Goal: Information Seeking & Learning: Learn about a topic

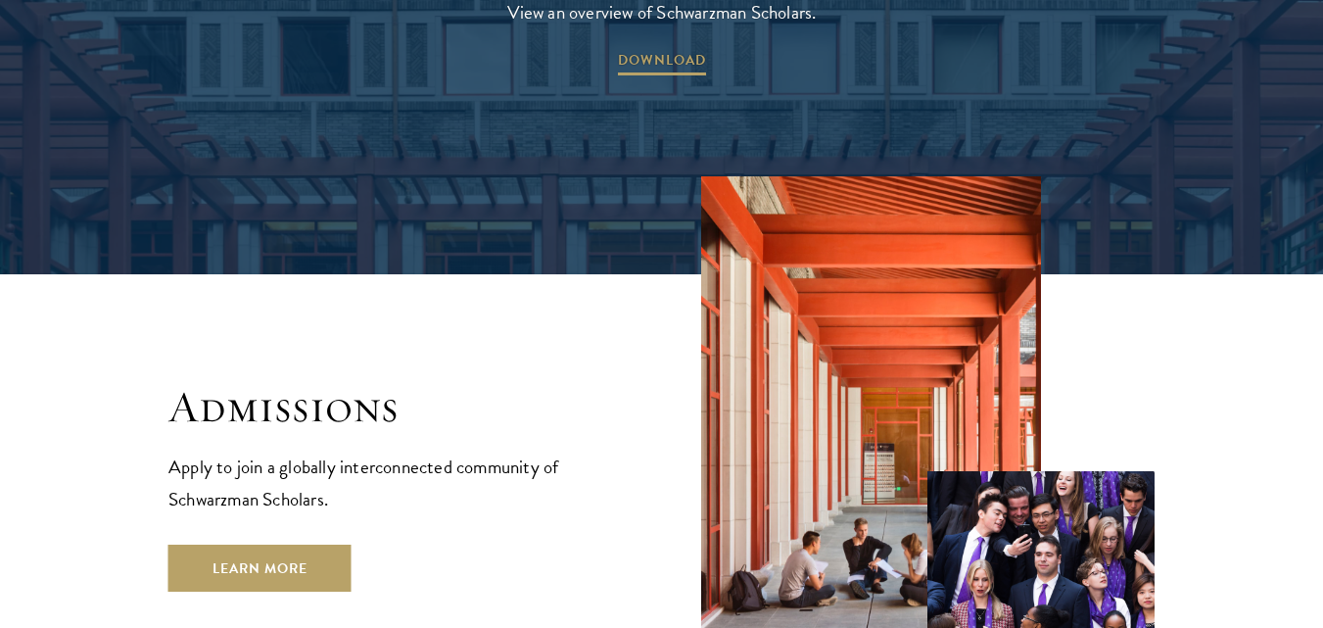
scroll to position [3179, 0]
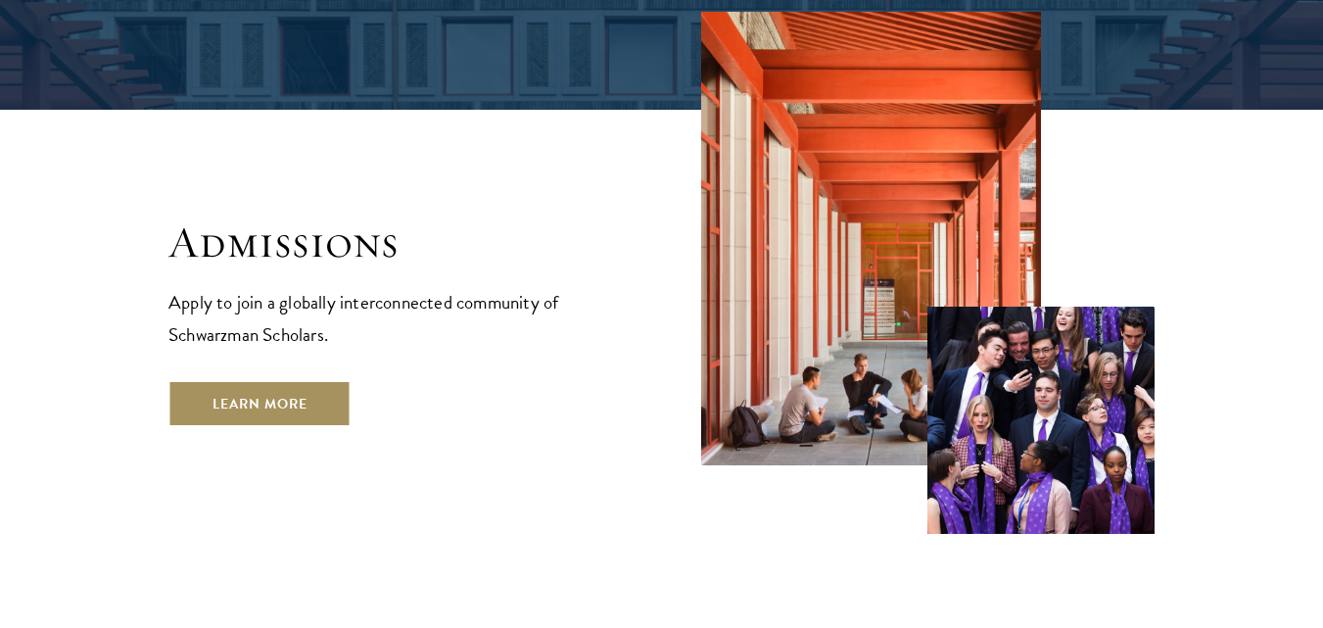
click at [297, 380] on link "Learn More" at bounding box center [259, 403] width 183 height 47
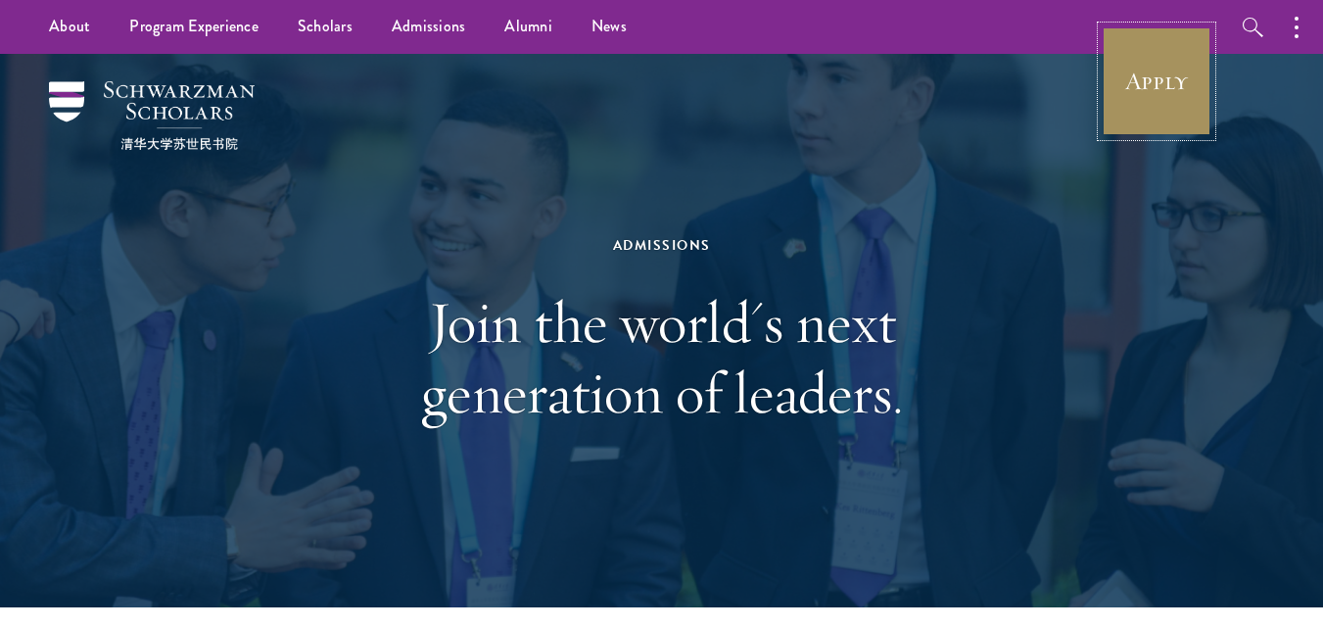
click at [1172, 89] on link "Apply" at bounding box center [1157, 81] width 110 height 110
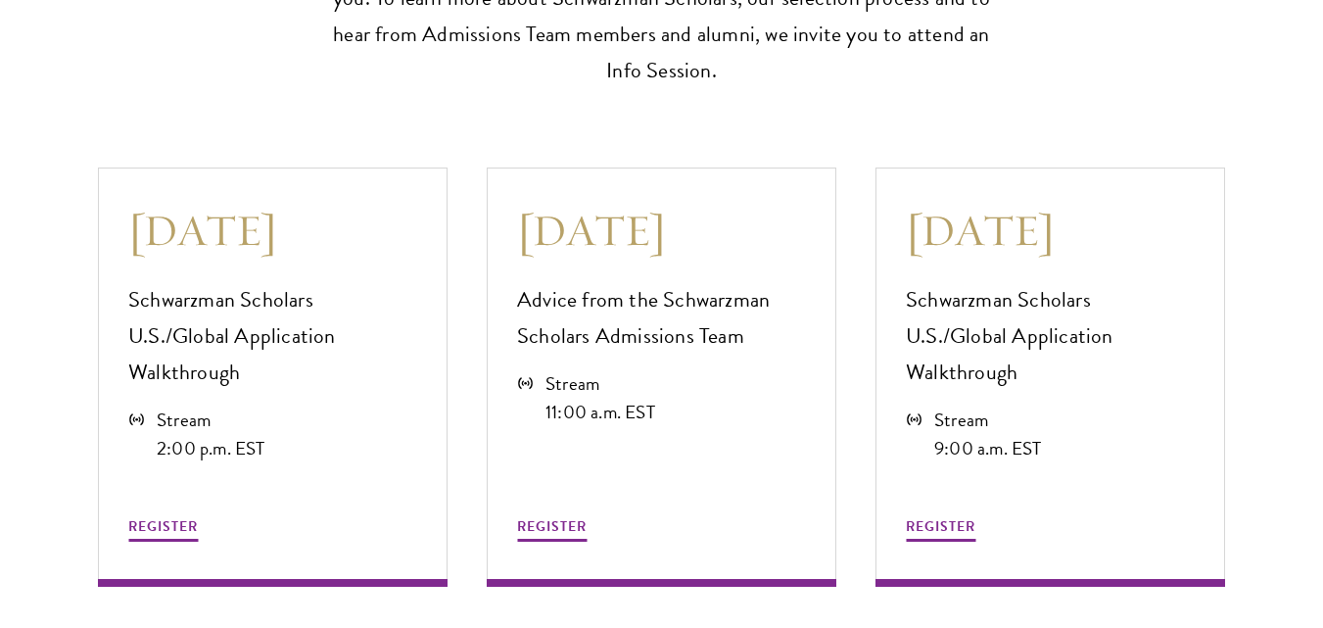
scroll to position [5292, 0]
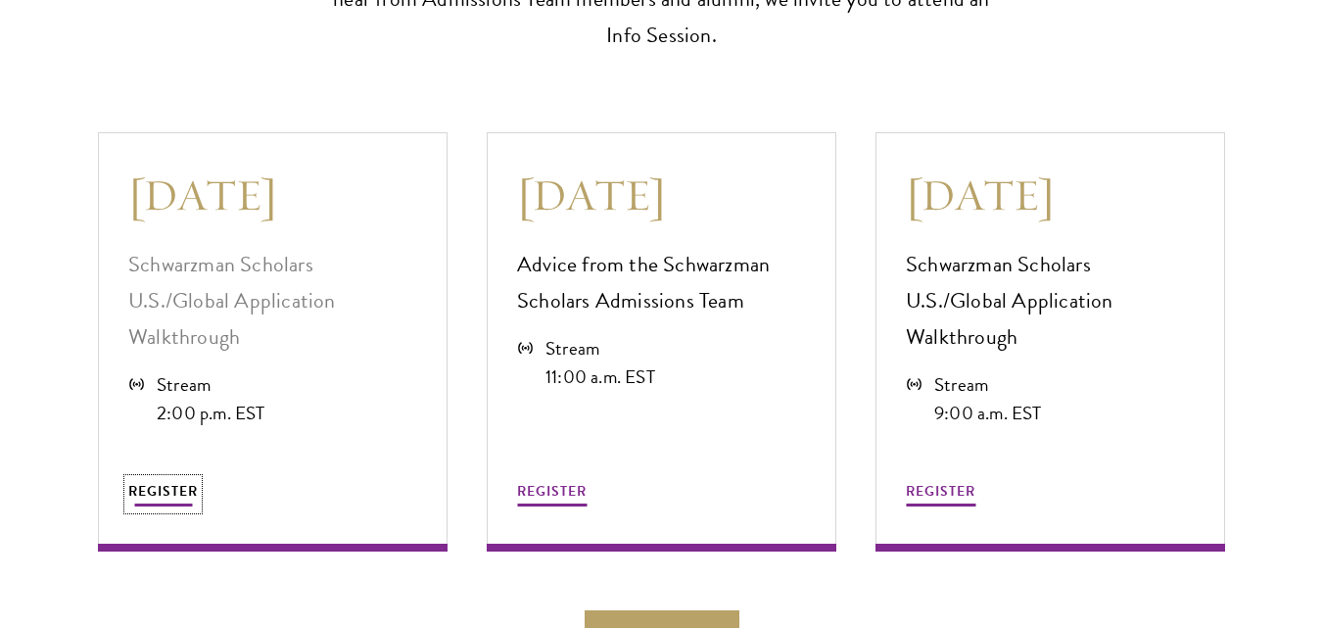
click at [180, 481] on span "REGISTER" at bounding box center [163, 491] width 70 height 21
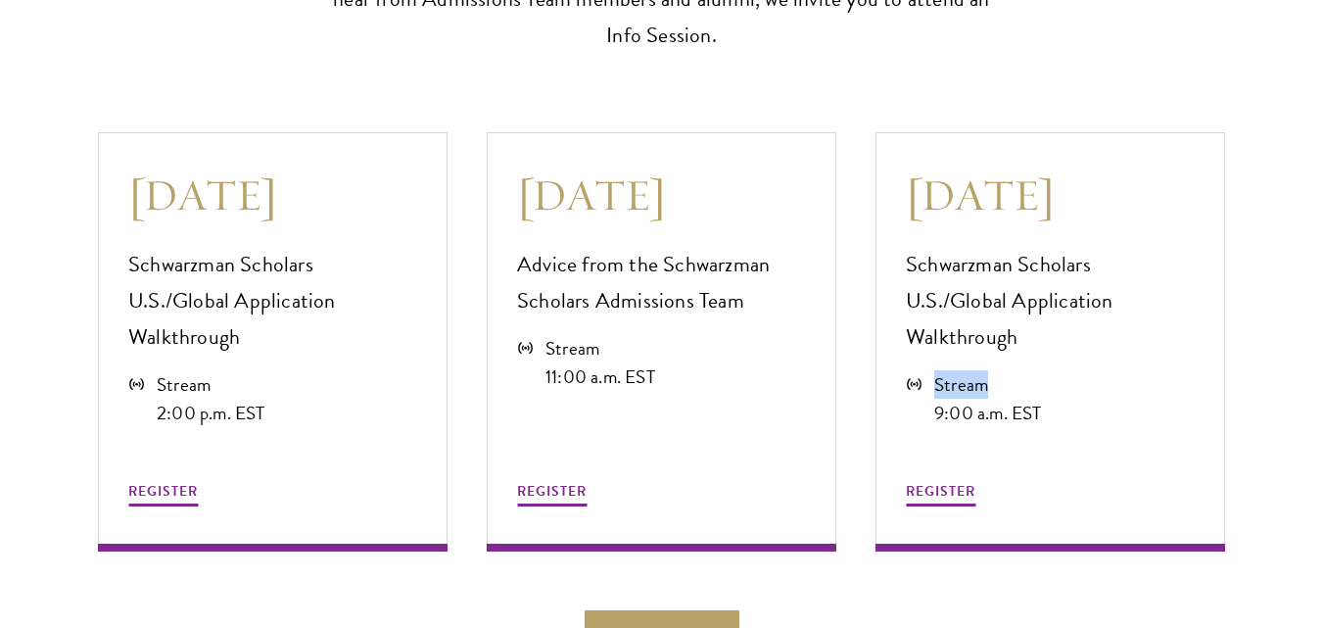
drag, startPoint x: 1321, startPoint y: 324, endPoint x: 1317, endPoint y: 307, distance: 18.1
click at [1317, 307] on section "August 21 Schwarzman Scholars U.S./Global Application Walkthrough Stream 2:00 p…" at bounding box center [661, 385] width 1323 height 544
click at [1269, 409] on section "August 21 Schwarzman Scholars U.S./Global Application Walkthrough Stream 2:00 p…" at bounding box center [661, 385] width 1323 height 544
click at [882, 562] on div "August 21 Schwarzman Scholars U.S./Global Application Walkthrough Stream 2:00 p…" at bounding box center [661, 385] width 1127 height 544
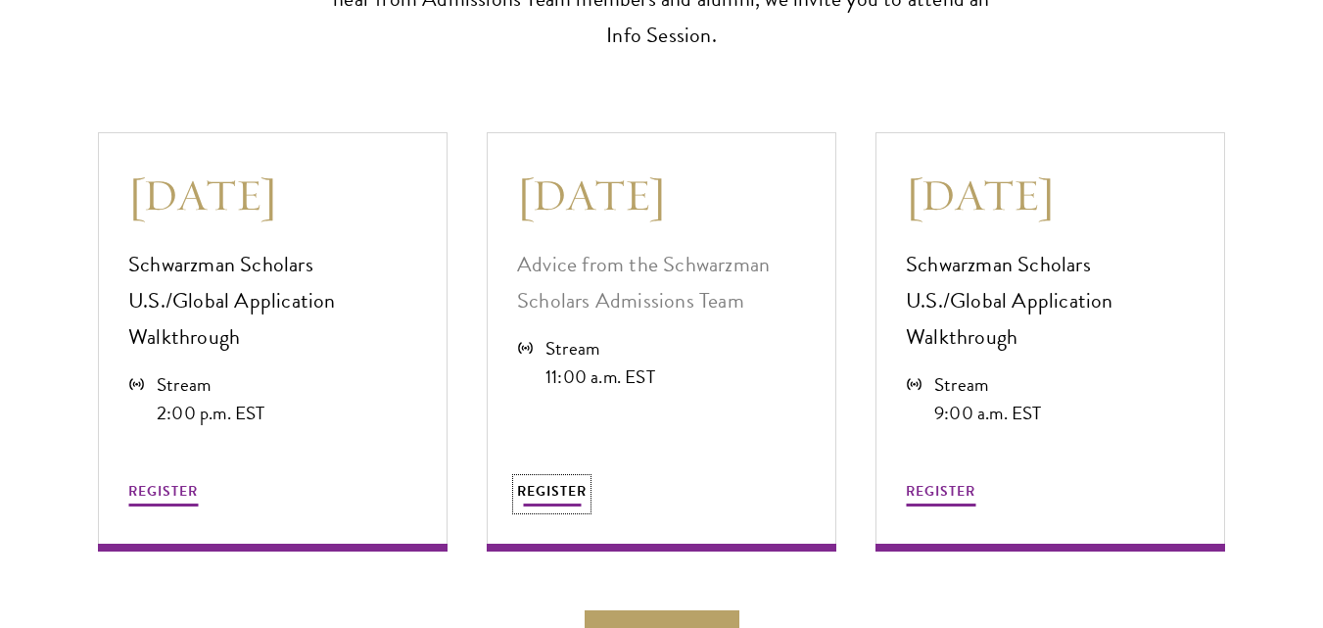
click at [558, 481] on span "REGISTER" at bounding box center [552, 491] width 70 height 21
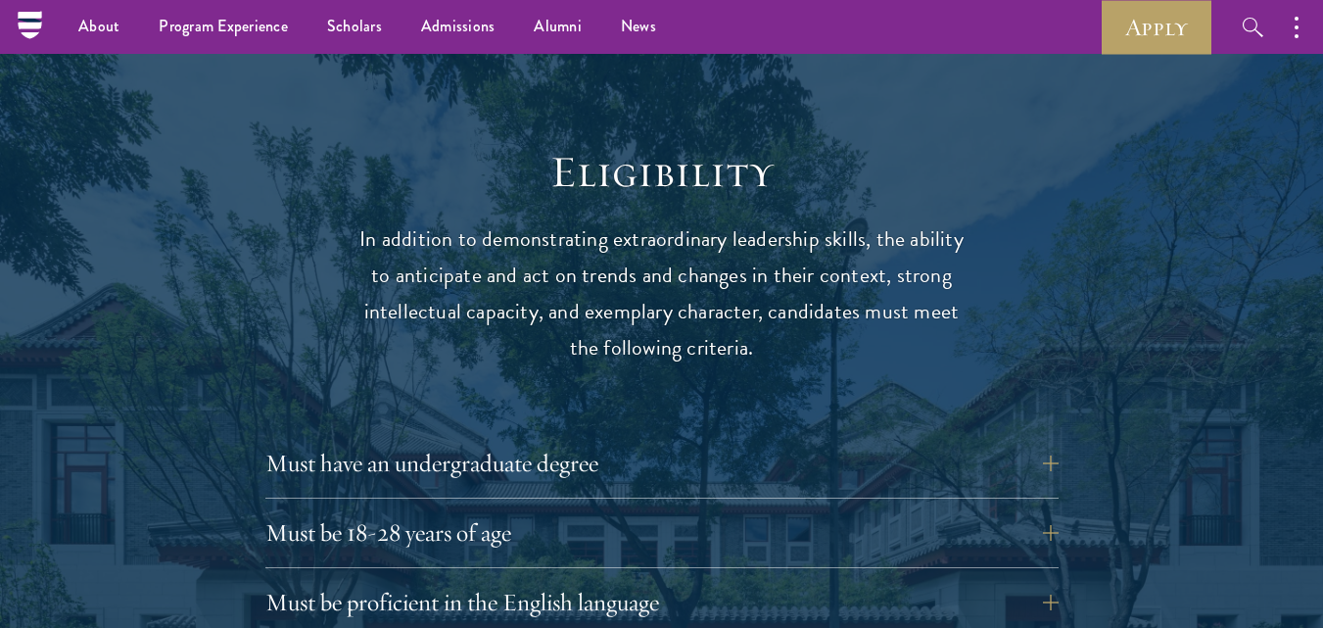
scroll to position [756, 0]
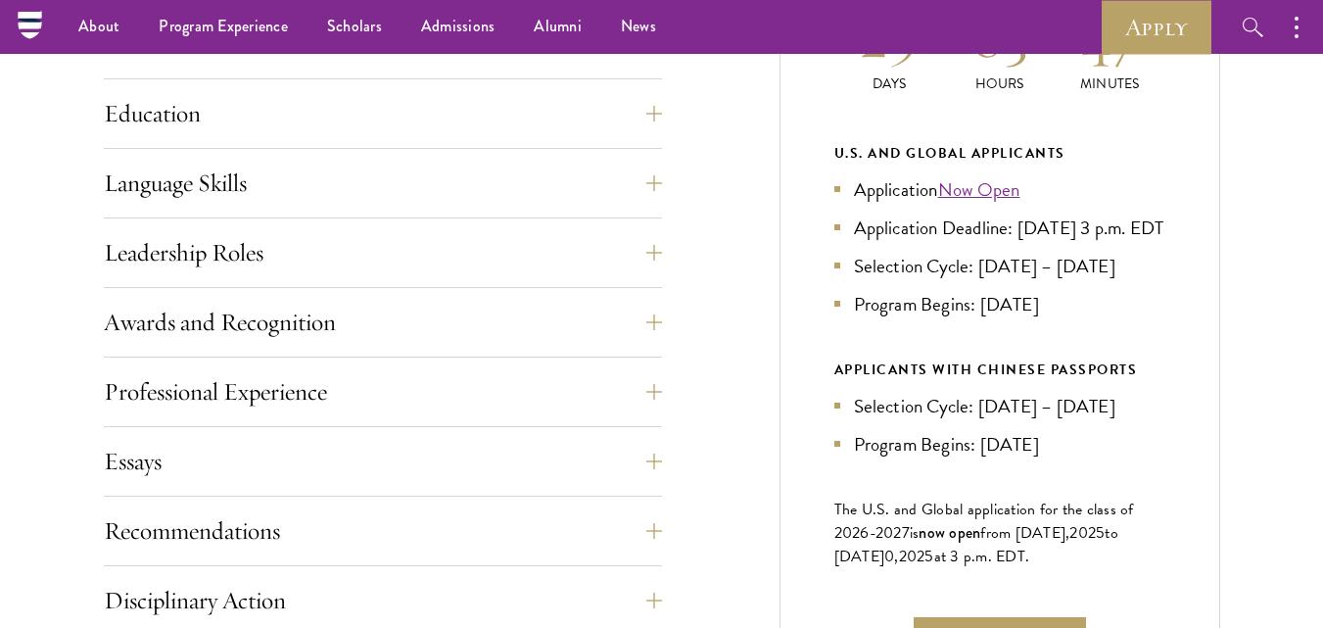
scroll to position [863, 0]
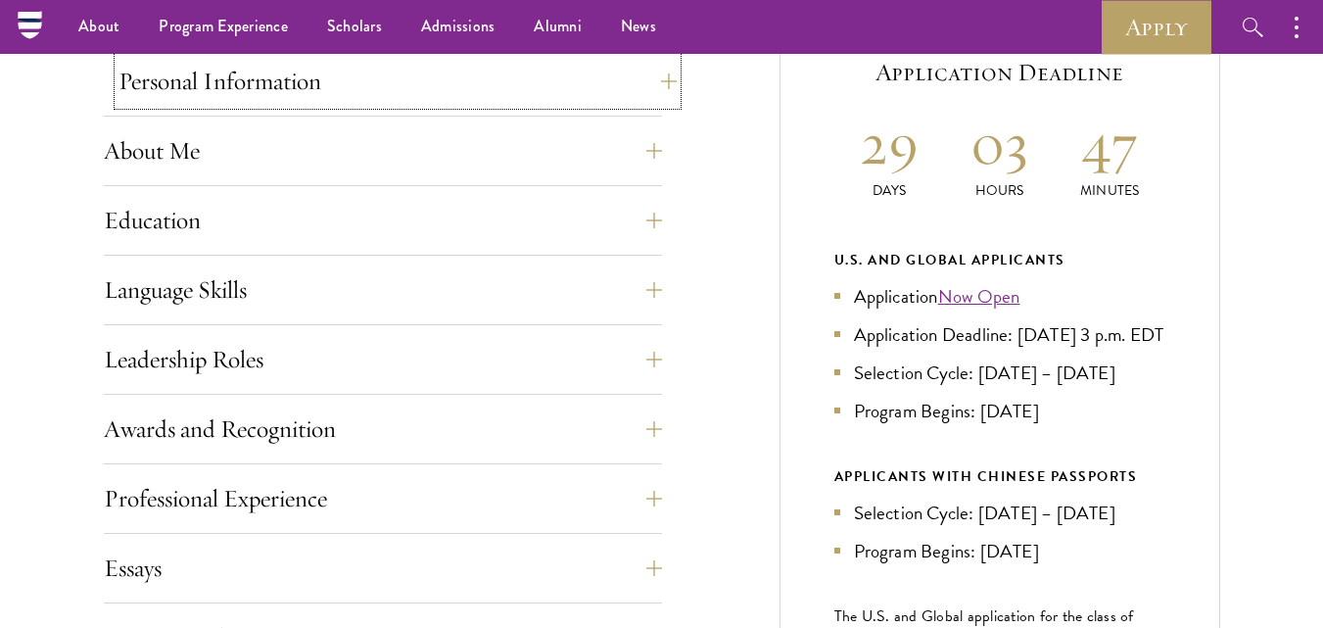
click at [648, 73] on button "Personal Information" at bounding box center [397, 81] width 558 height 47
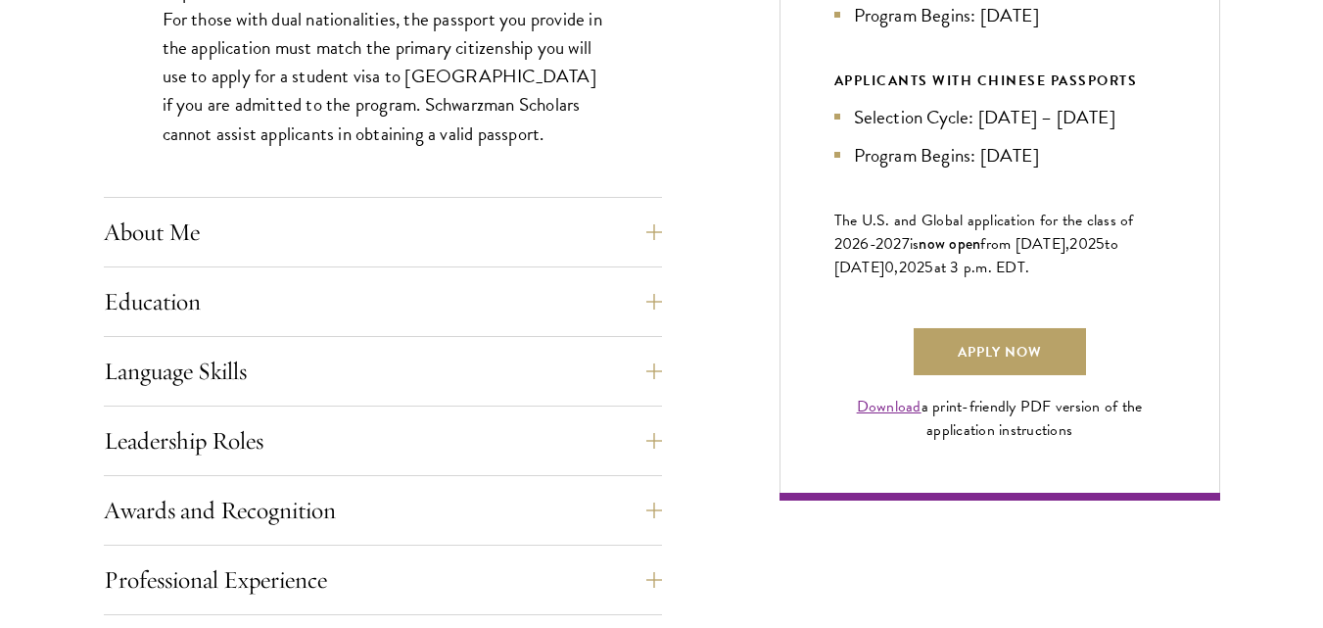
scroll to position [1267, 0]
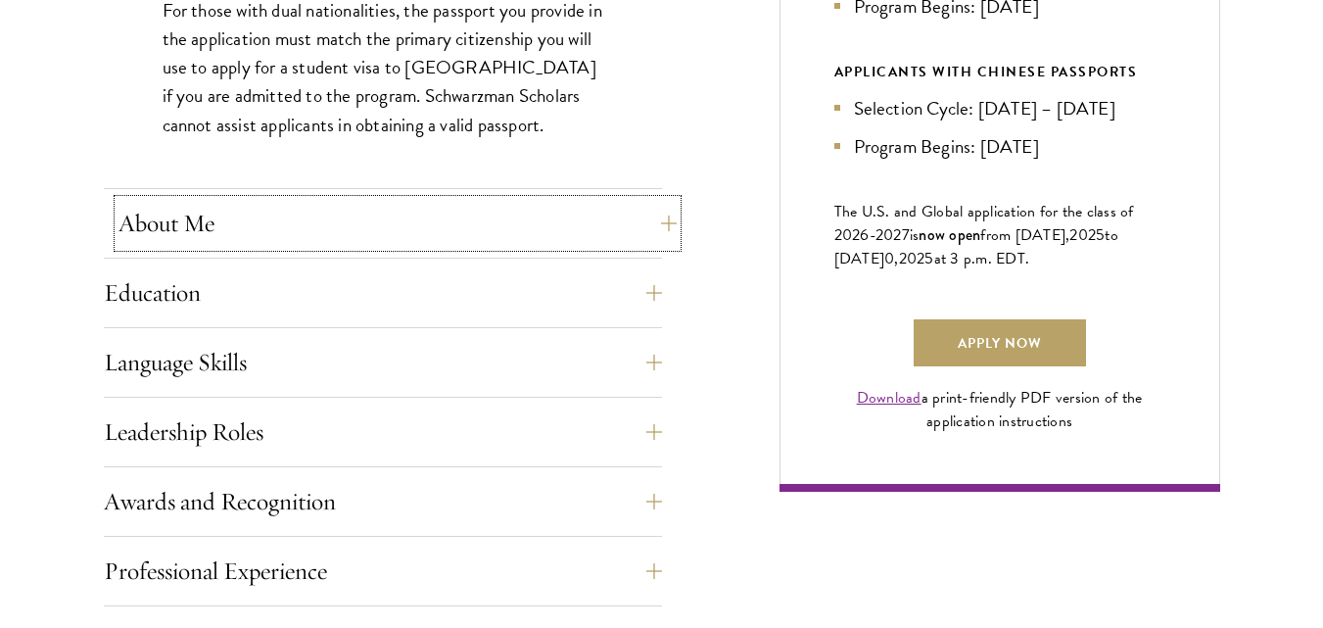
click at [657, 224] on button "About Me" at bounding box center [397, 223] width 558 height 47
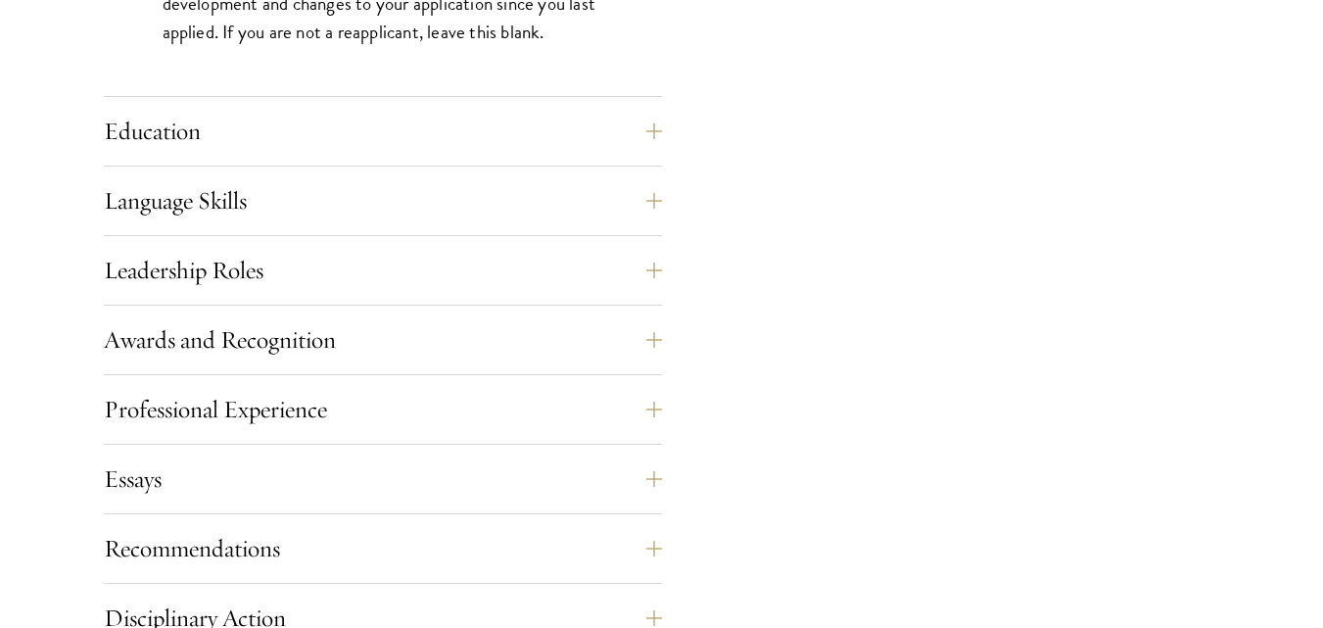
scroll to position [1930, 0]
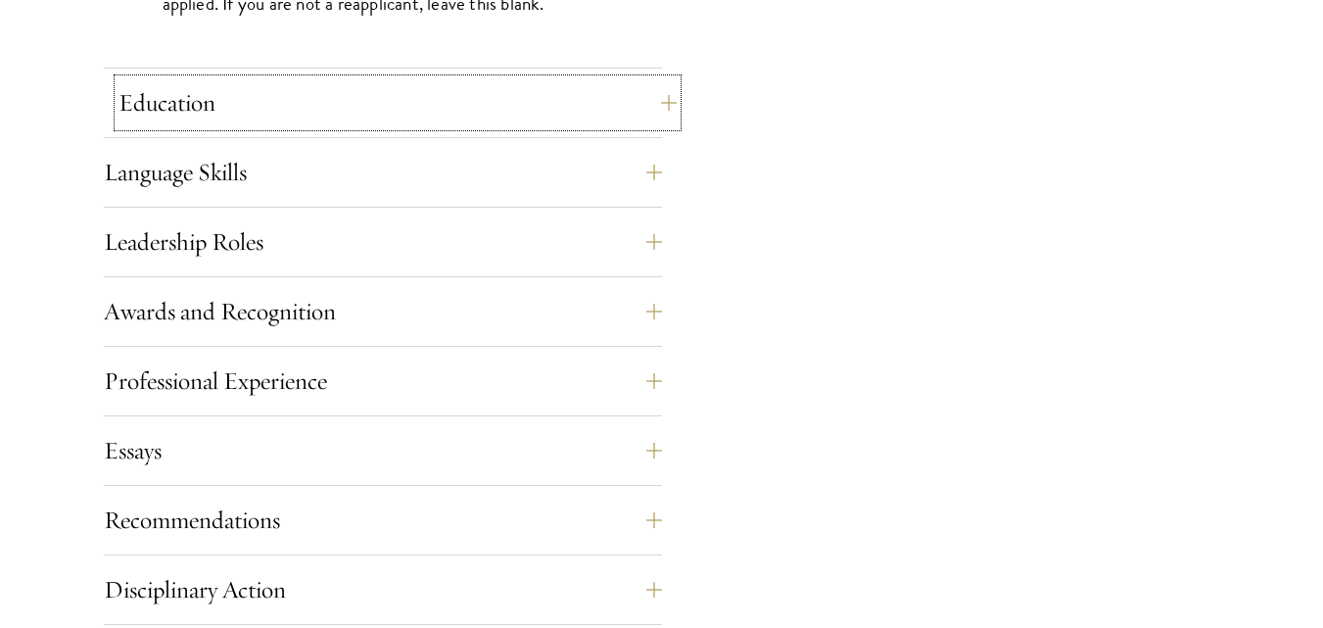
click at [657, 106] on button "Education" at bounding box center [397, 102] width 558 height 47
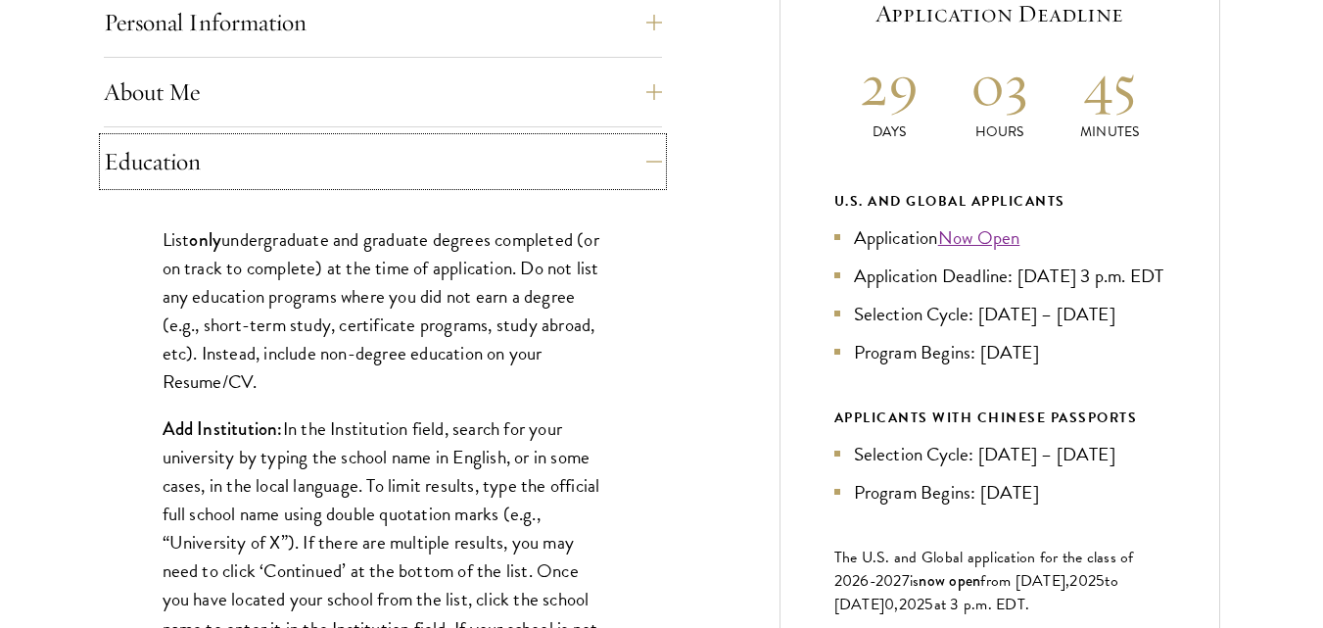
scroll to position [945, 0]
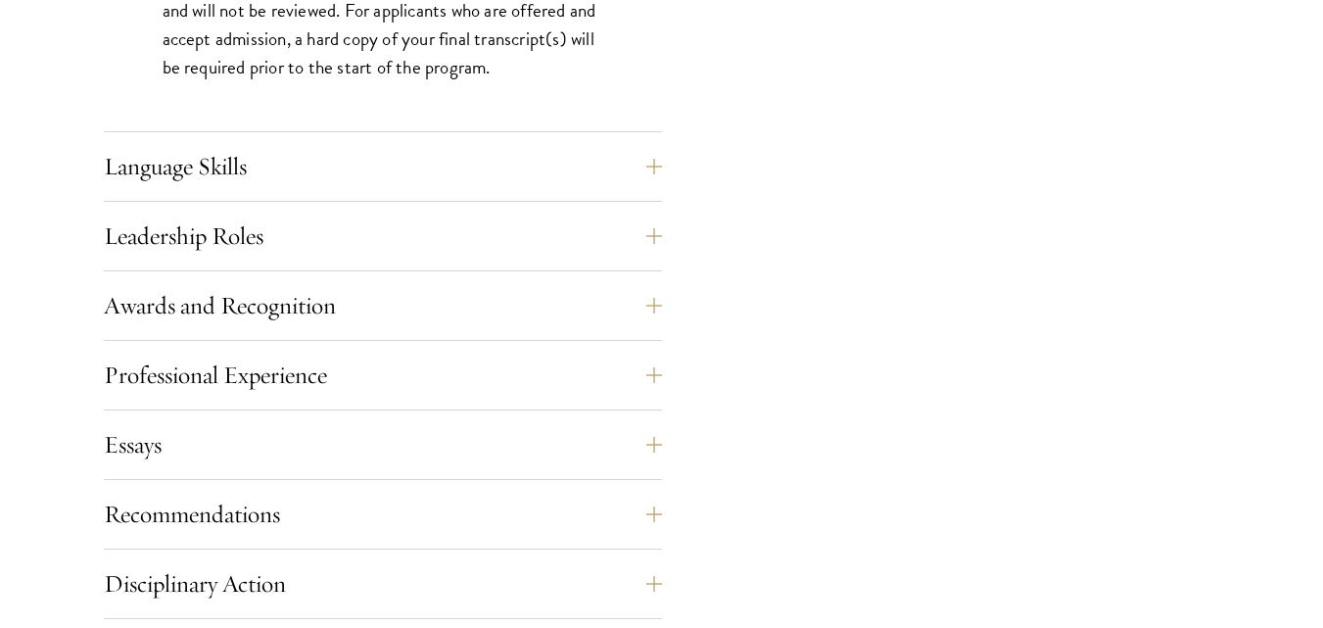
scroll to position [3328, 0]
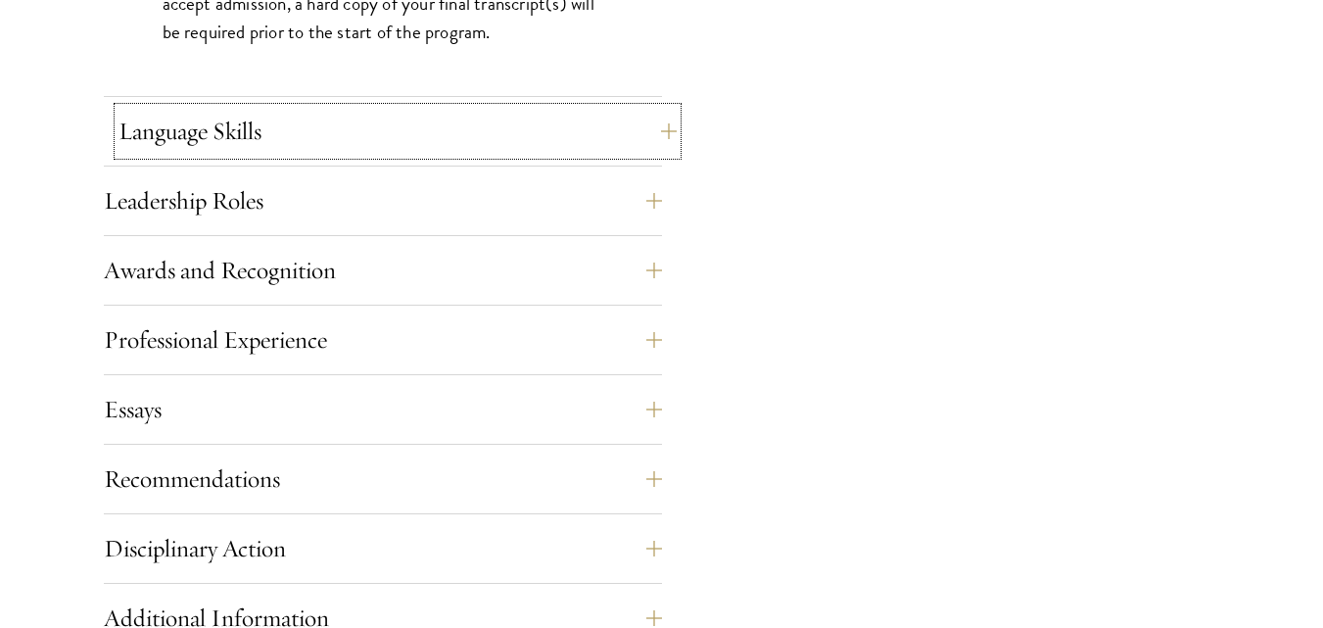
click at [658, 133] on button "Language Skills" at bounding box center [397, 131] width 558 height 47
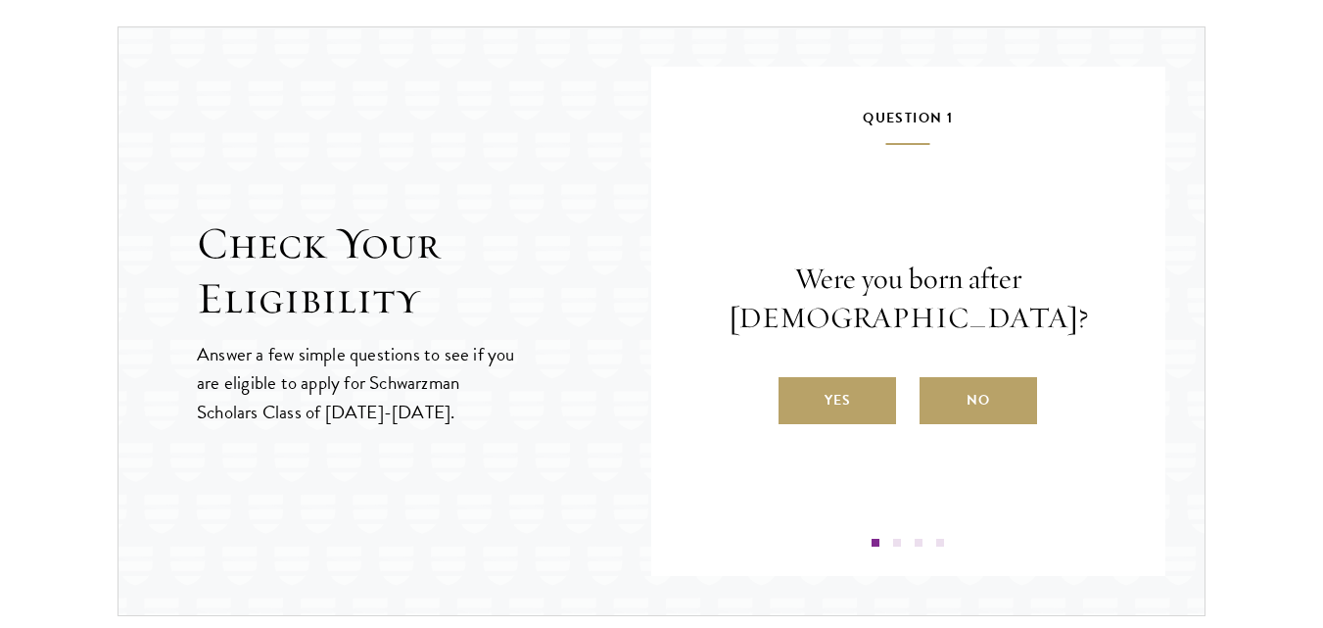
scroll to position [3022, 0]
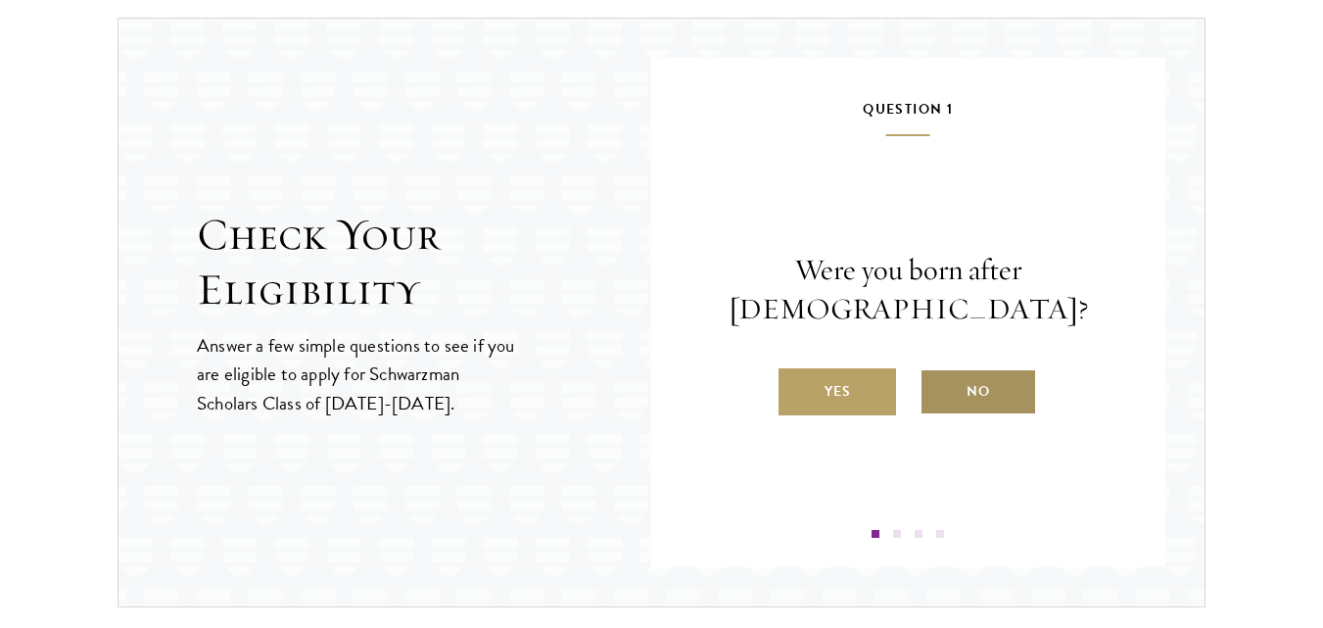
click at [972, 380] on label "No" at bounding box center [979, 391] width 118 height 47
click at [937, 380] on input "No" at bounding box center [929, 379] width 18 height 18
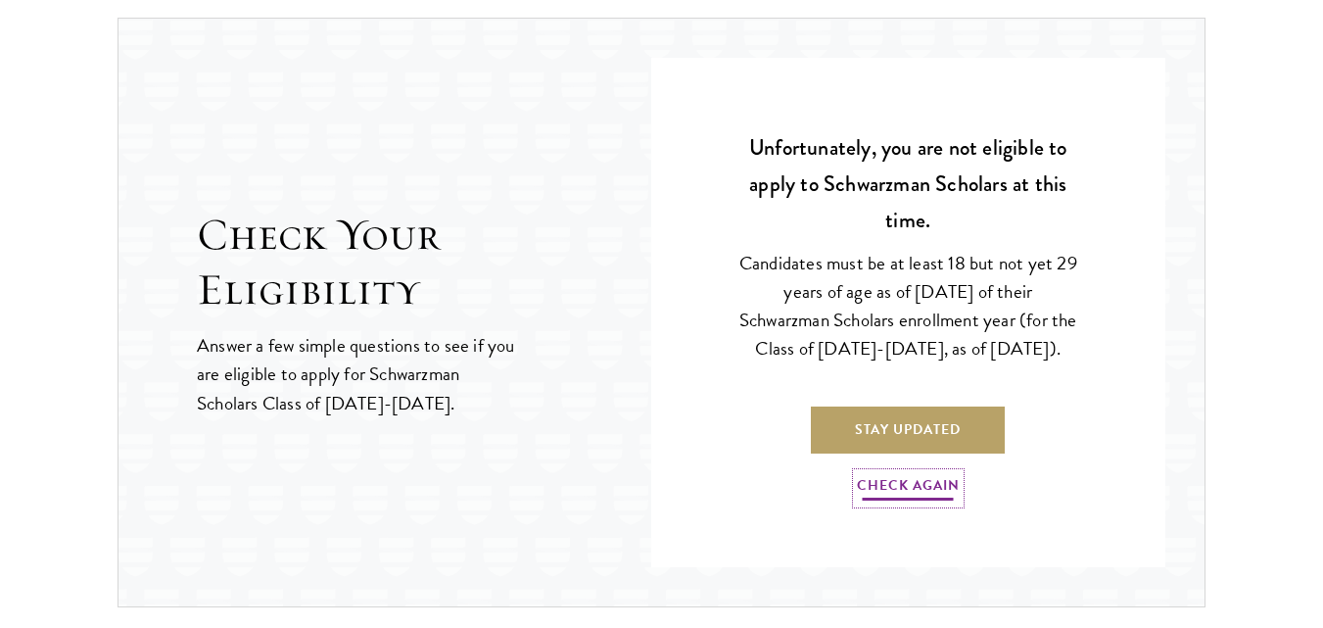
click at [890, 497] on link "Check Again" at bounding box center [908, 488] width 103 height 30
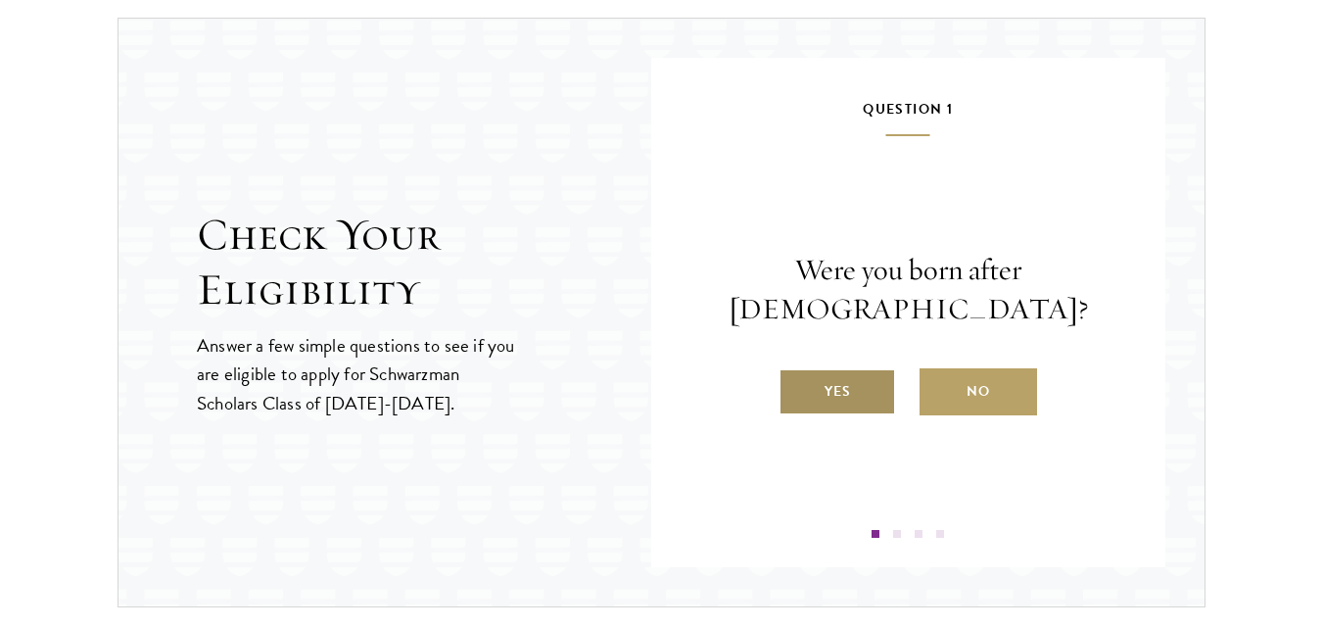
click at [870, 410] on label "Yes" at bounding box center [838, 391] width 118 height 47
click at [796, 388] on input "Yes" at bounding box center [788, 379] width 18 height 18
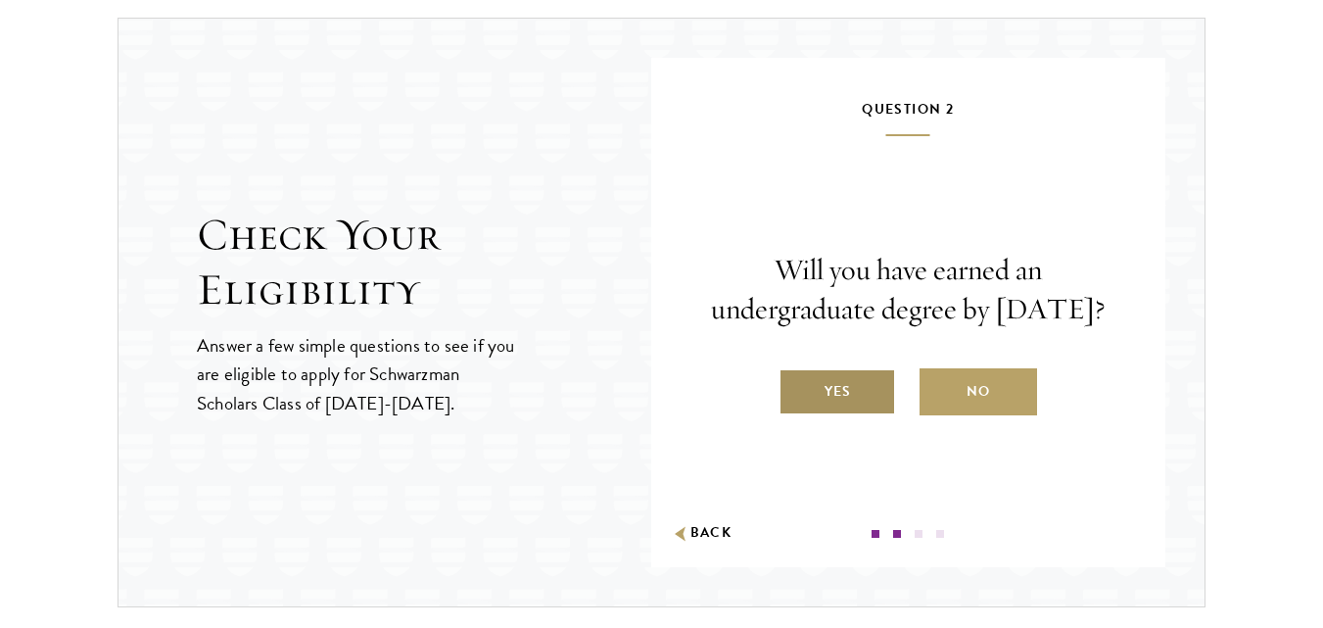
click at [820, 402] on label "Yes" at bounding box center [838, 391] width 118 height 47
click at [796, 388] on input "Yes" at bounding box center [788, 379] width 18 height 18
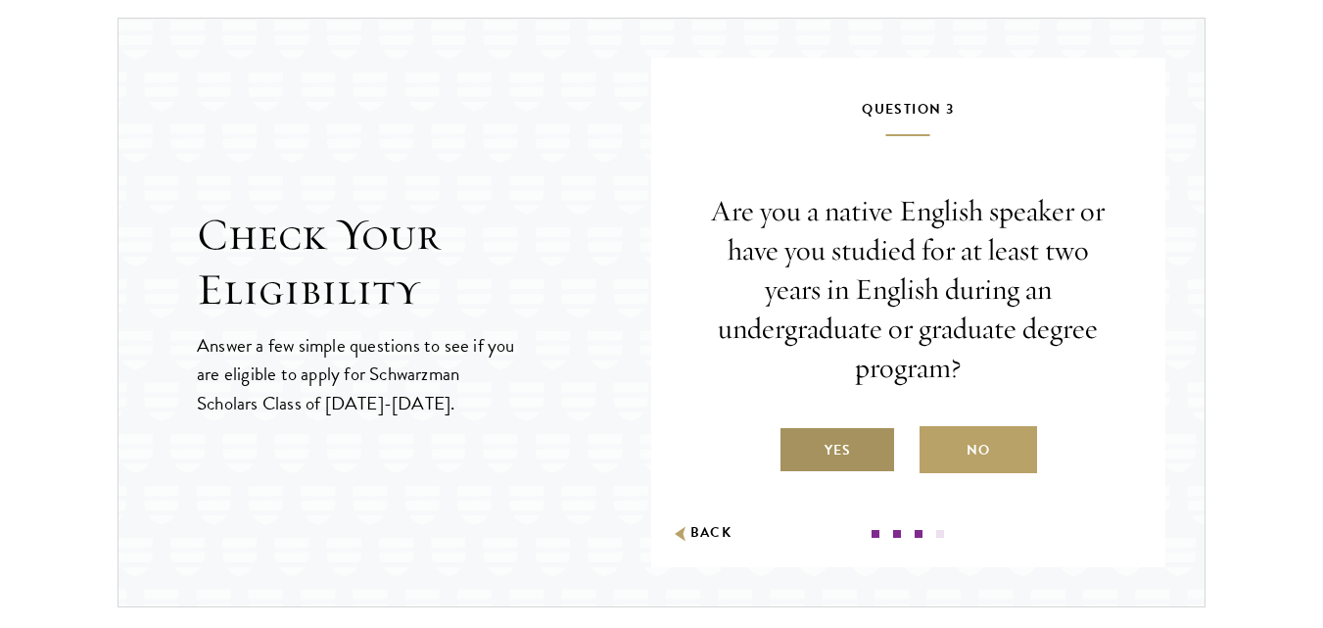
click at [833, 444] on label "Yes" at bounding box center [838, 449] width 118 height 47
click at [796, 444] on input "Yes" at bounding box center [788, 438] width 18 height 18
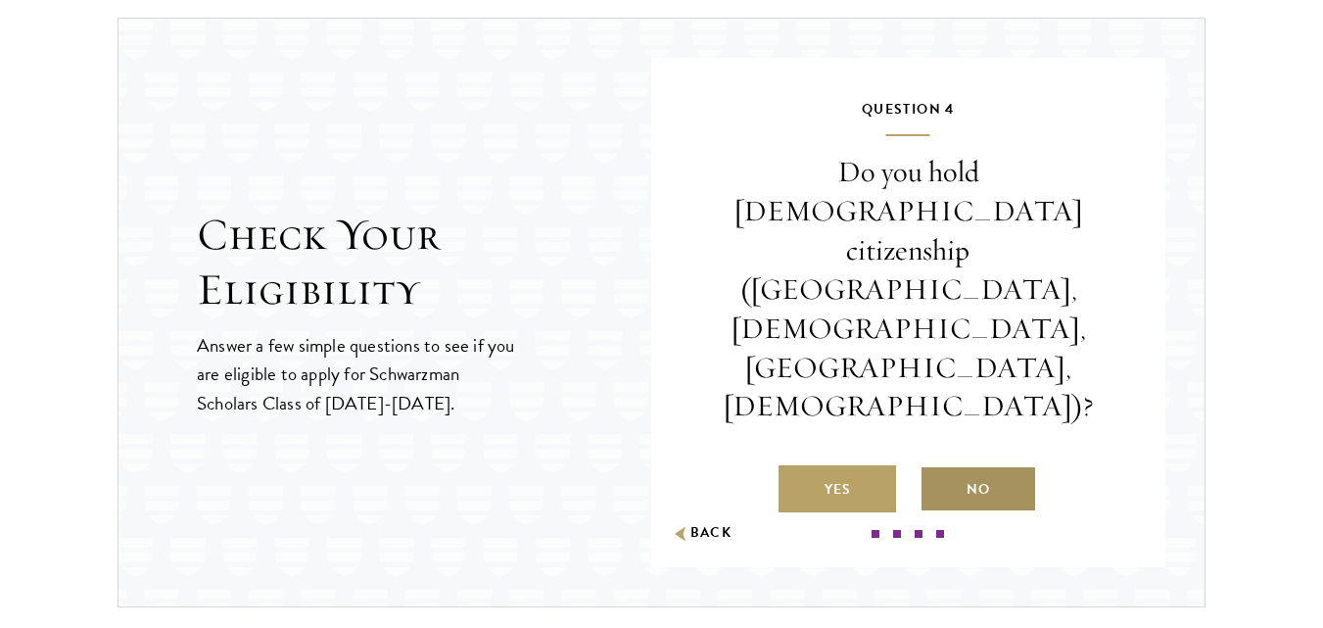
click at [964, 465] on label "No" at bounding box center [979, 488] width 118 height 47
click at [937, 468] on input "No" at bounding box center [929, 477] width 18 height 18
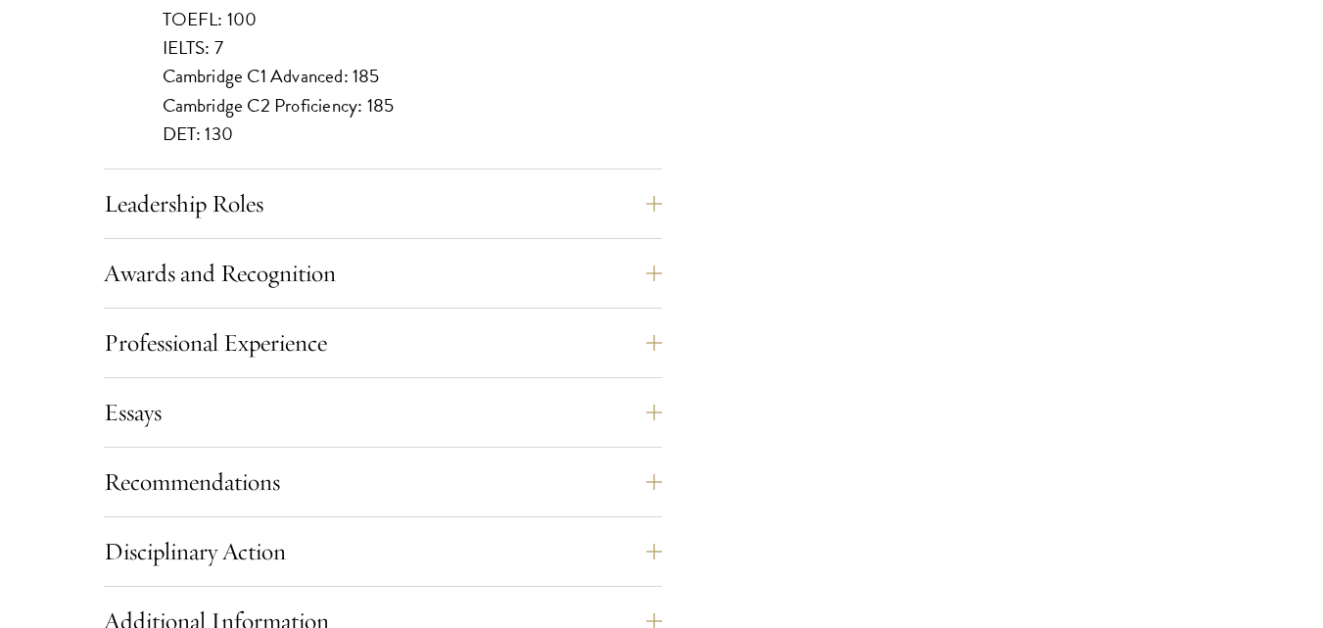
scroll to position [1990, 0]
click at [648, 191] on button "Leadership Roles" at bounding box center [397, 201] width 558 height 47
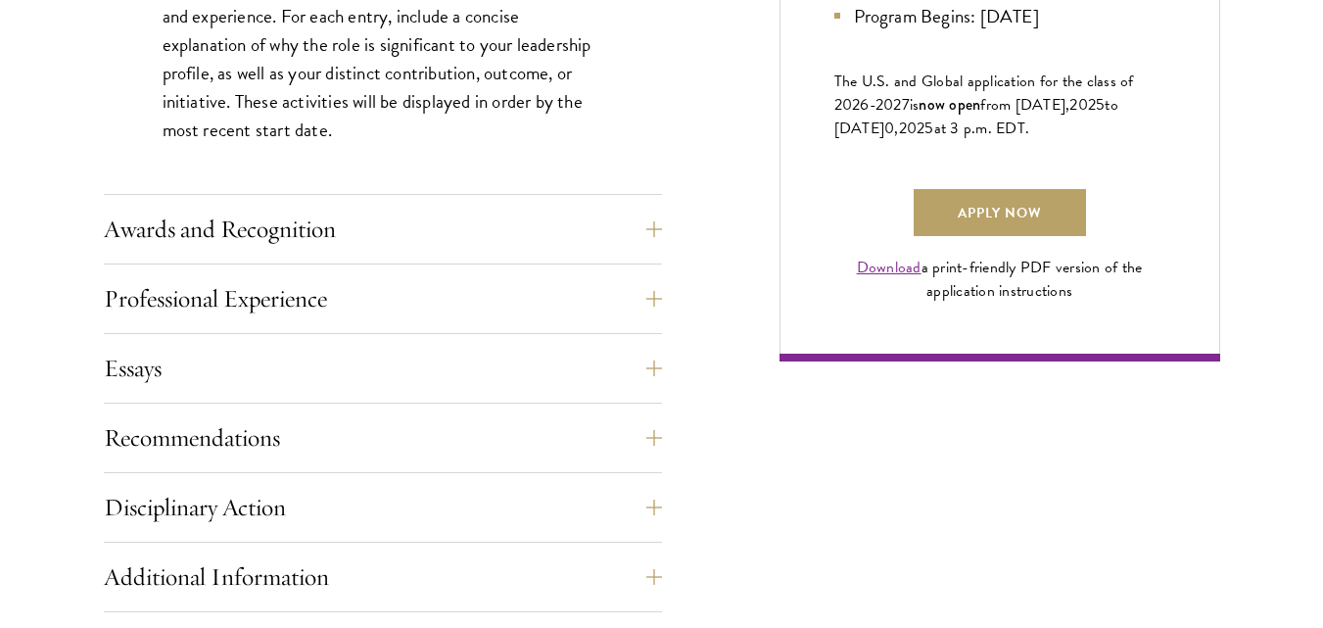
scroll to position [1402, 0]
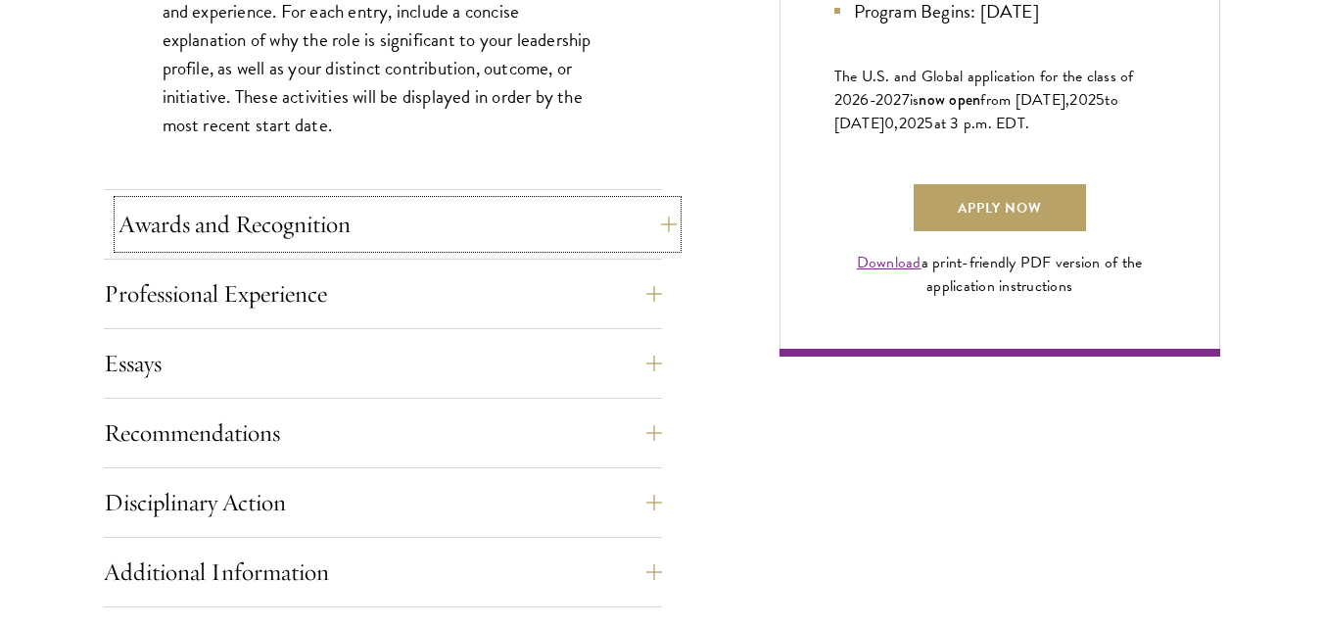
click at [647, 227] on button "Awards and Recognition" at bounding box center [397, 224] width 558 height 47
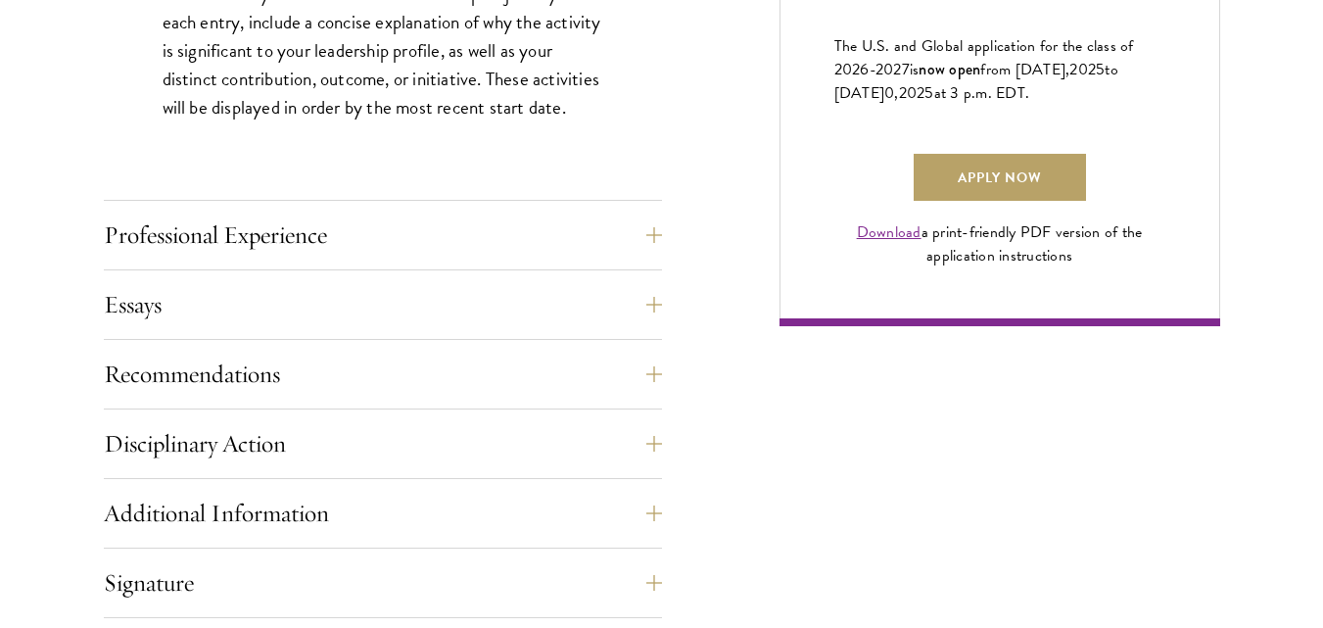
scroll to position [1442, 0]
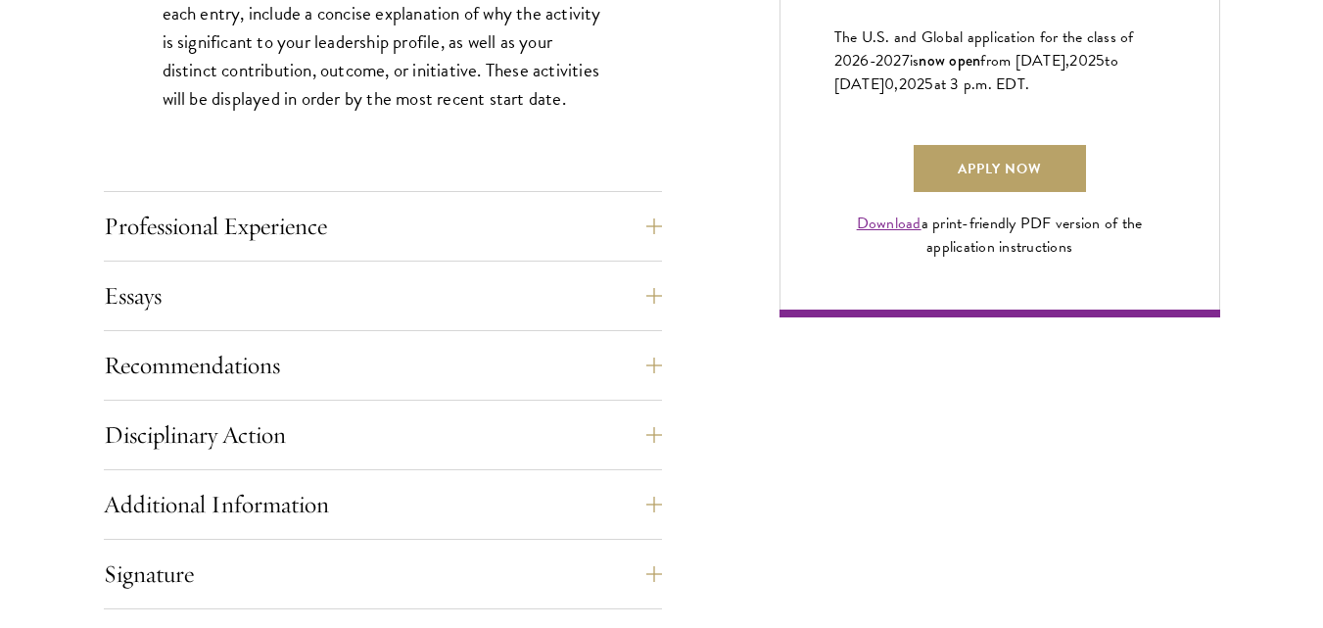
click at [662, 294] on div "Application Home Page The online application form must be completed in English.…" at bounding box center [662, 84] width 1116 height 1467
click at [652, 294] on button "Essays" at bounding box center [397, 295] width 558 height 47
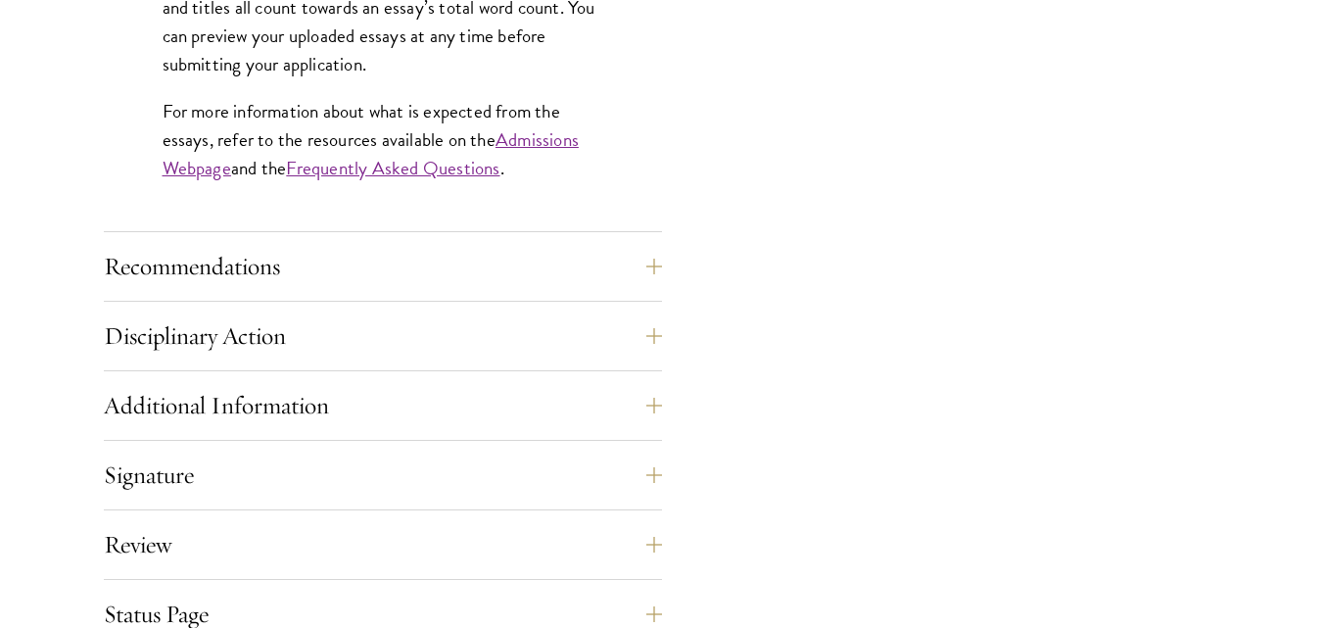
scroll to position [1872, 0]
click at [632, 258] on button "Recommendations" at bounding box center [397, 265] width 558 height 47
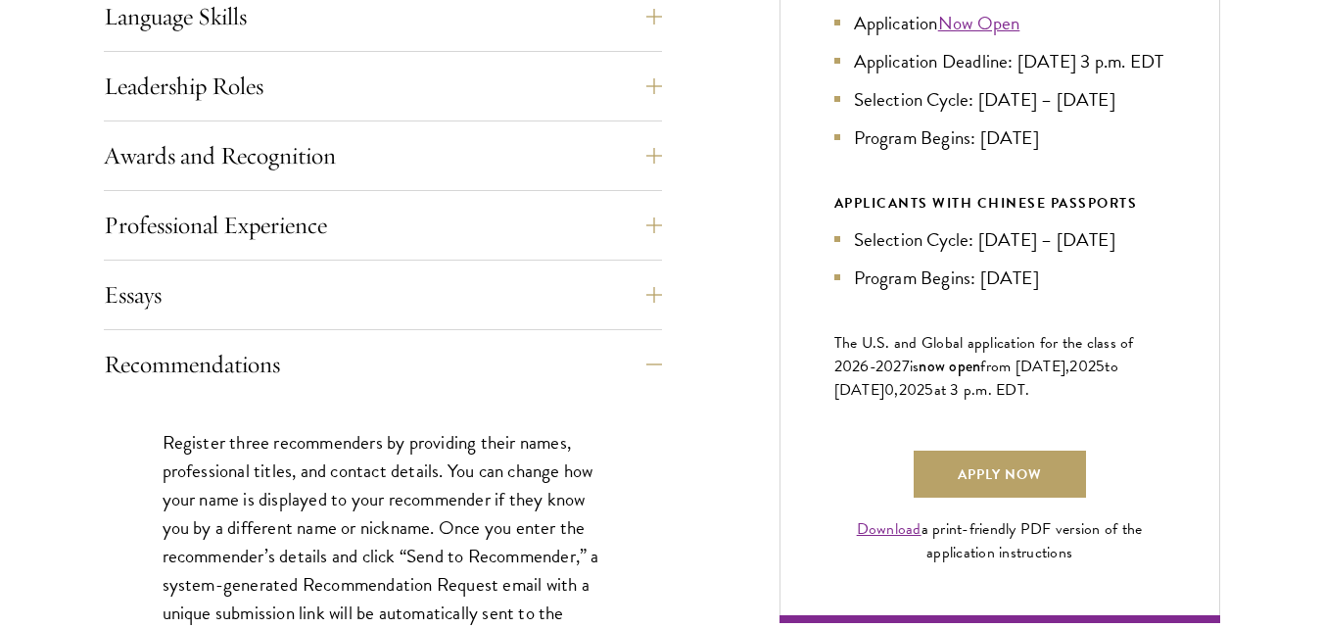
scroll to position [1175, 0]
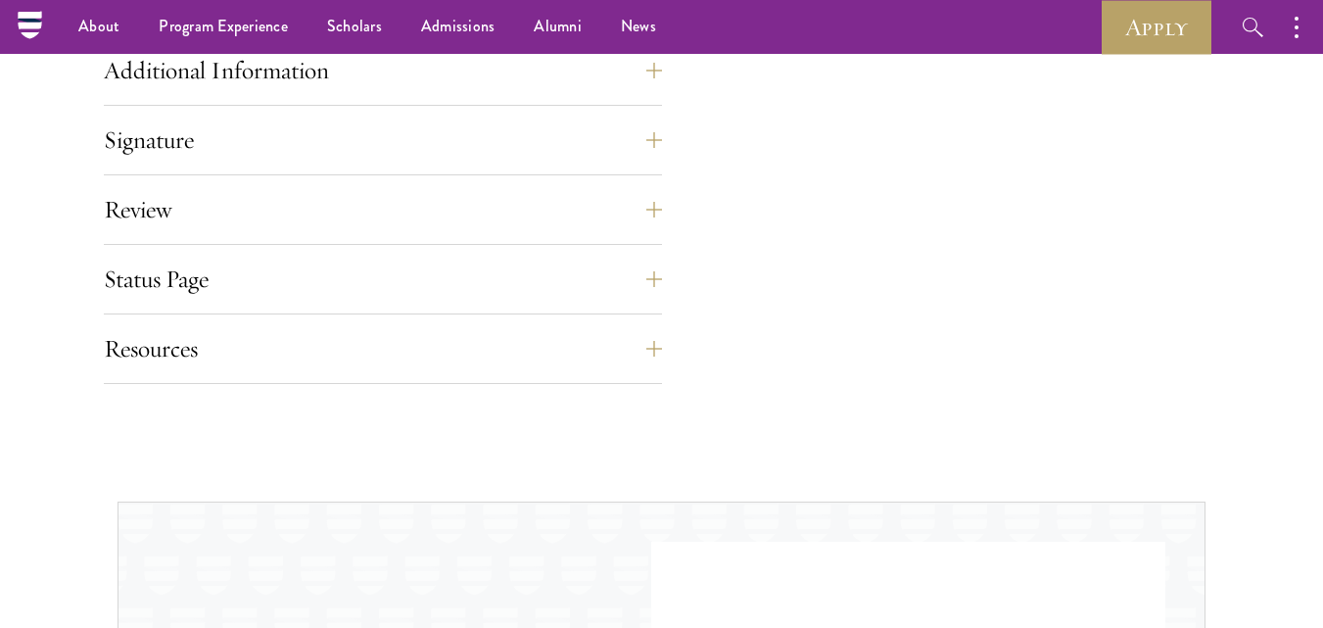
scroll to position [3134, 0]
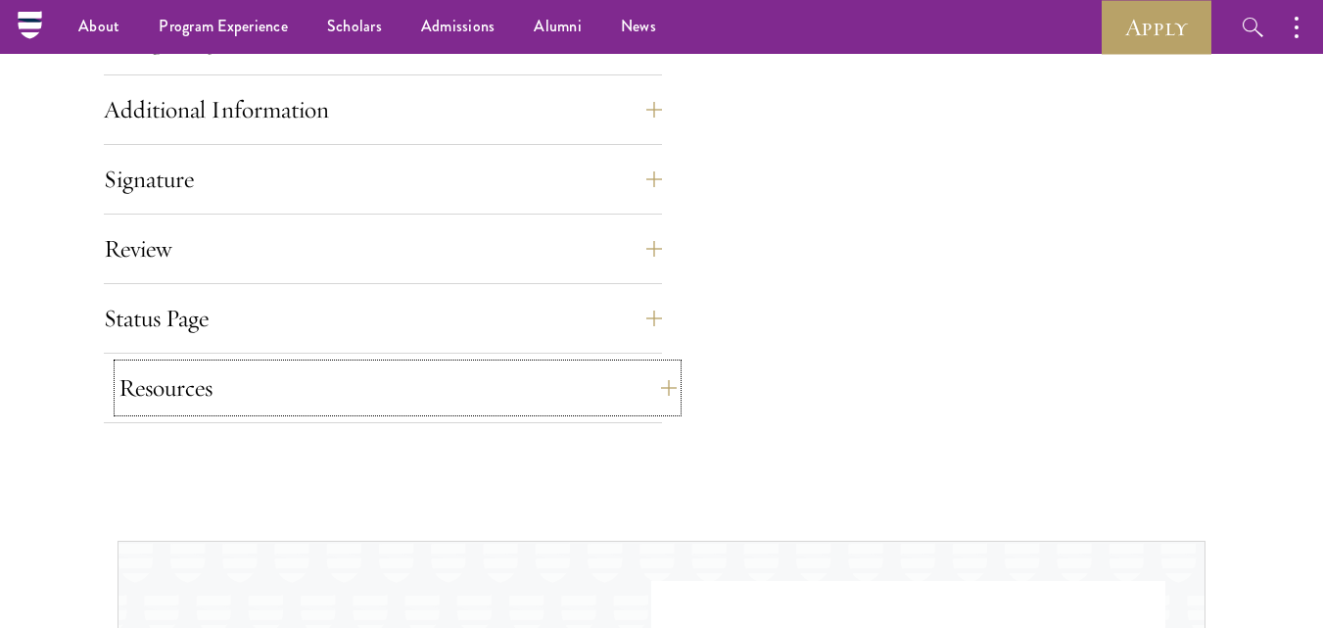
click at [658, 398] on button "Resources" at bounding box center [397, 387] width 558 height 47
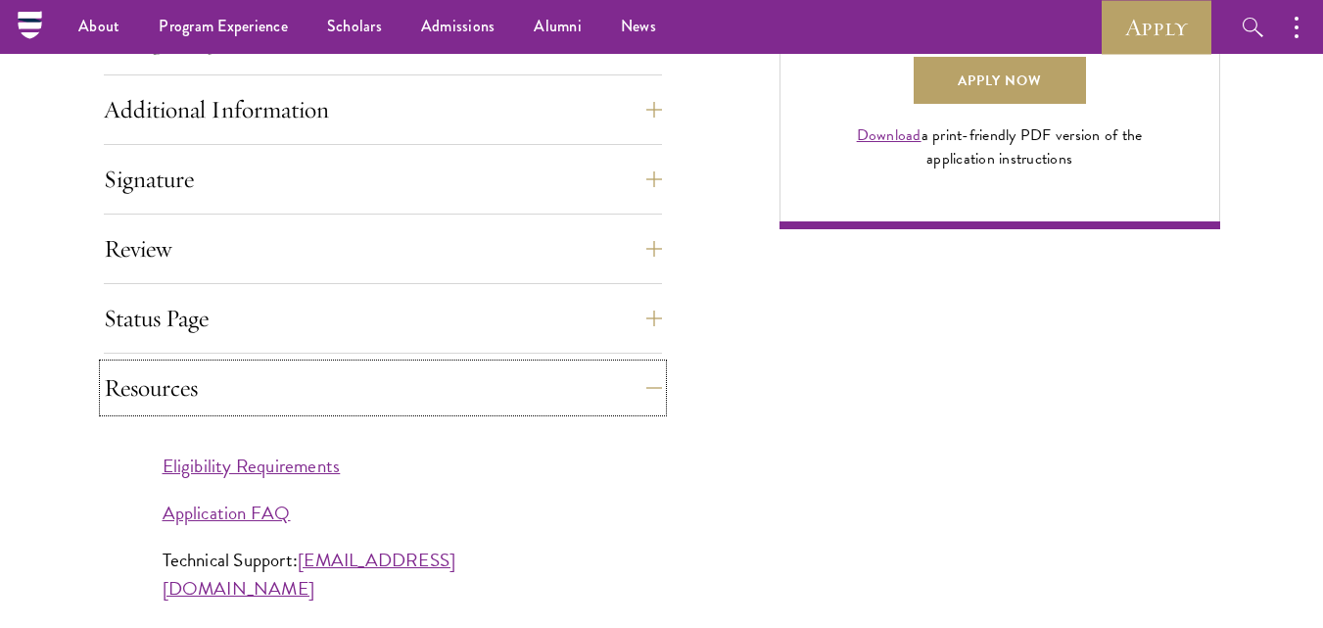
scroll to position [1528, 0]
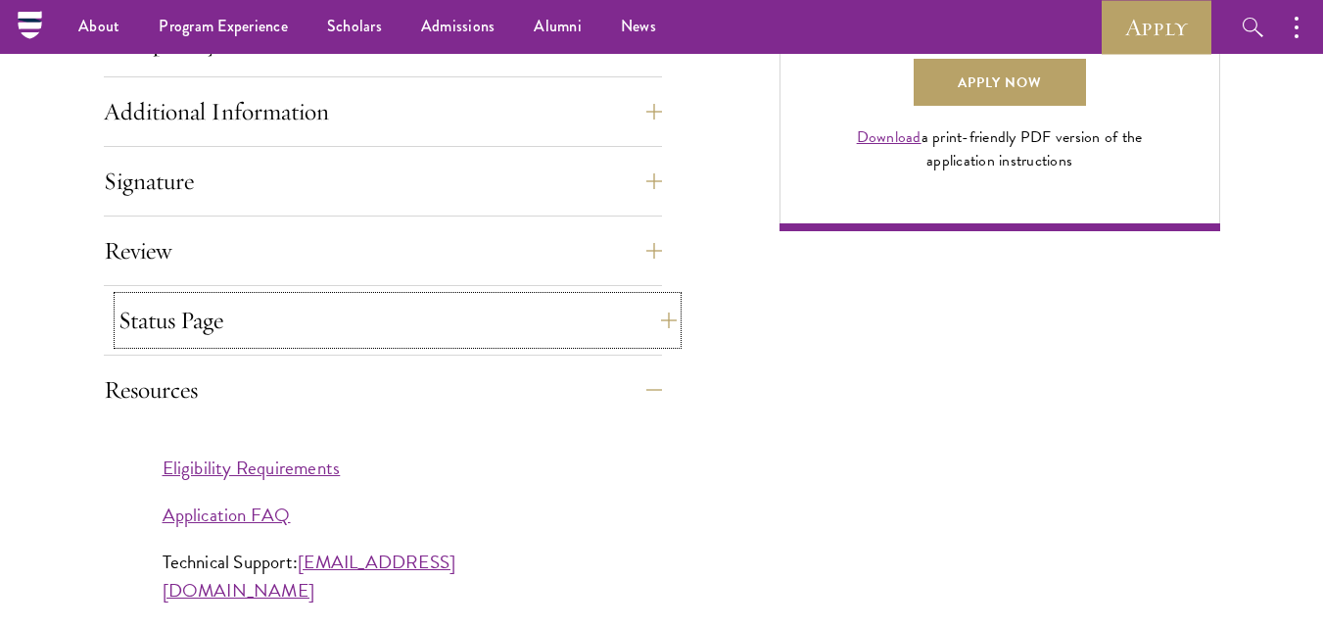
click at [647, 325] on button "Status Page" at bounding box center [397, 320] width 558 height 47
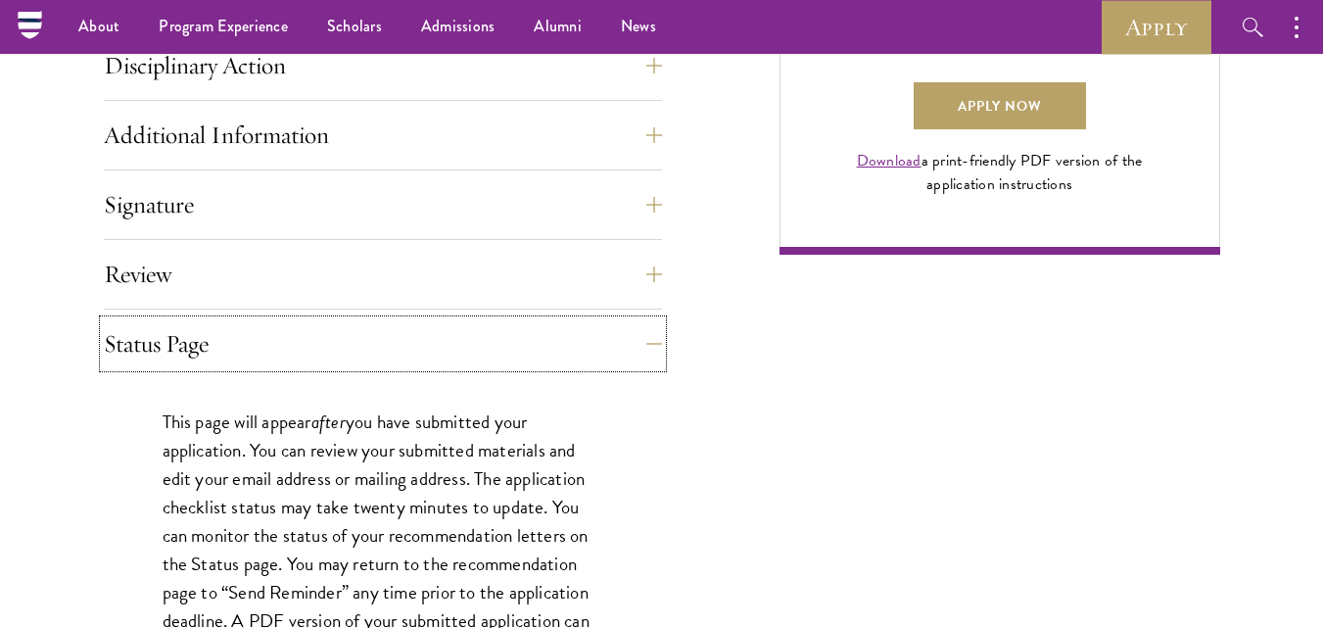
scroll to position [1449, 0]
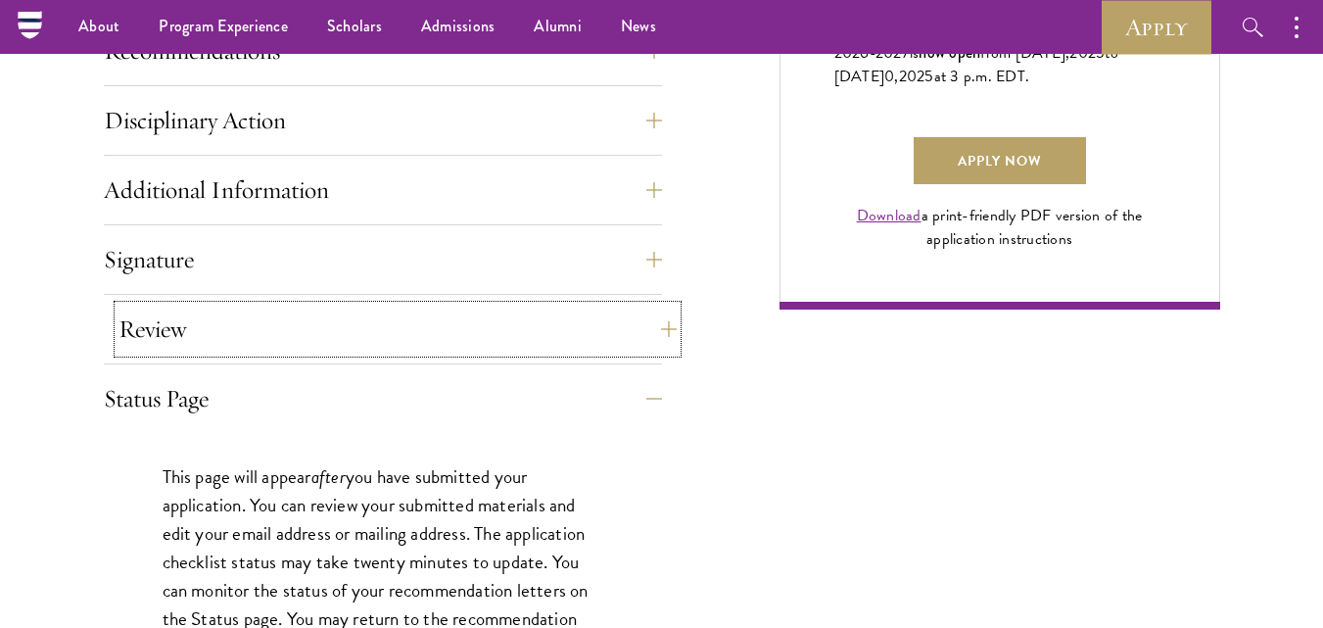
click at [651, 331] on button "Review" at bounding box center [397, 329] width 558 height 47
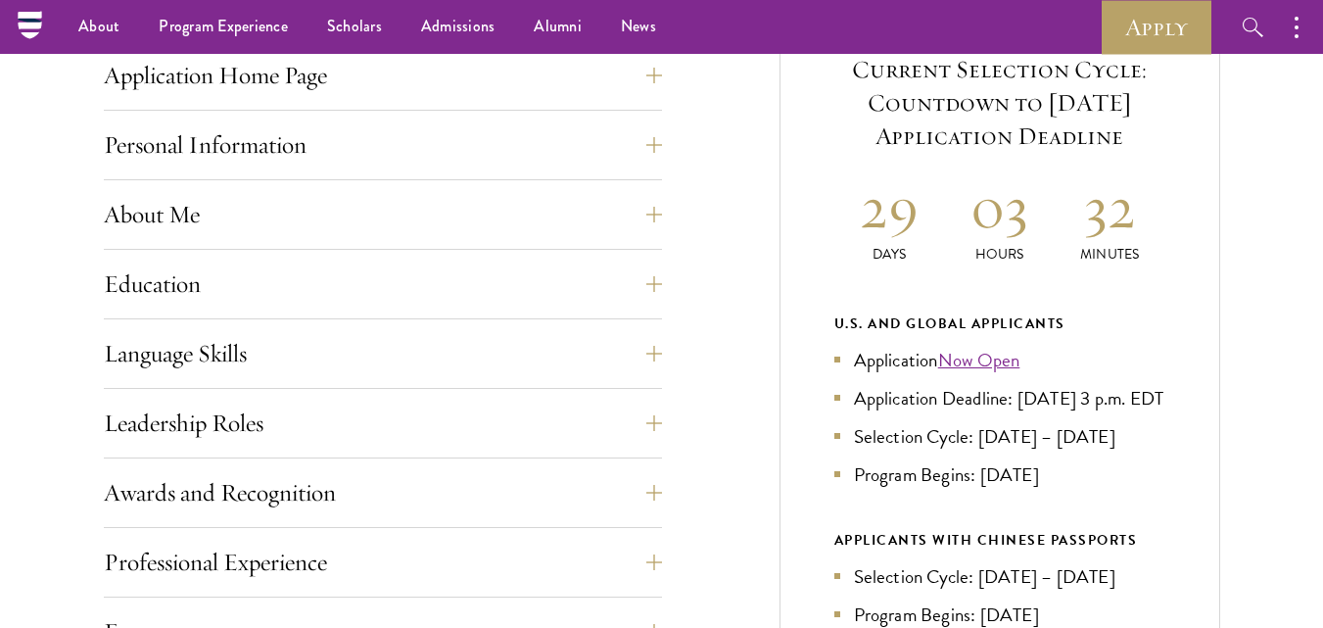
scroll to position [0, 0]
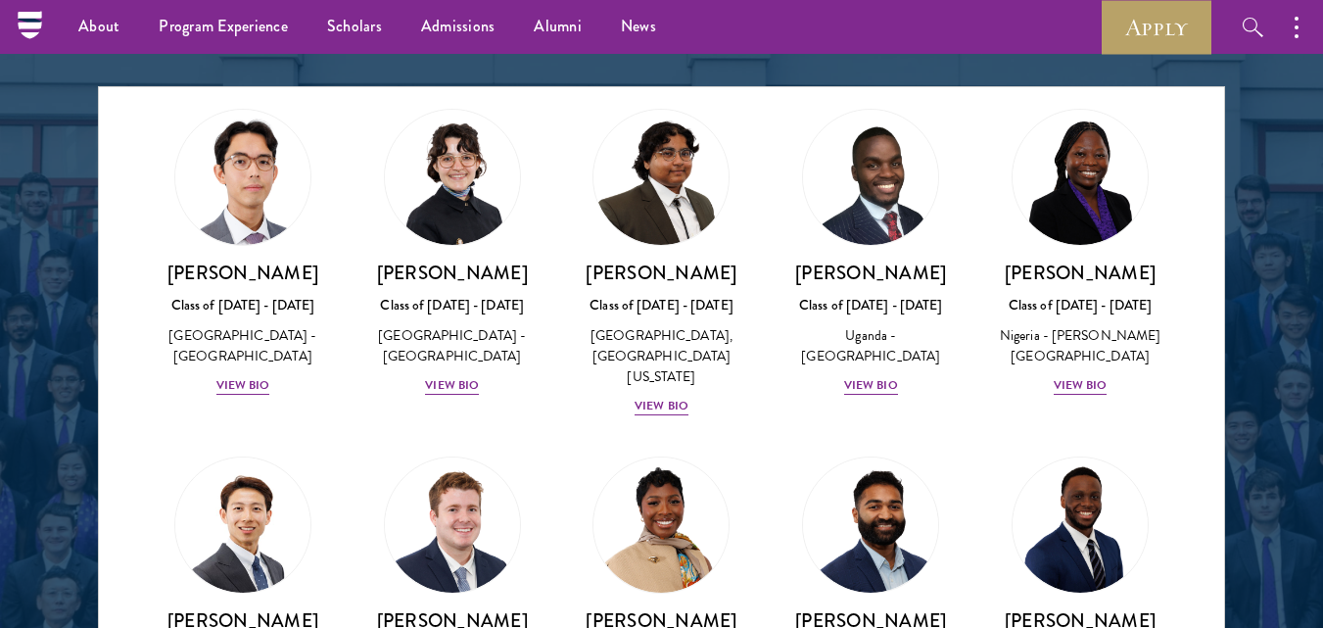
scroll to position [465, 0]
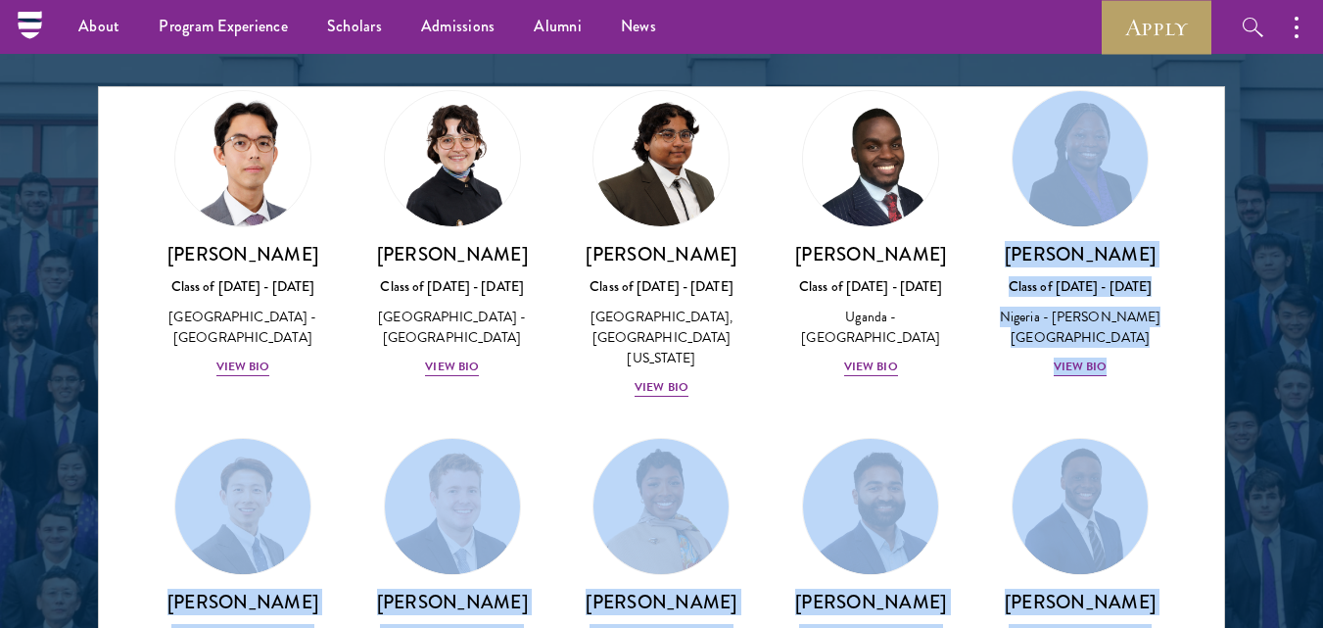
drag, startPoint x: 1224, startPoint y: 147, endPoint x: 1231, endPoint y: 168, distance: 22.6
click at [1231, 168] on section "Scholar Directory Congratulations and welcome to the Schwarzman Scholars Class …" at bounding box center [661, 176] width 1323 height 1192
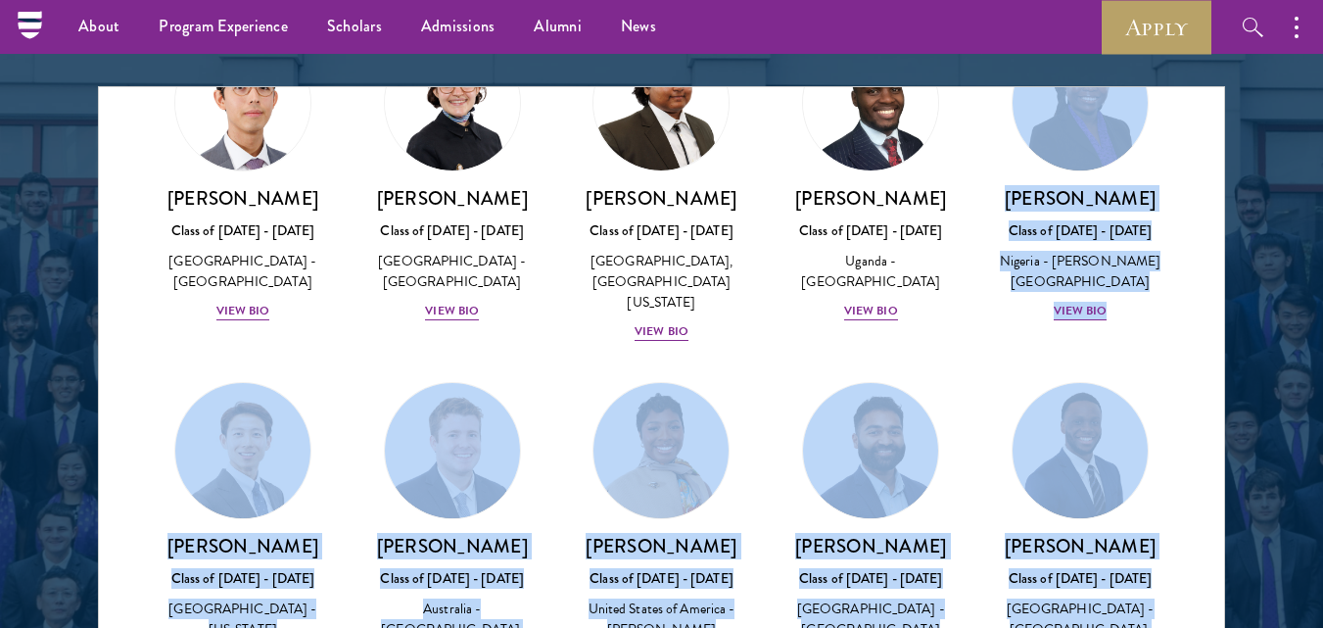
scroll to position [558, 0]
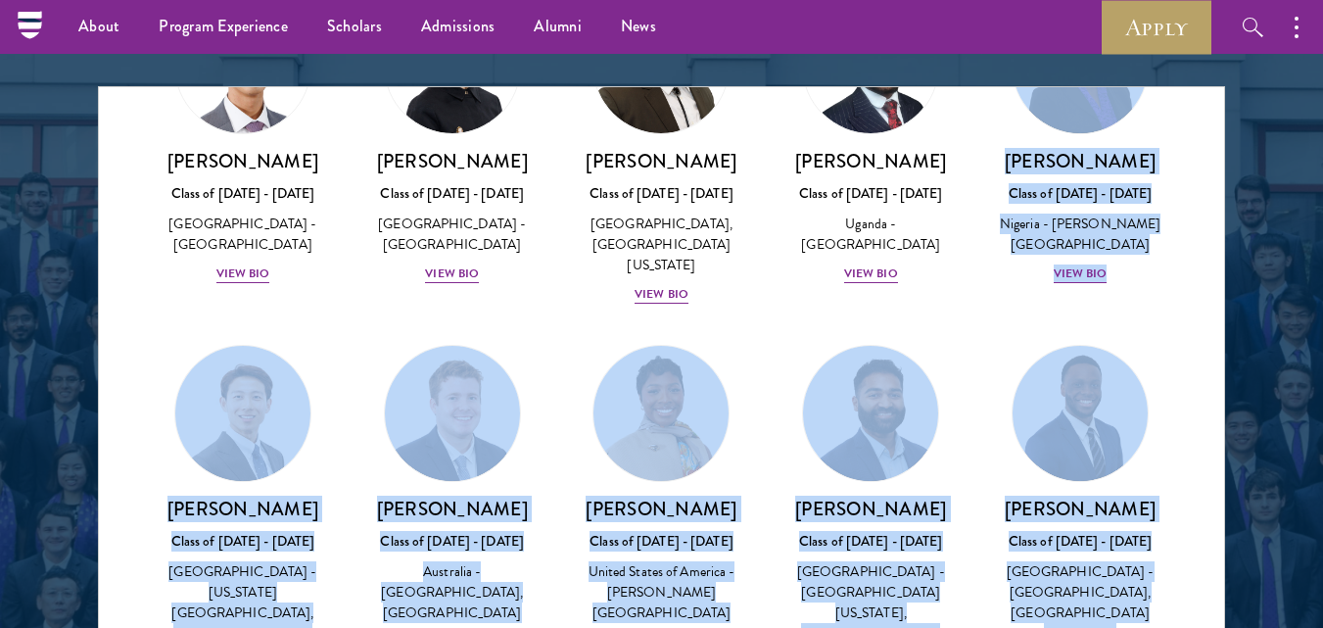
click at [1279, 265] on div at bounding box center [661, 176] width 1323 height 1192
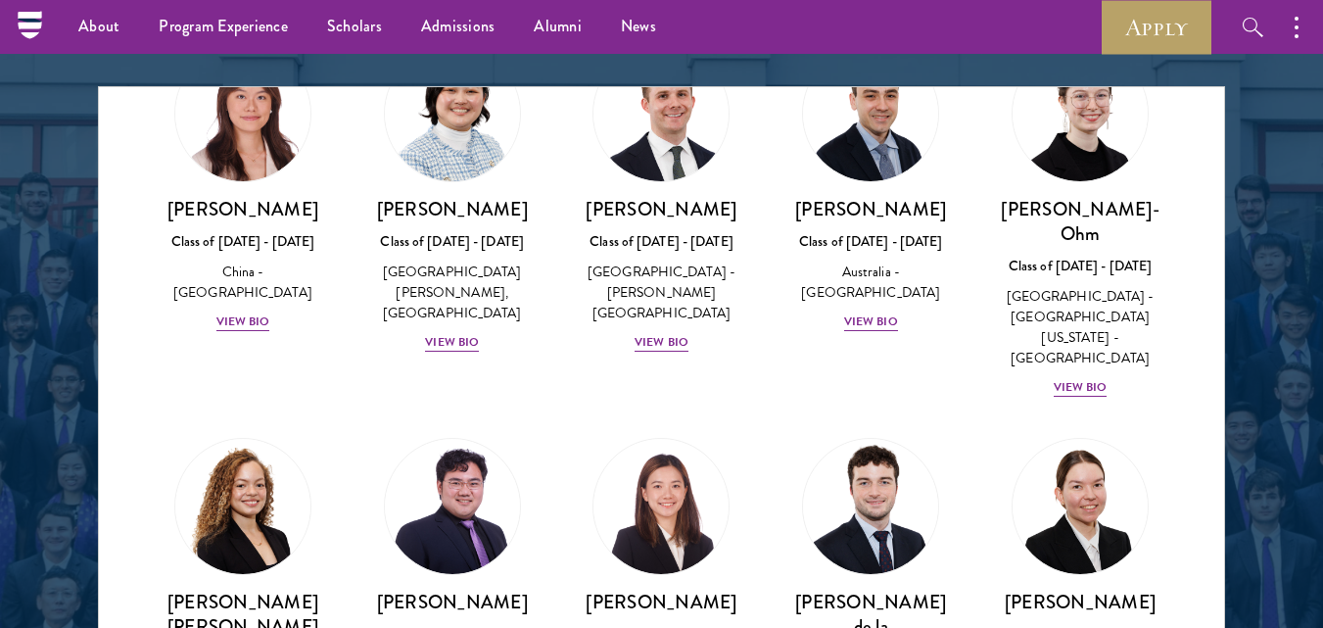
scroll to position [2326, 0]
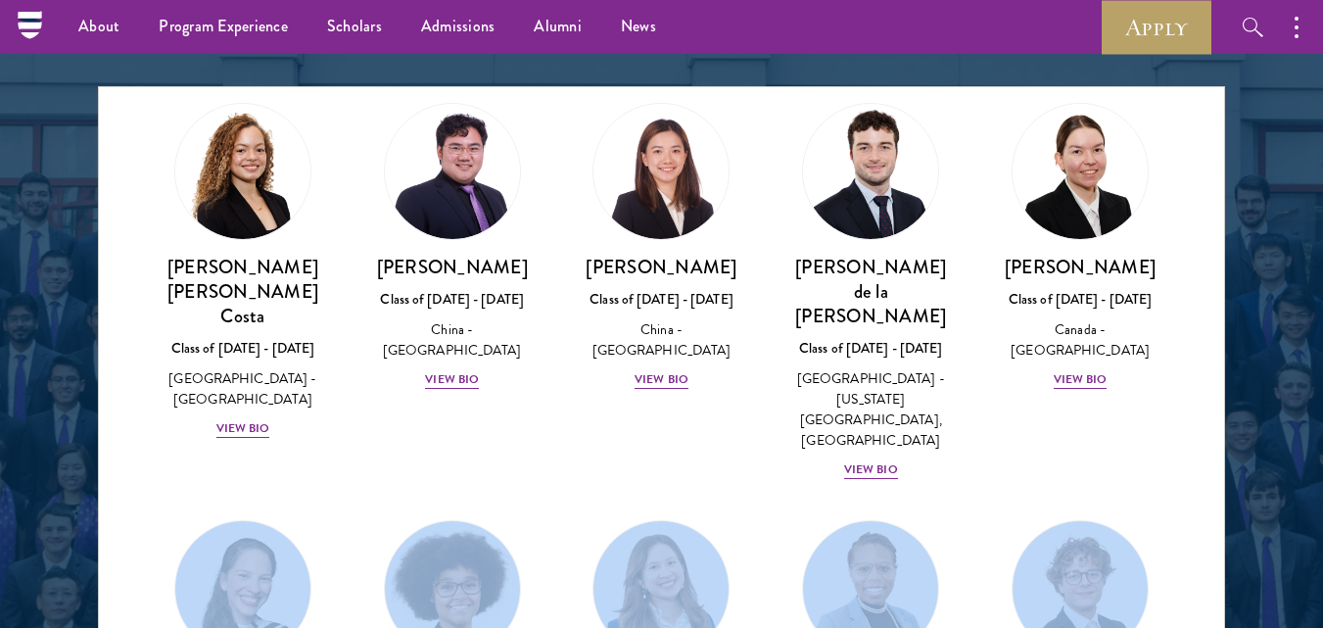
drag, startPoint x: 1224, startPoint y: 248, endPoint x: 1225, endPoint y: 258, distance: 9.8
click at [1225, 258] on section "Scholar Directory Congratulations and welcome to the Schwarzman Scholars Class …" at bounding box center [661, 176] width 1323 height 1192
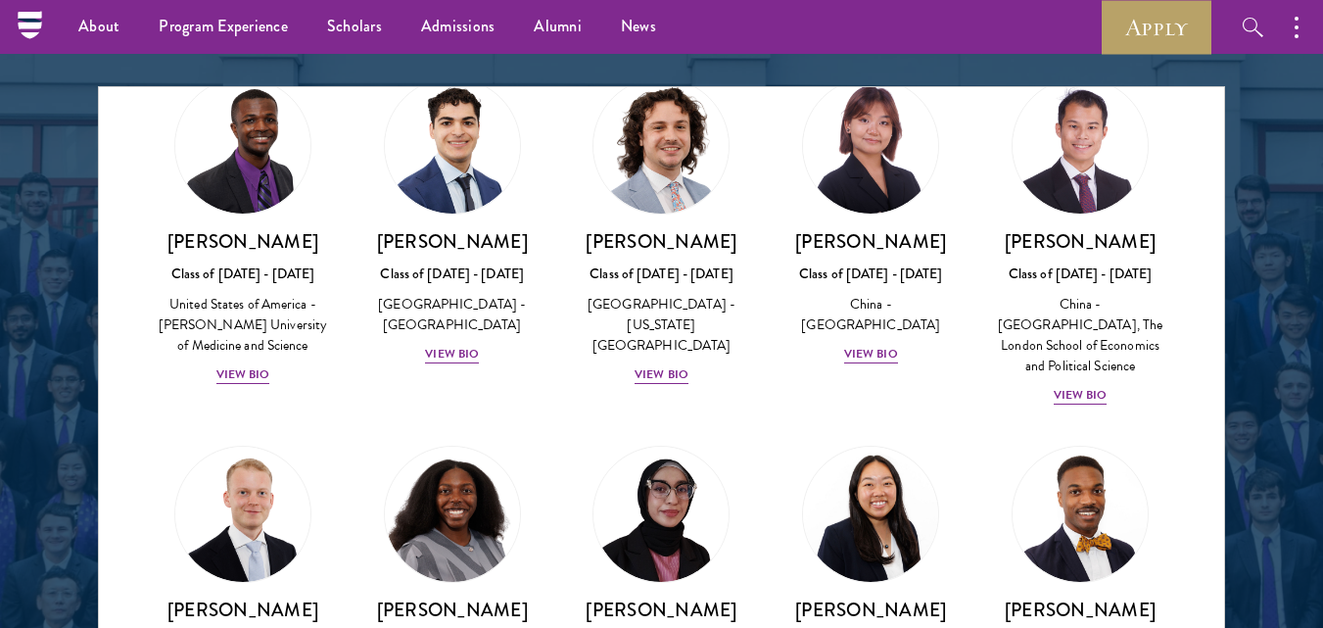
scroll to position [3628, 0]
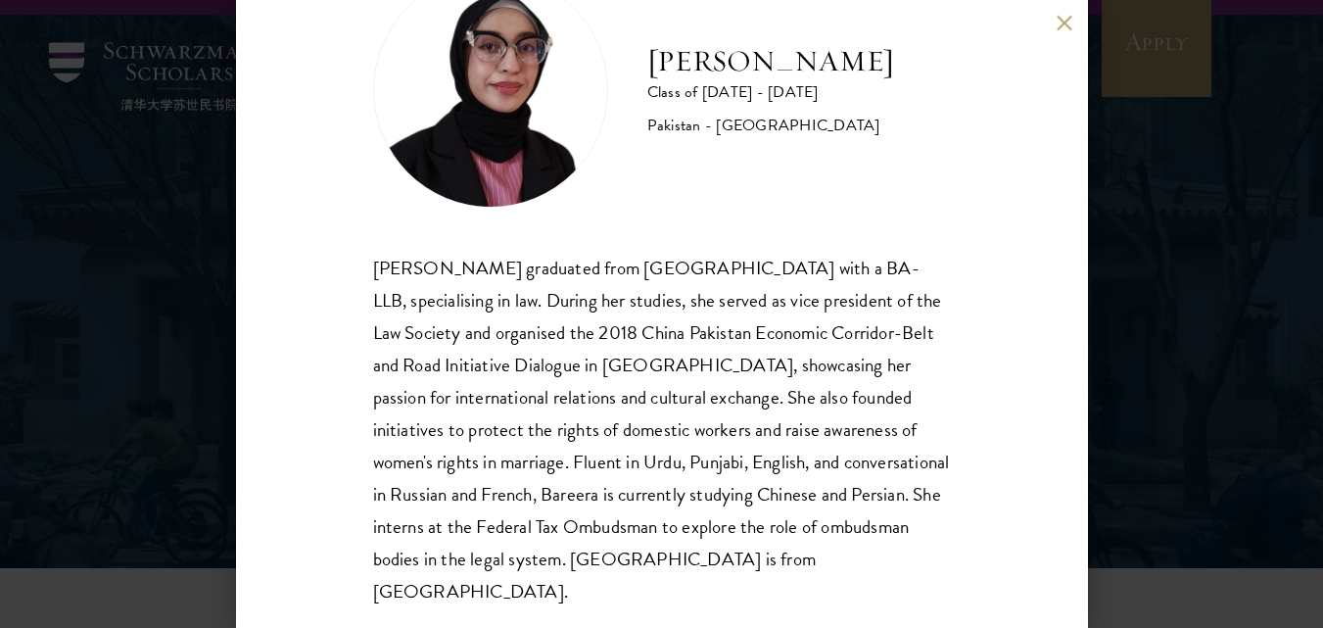
scroll to position [92, 0]
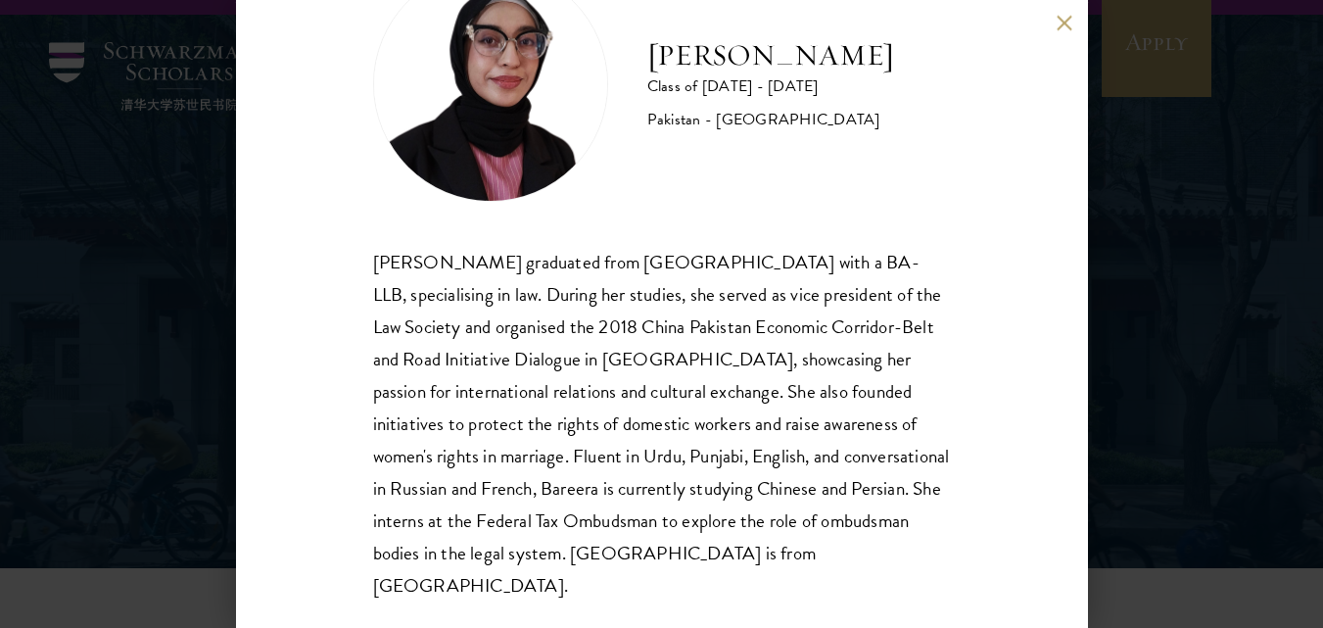
drag, startPoint x: 1091, startPoint y: 278, endPoint x: 1093, endPoint y: 127, distance: 150.8
click at [1093, 127] on div "Bree Javed Class of [DATE] - [DATE] [GEOGRAPHIC_DATA] - [GEOGRAPHIC_DATA] [PERS…" at bounding box center [661, 314] width 1323 height 628
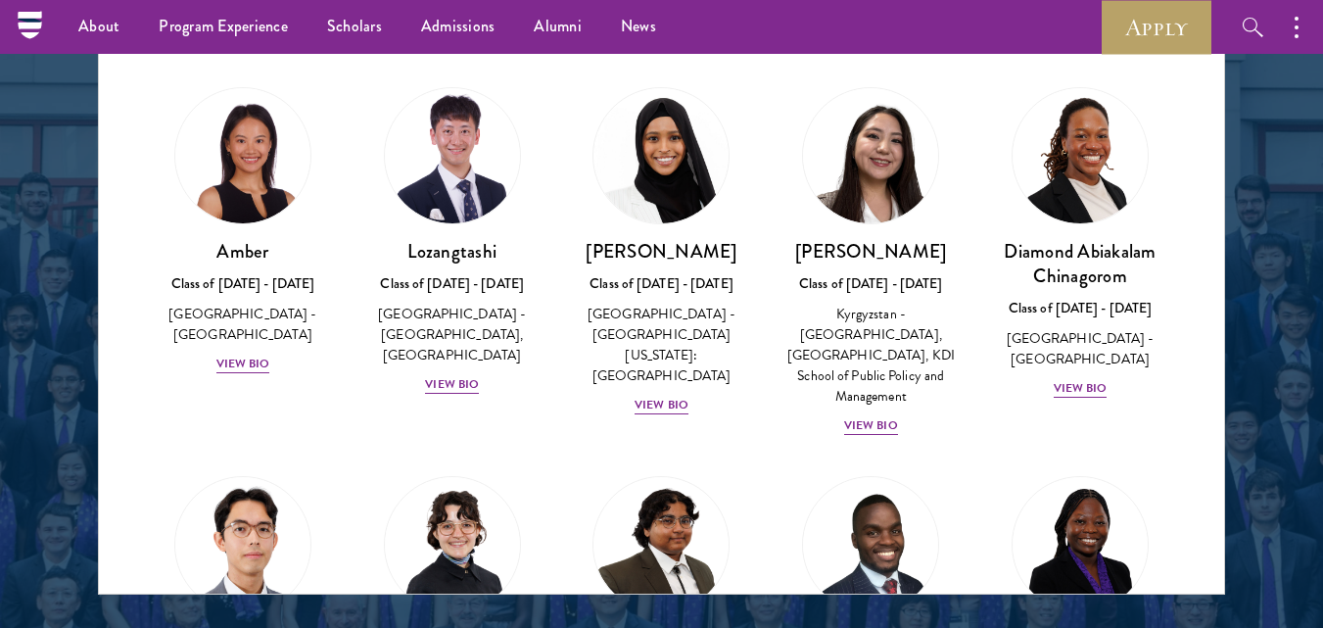
scroll to position [2552, 0]
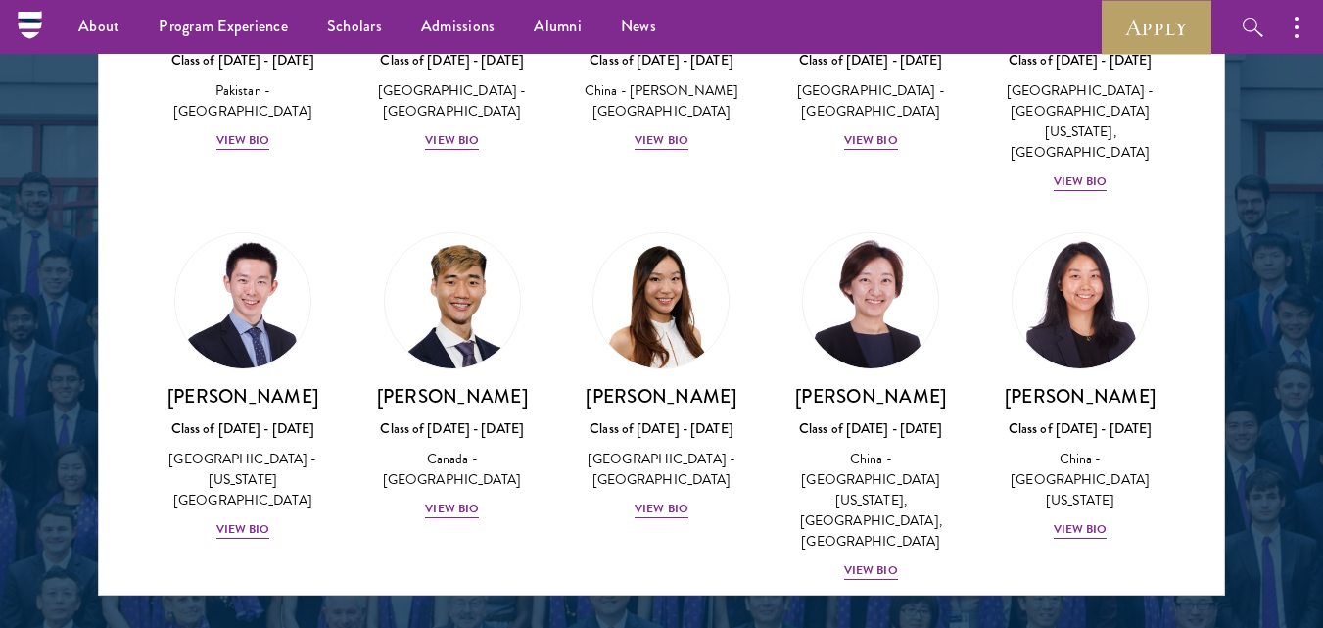
scroll to position [5294, 0]
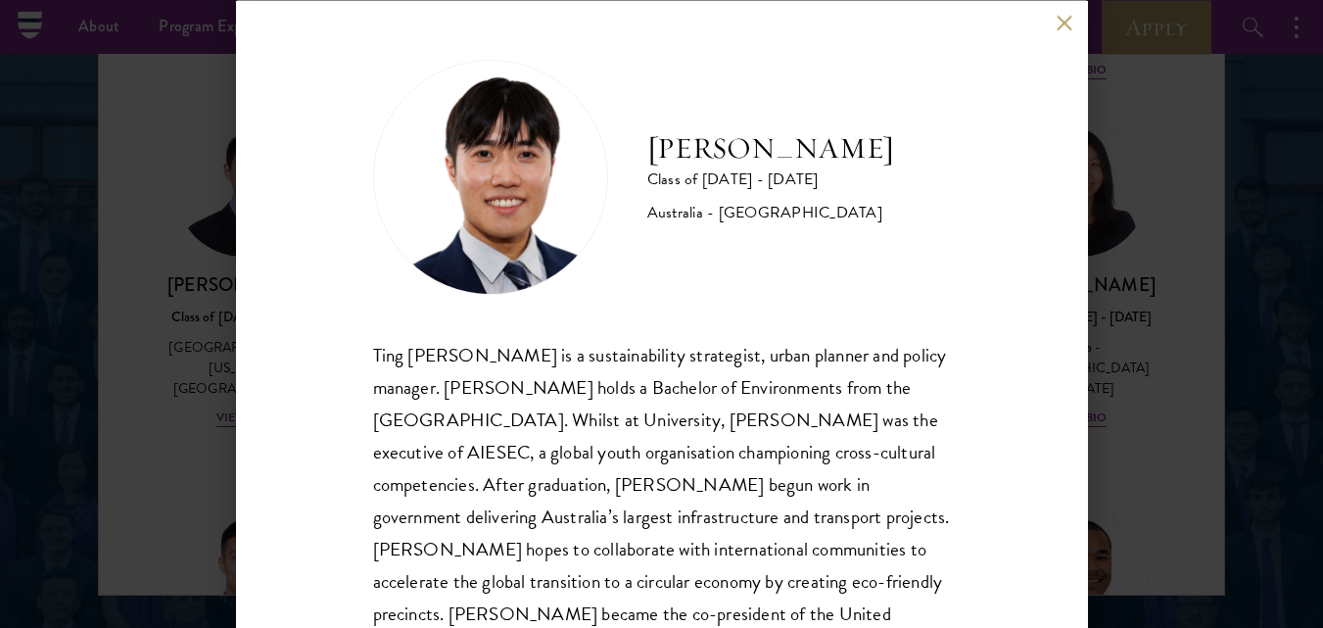
click at [946, 244] on div "Tony Luo Class of 2025 - 2026 Australia - University of Melbourne Ting Kat Tony…" at bounding box center [662, 314] width 852 height 628
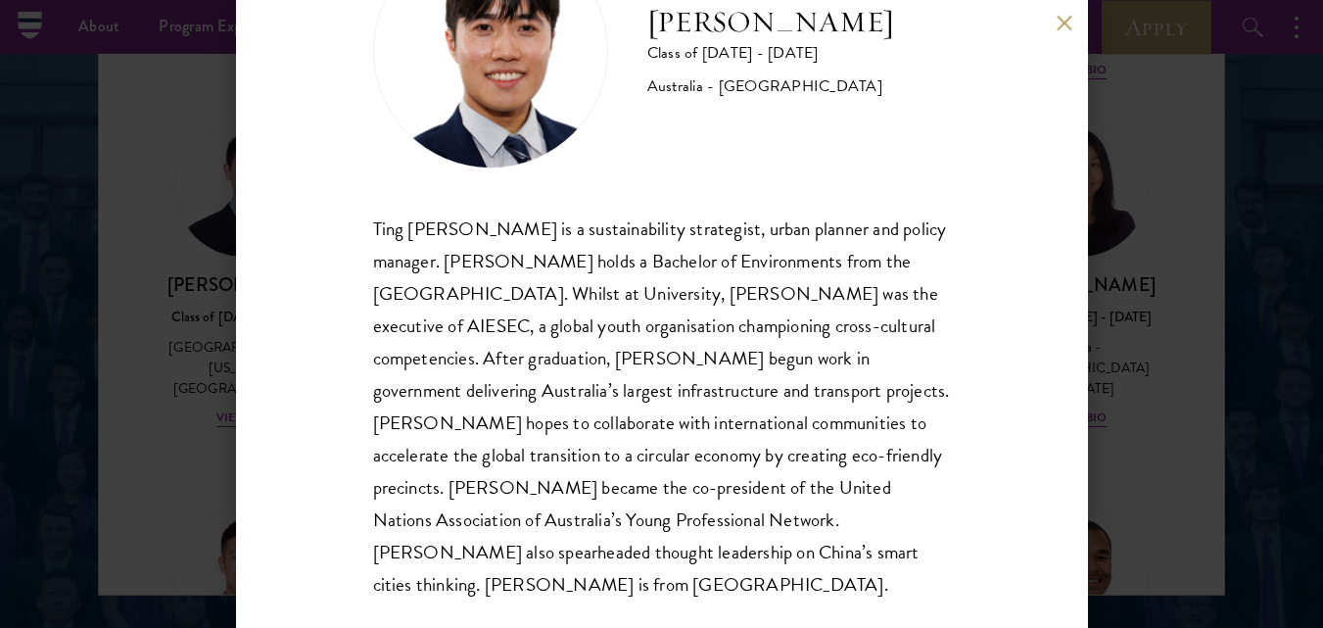
scroll to position [2591, 0]
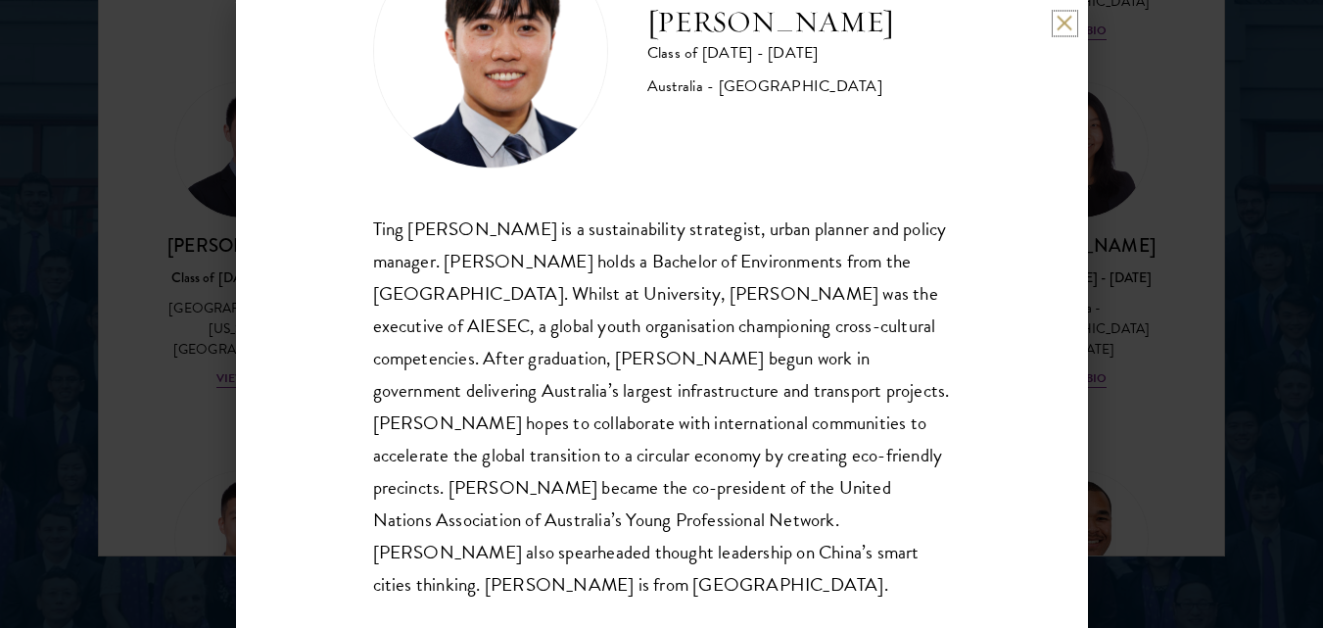
click at [1064, 22] on button at bounding box center [1065, 23] width 17 height 17
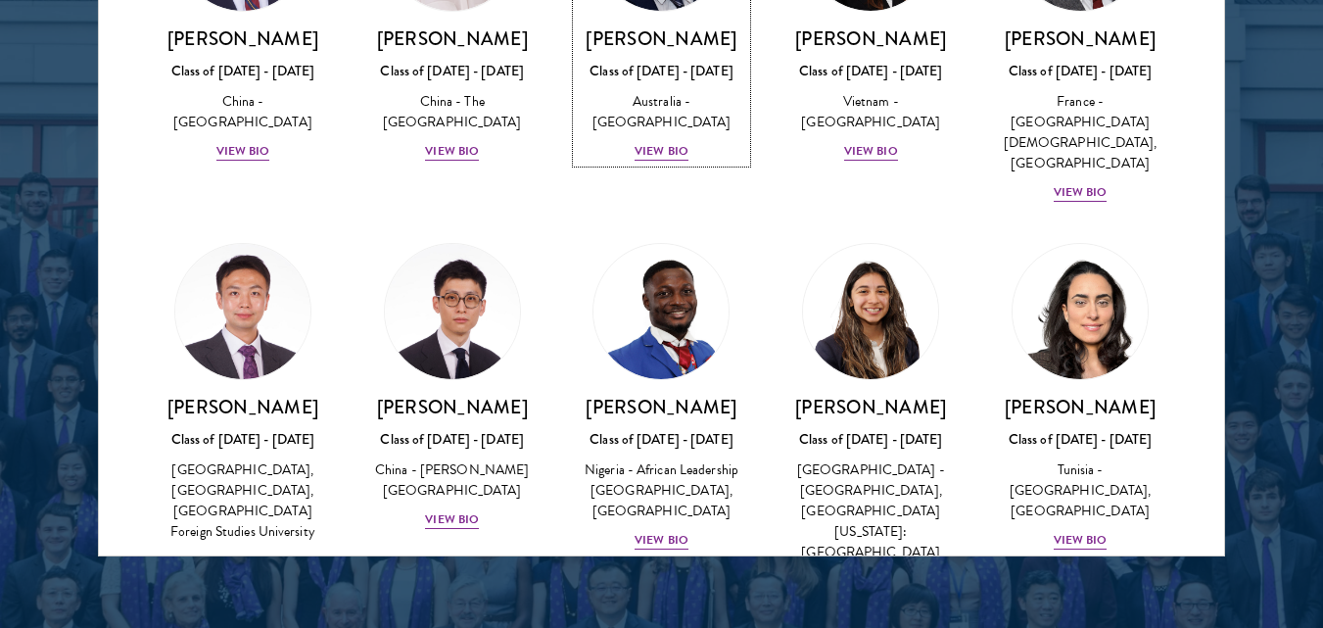
scroll to position [5908, 0]
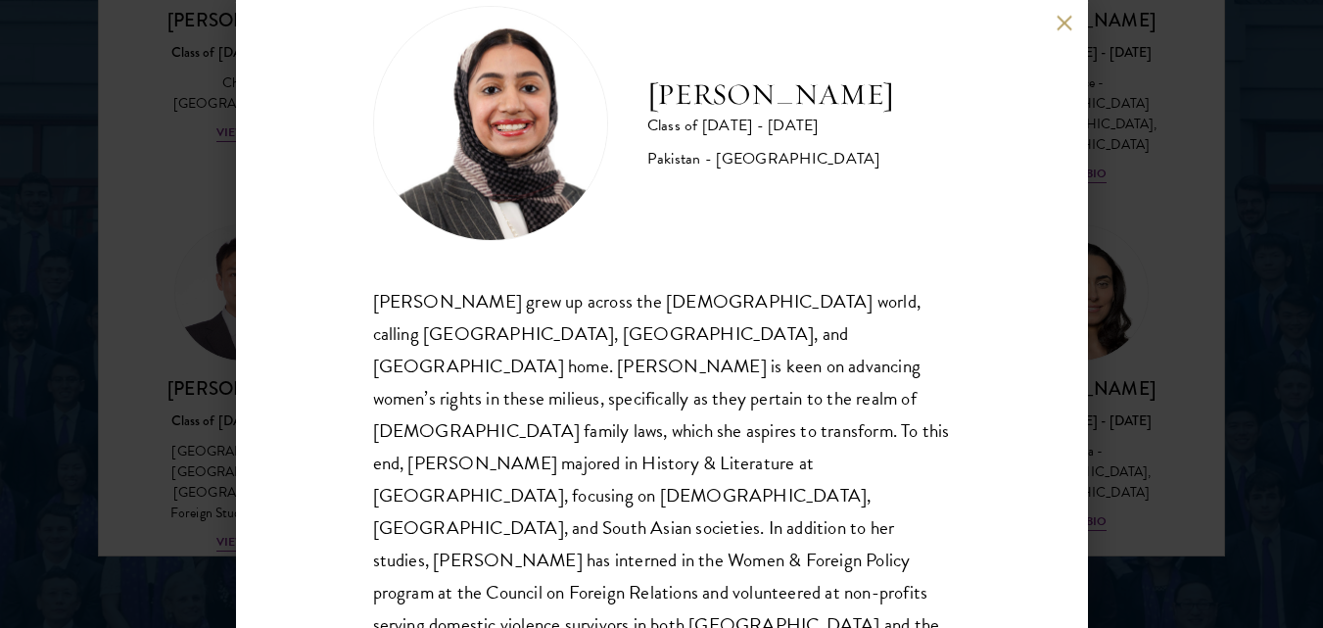
scroll to position [60, 0]
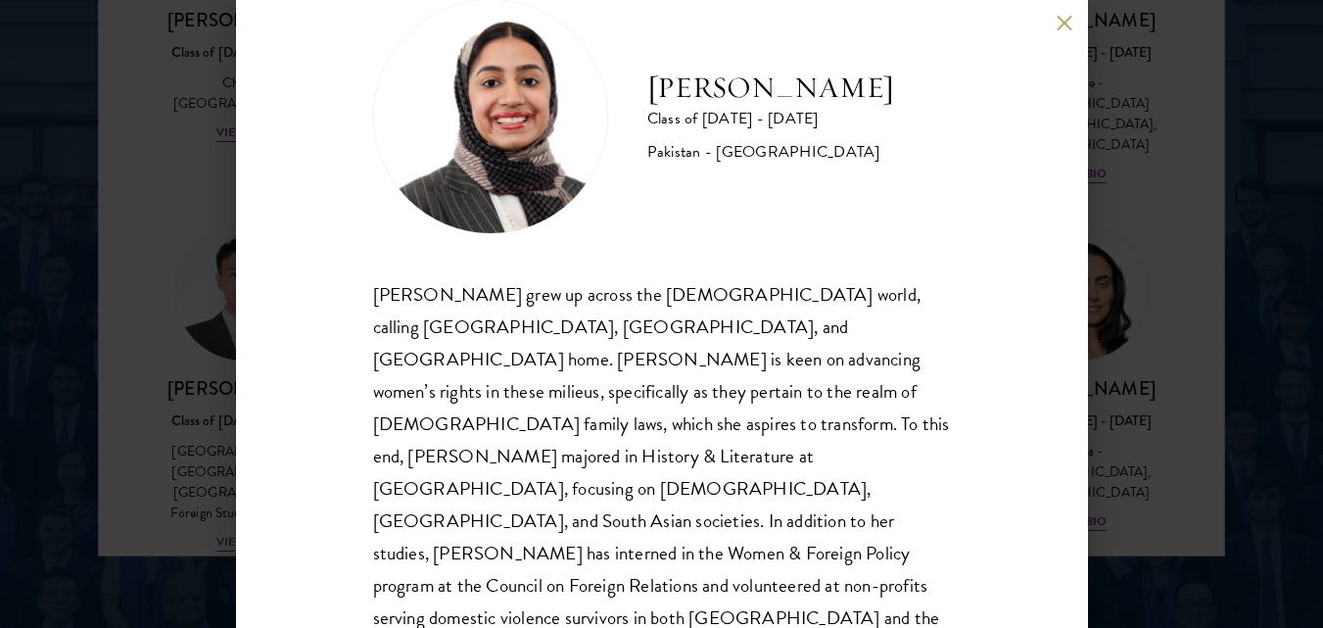
click at [1072, 19] on button at bounding box center [1065, 23] width 17 height 17
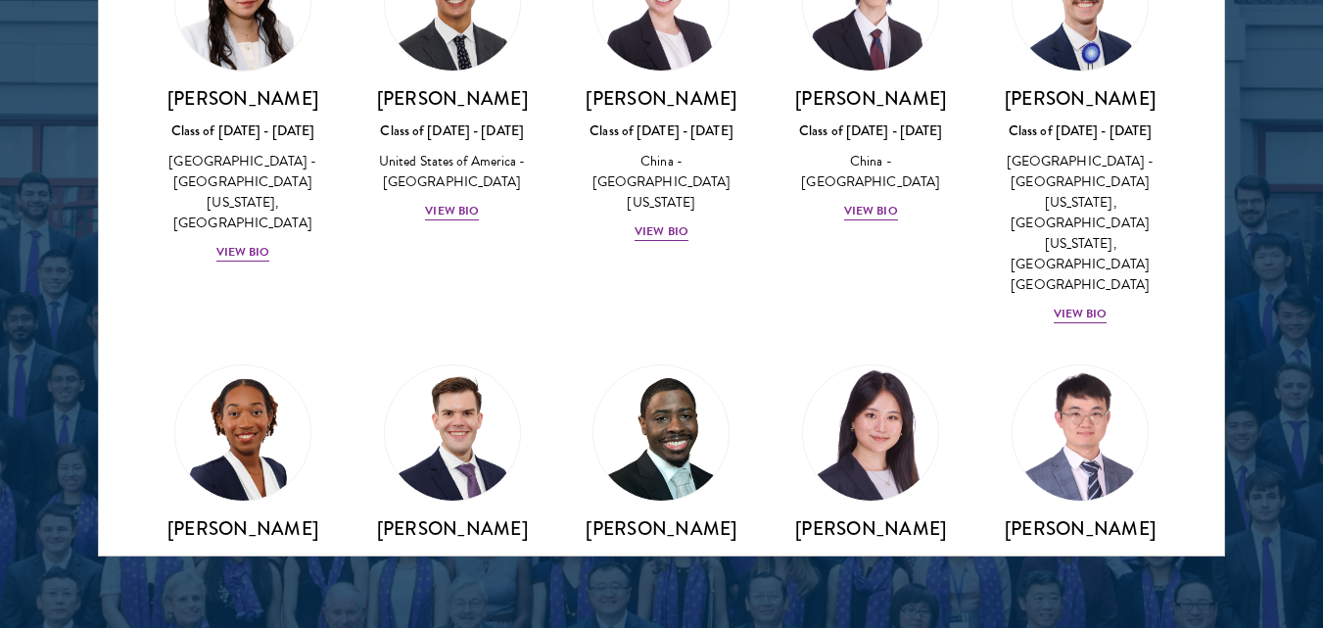
scroll to position [9499, 0]
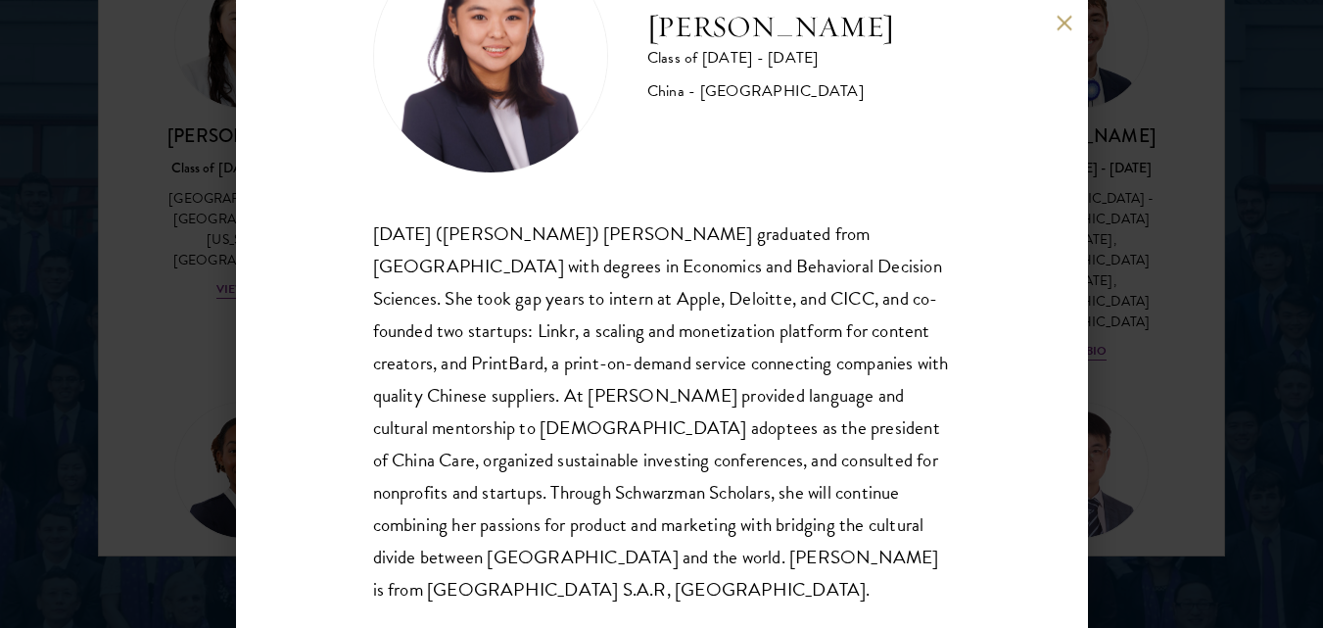
scroll to position [124, 0]
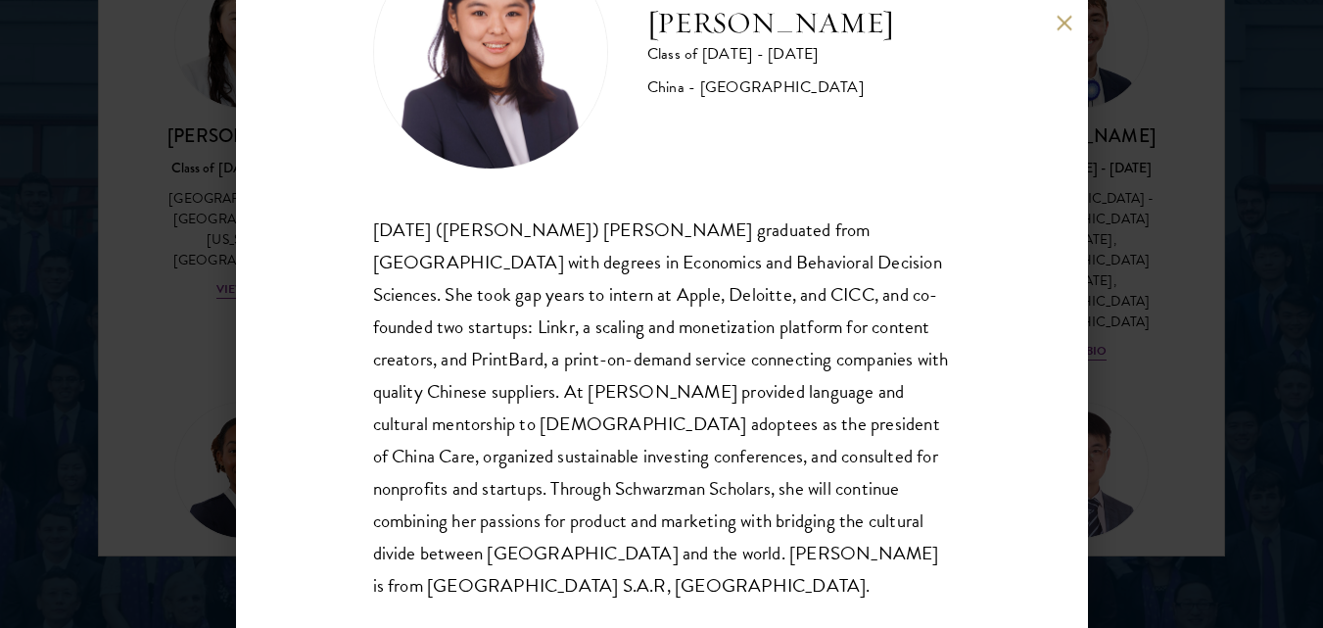
click at [1066, 22] on button at bounding box center [1065, 23] width 17 height 17
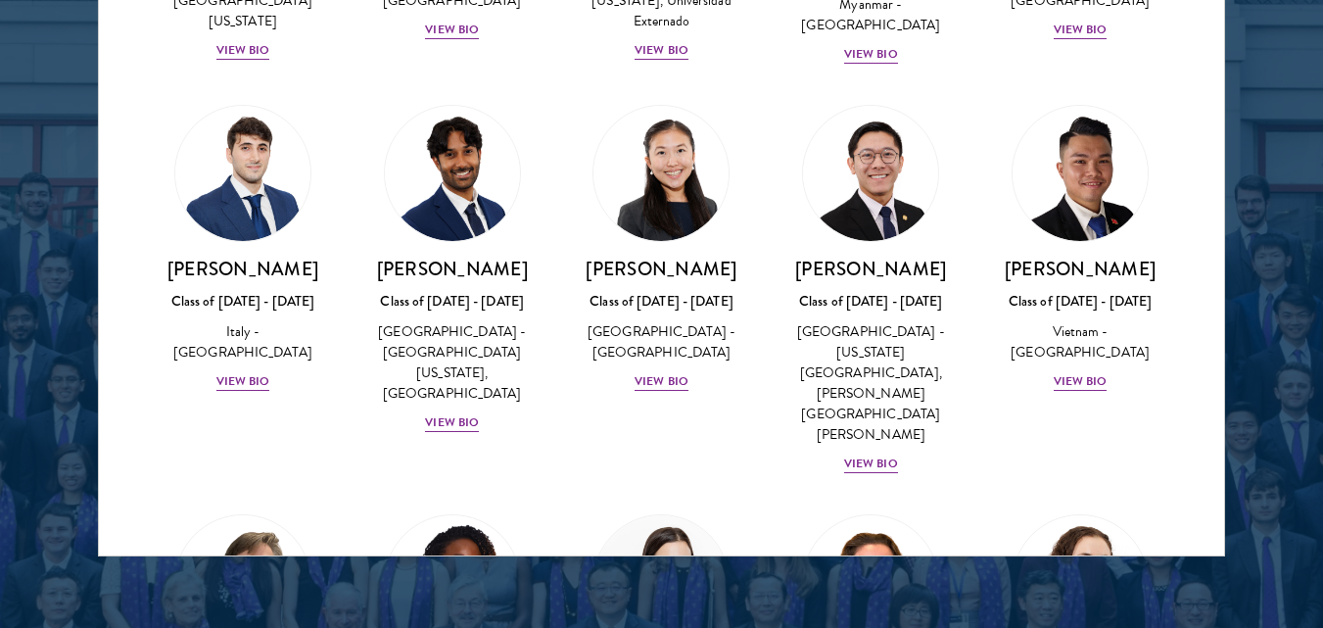
scroll to position [7173, 0]
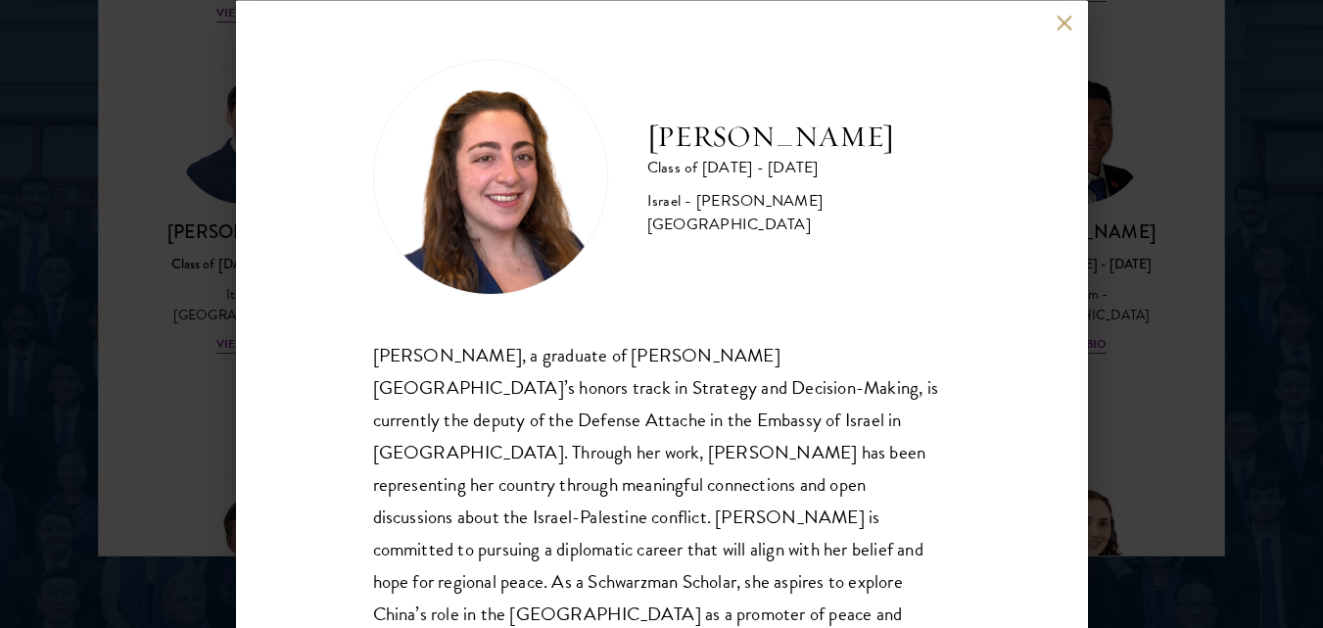
scroll to position [27, 0]
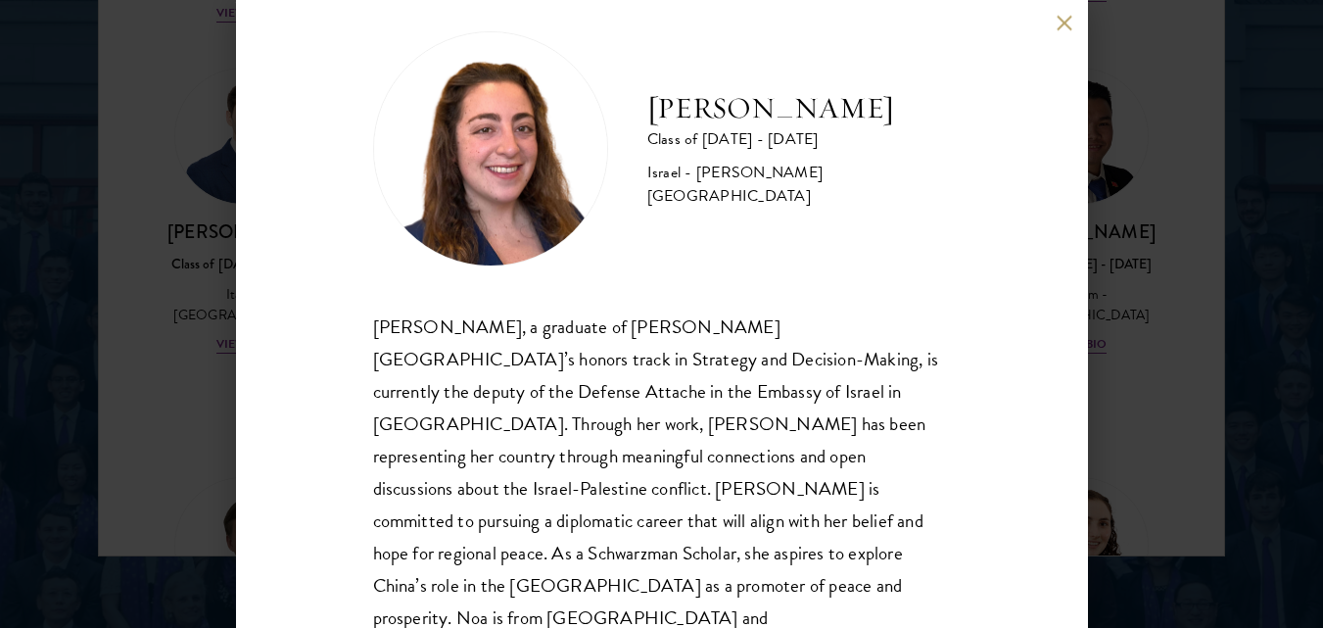
click at [1070, 22] on button at bounding box center [1065, 23] width 17 height 17
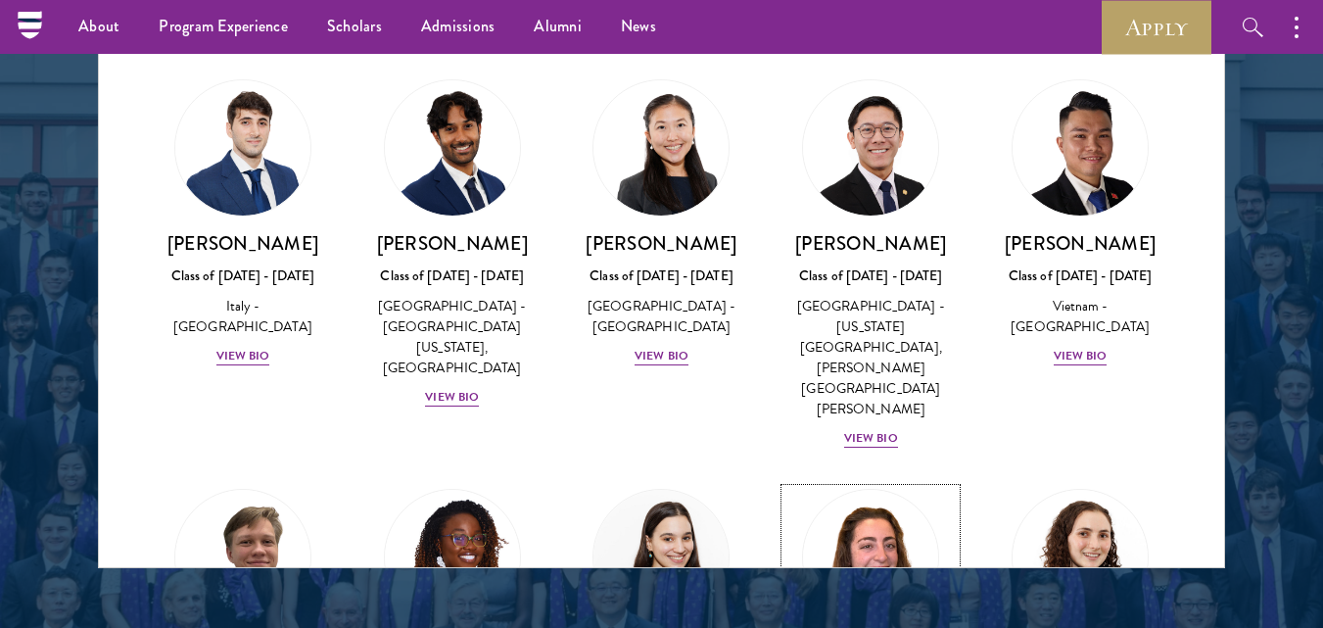
scroll to position [7024, 0]
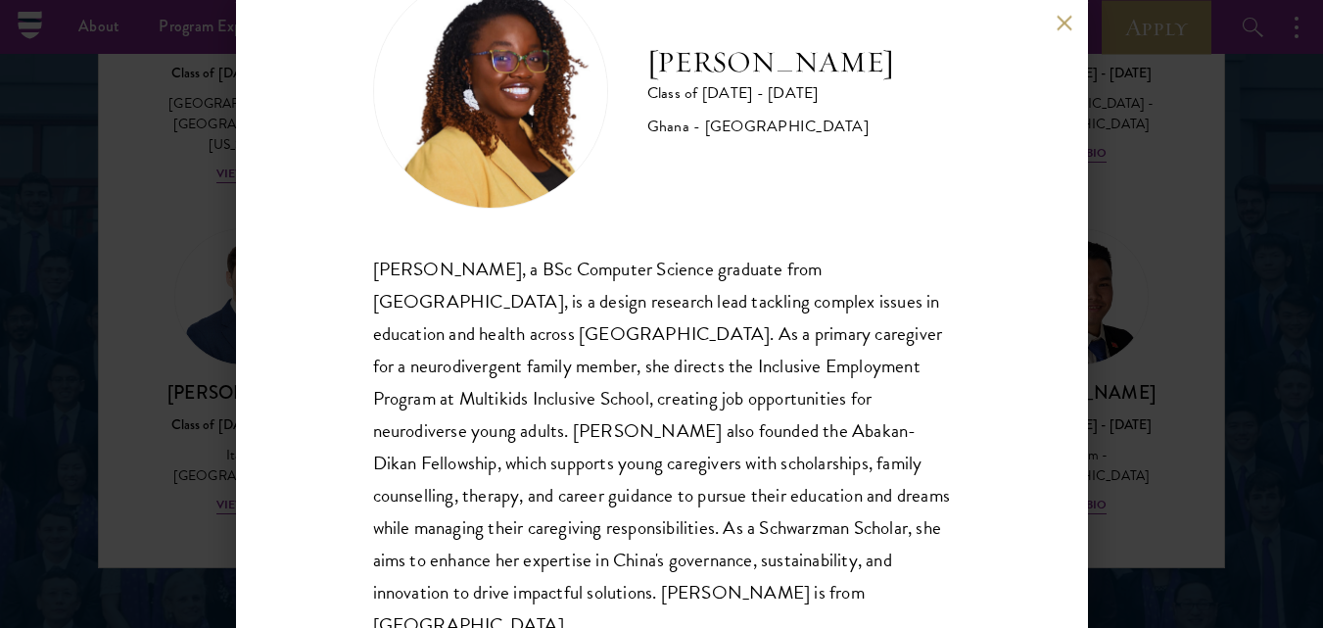
scroll to position [124, 0]
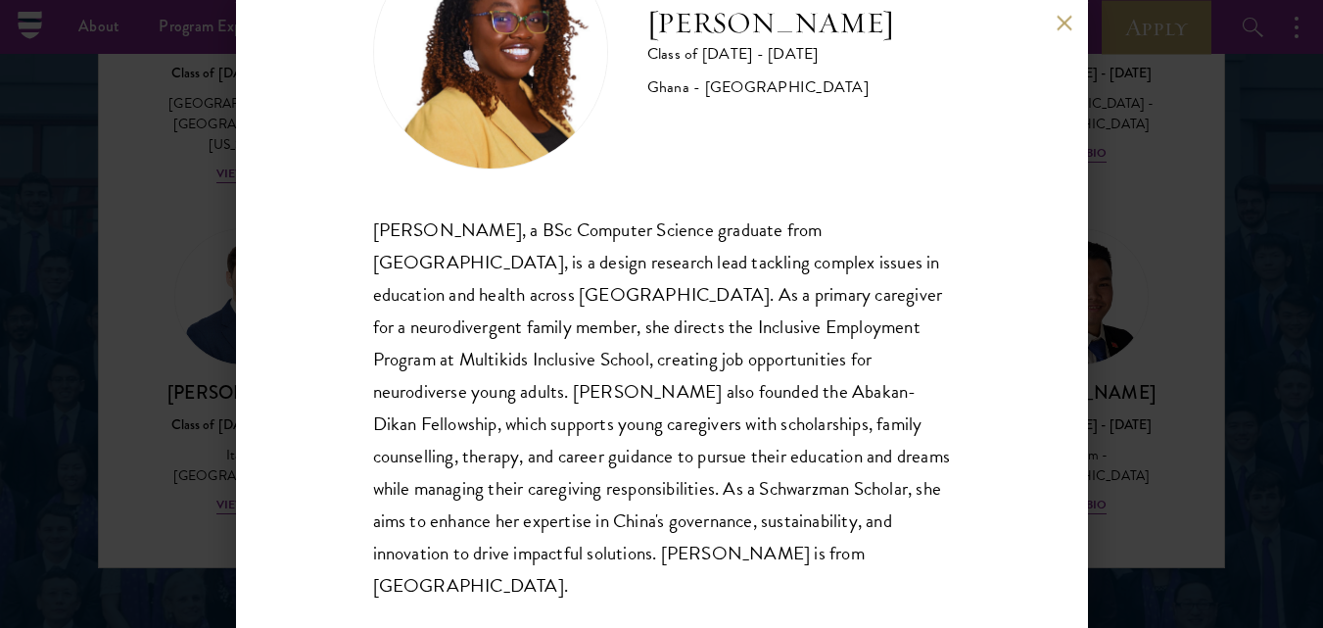
click at [1062, 17] on button at bounding box center [1065, 23] width 17 height 17
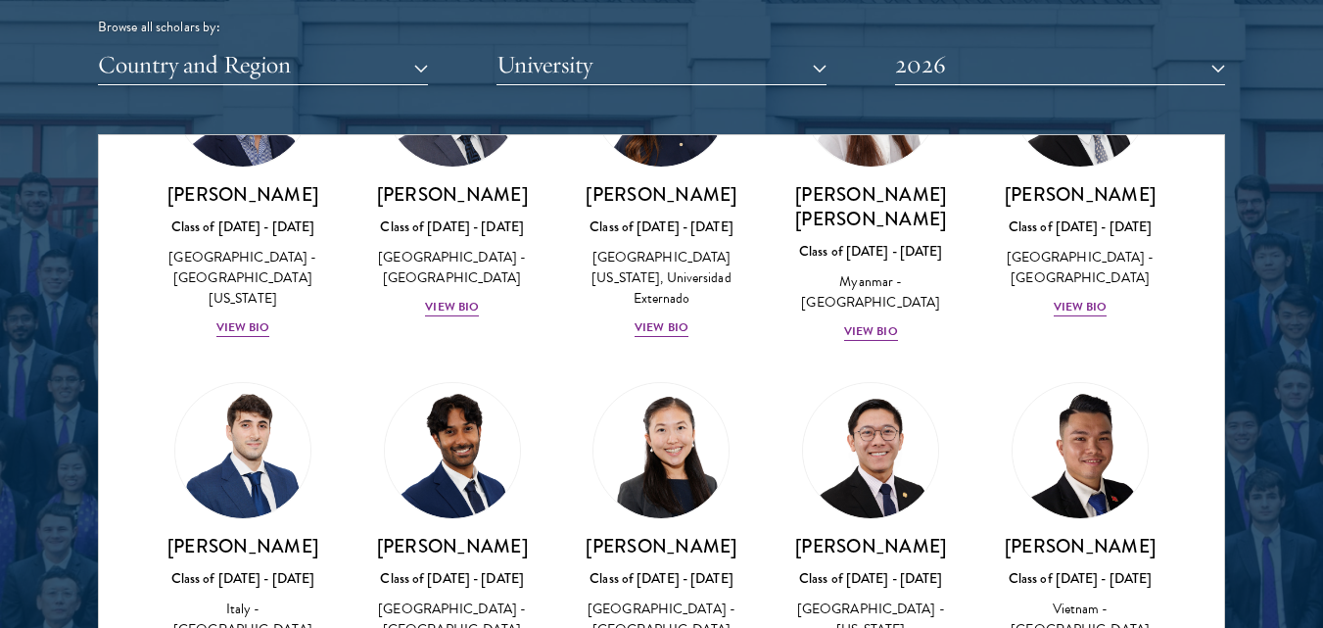
scroll to position [2436, 0]
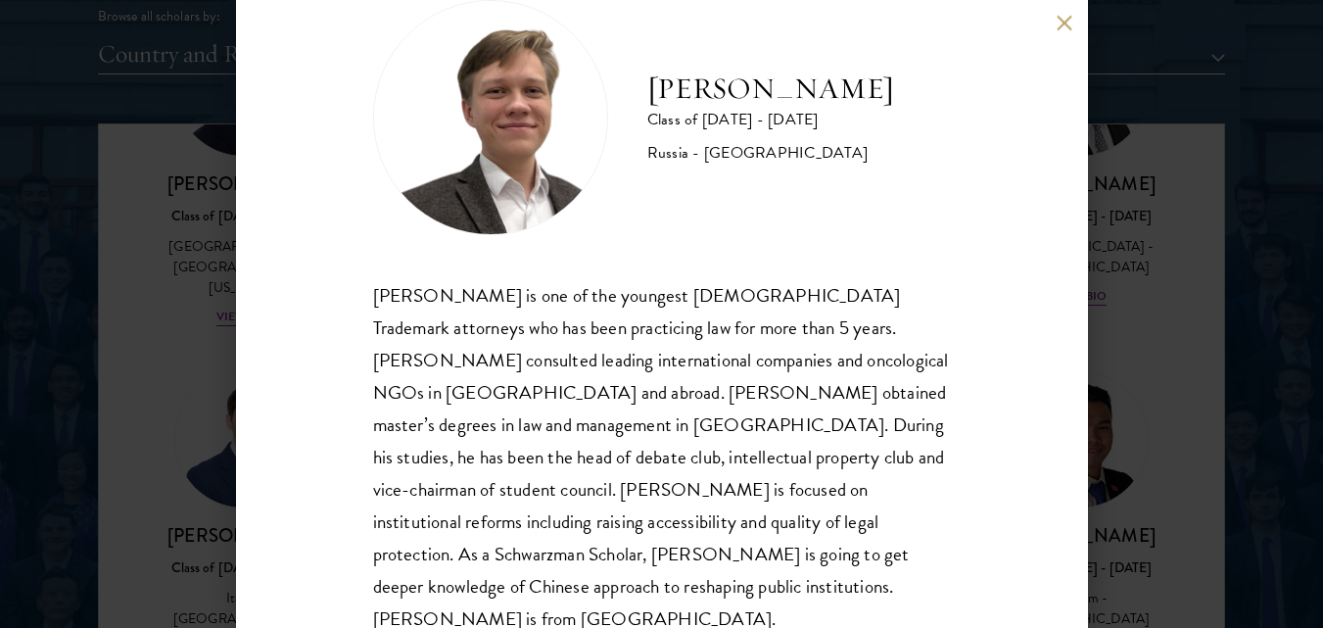
scroll to position [66, 0]
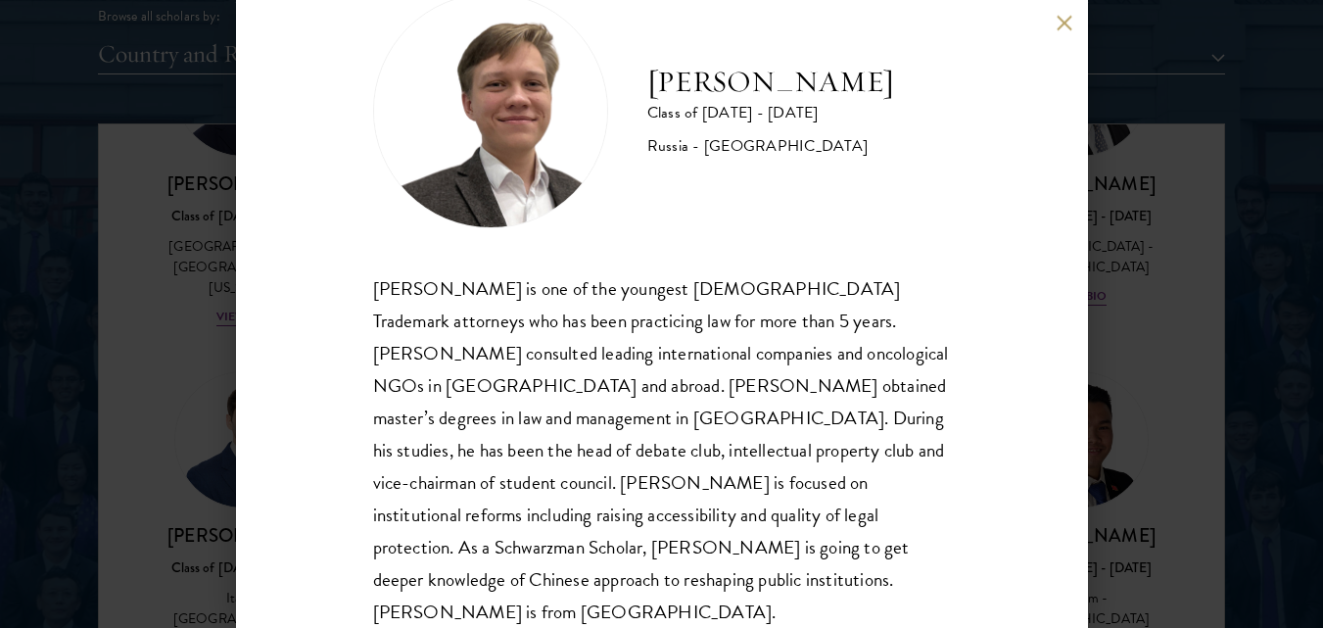
click at [1064, 21] on button at bounding box center [1065, 23] width 17 height 17
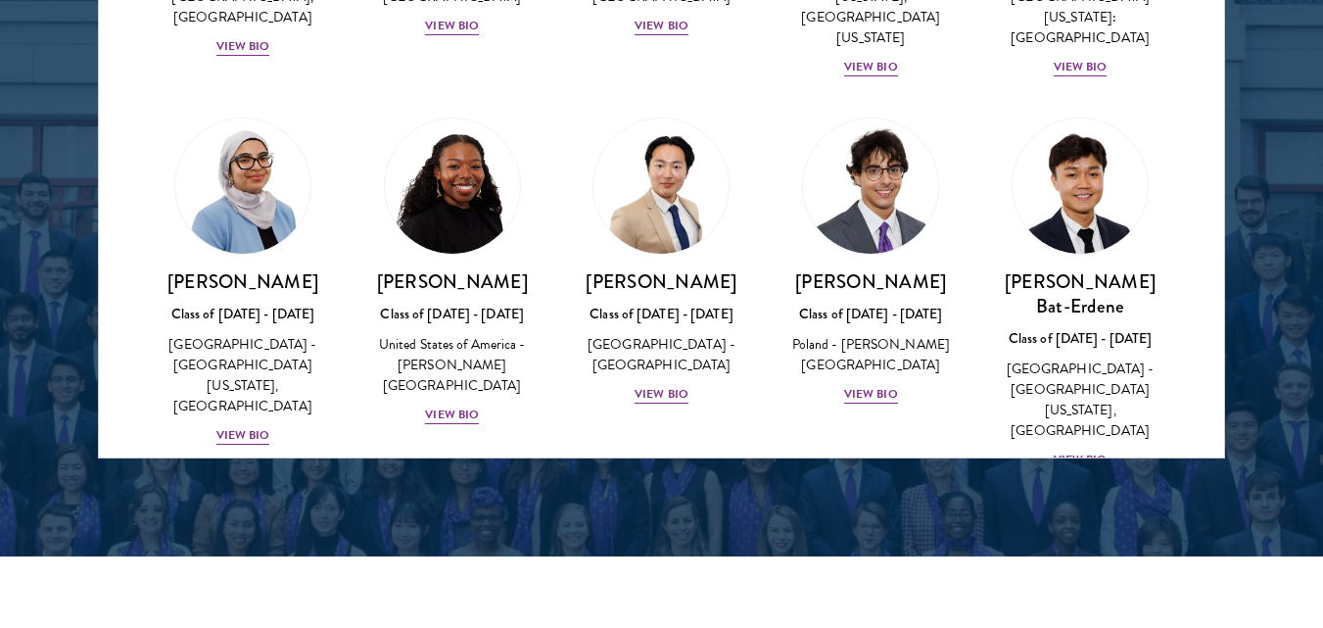
scroll to position [270, 0]
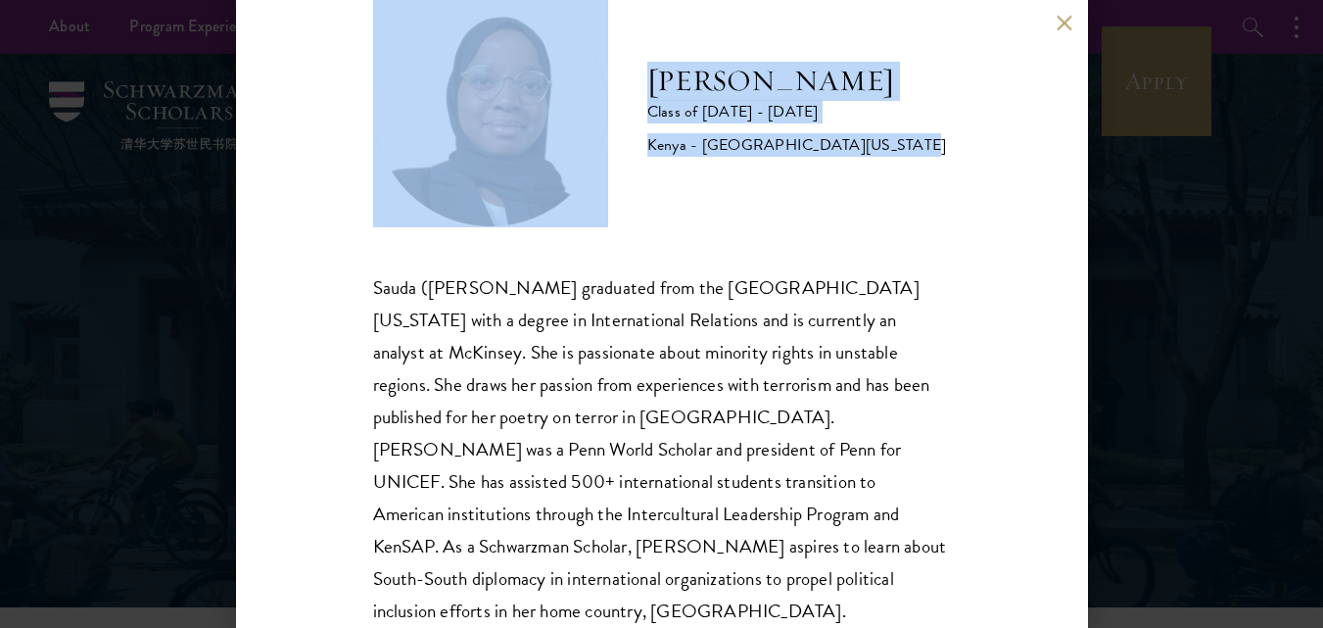
scroll to position [92, 0]
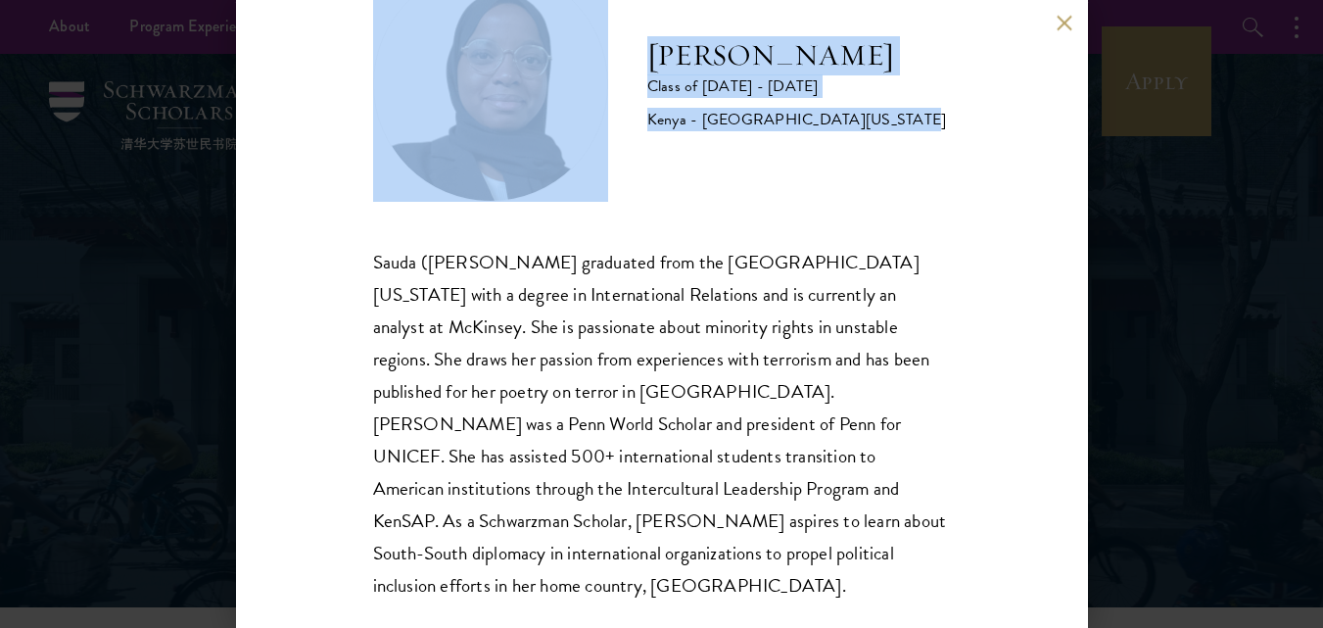
drag, startPoint x: 1087, startPoint y: 192, endPoint x: 1097, endPoint y: 256, distance: 64.4
click at [1097, 256] on div "[PERSON_NAME] Class of [DATE] - [DATE] [GEOGRAPHIC_DATA] - [GEOGRAPHIC_DATA][US…" at bounding box center [661, 314] width 1323 height 628
click at [1008, 256] on div "[PERSON_NAME] Class of [DATE] - [DATE] [GEOGRAPHIC_DATA] - [GEOGRAPHIC_DATA][US…" at bounding box center [662, 314] width 852 height 628
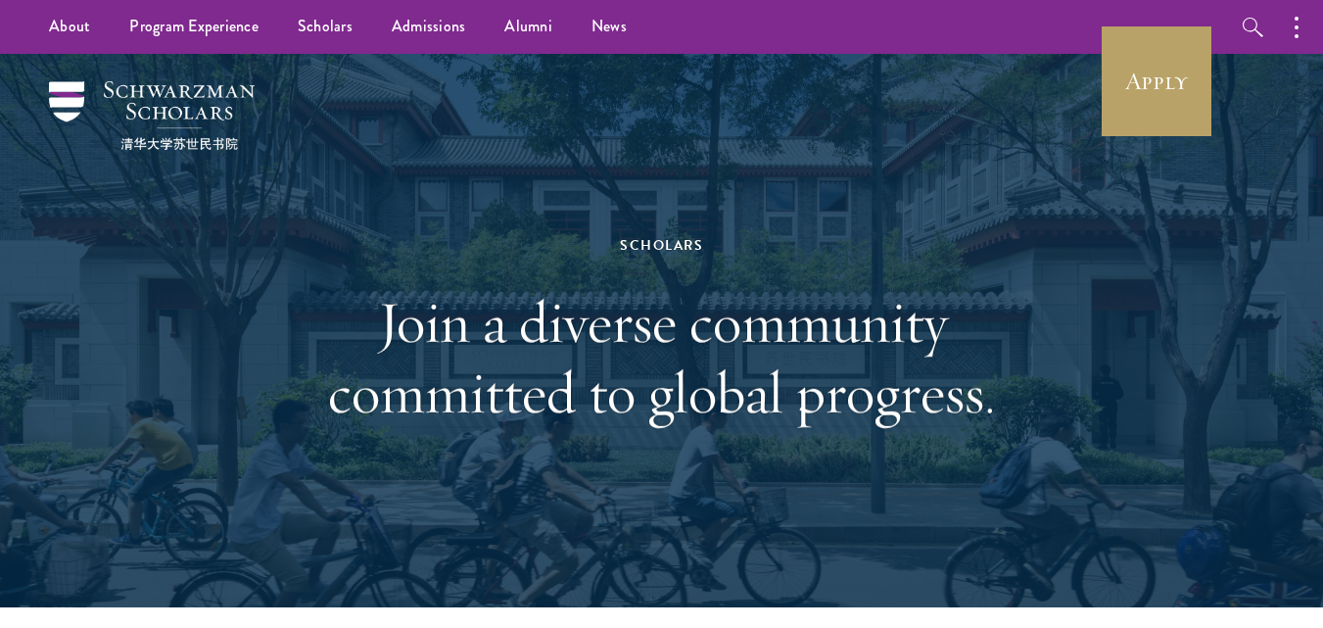
click at [1008, 256] on div "Scholars Join a diverse community committed to global progress." at bounding box center [661, 330] width 1127 height 553
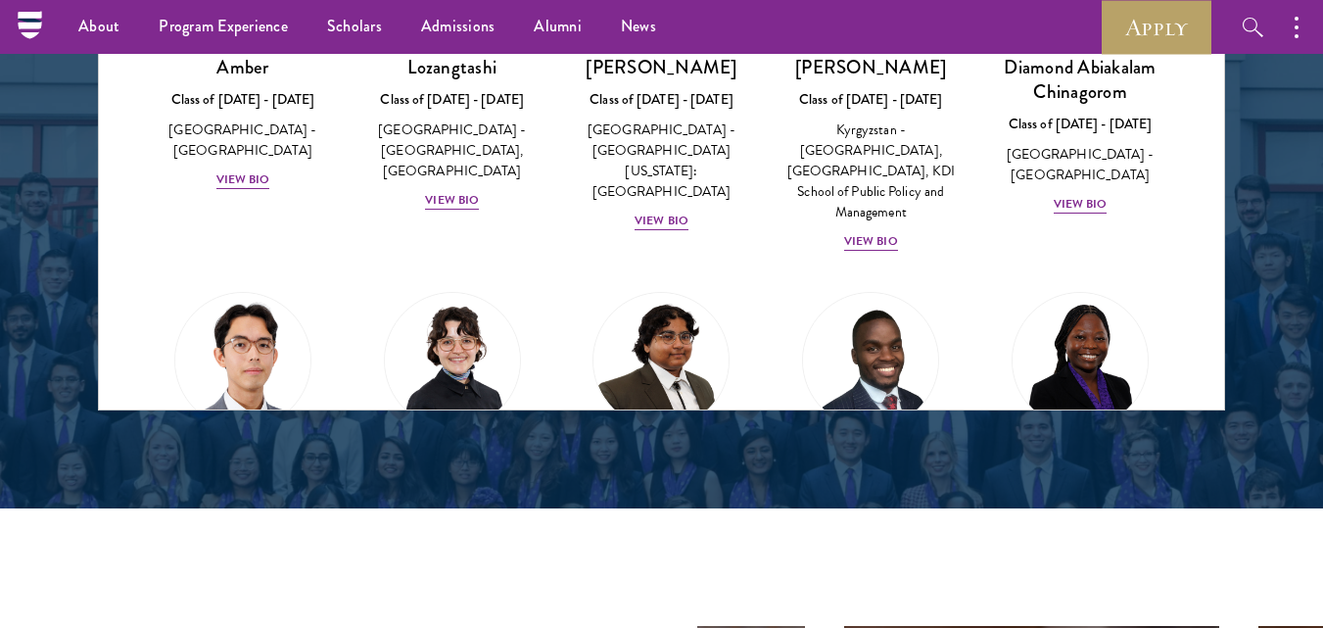
scroll to position [2154, 0]
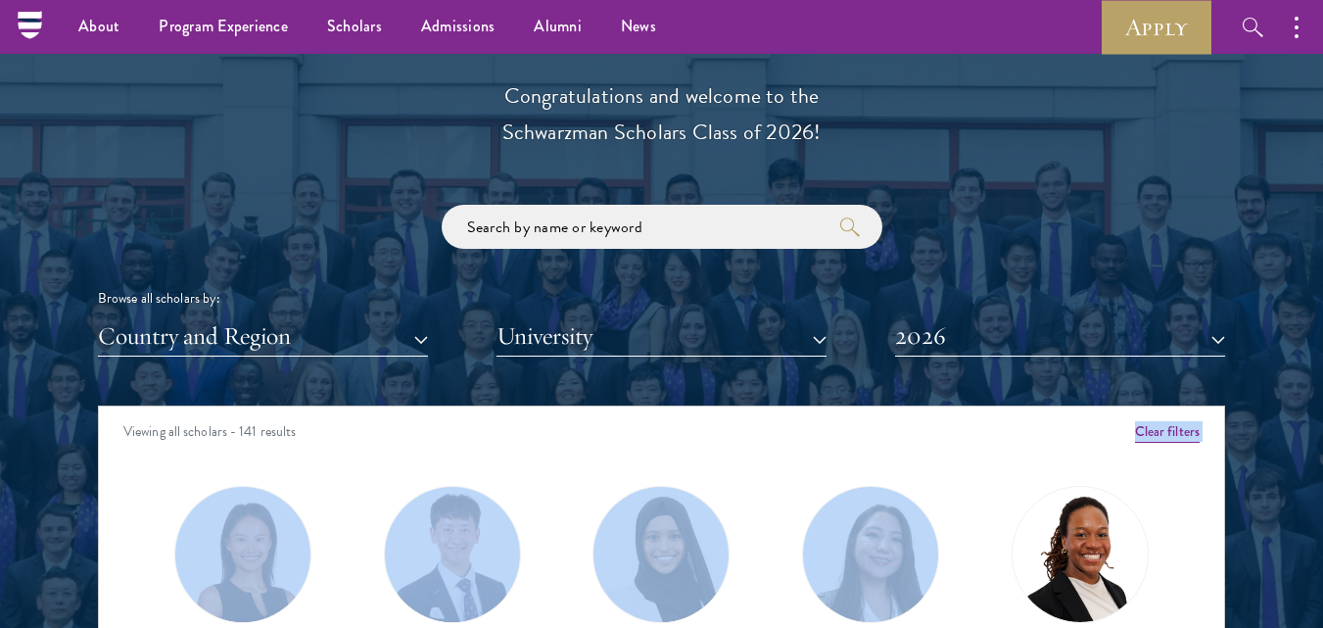
drag, startPoint x: 1207, startPoint y: 433, endPoint x: 1209, endPoint y: 464, distance: 31.4
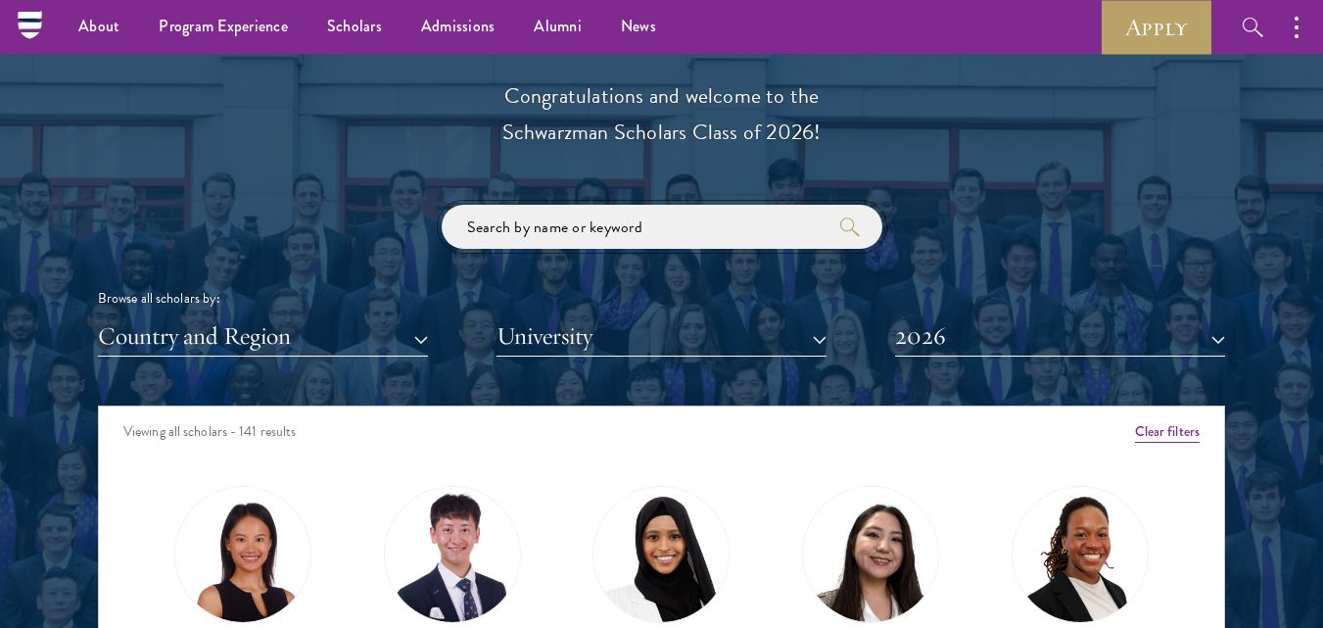
click at [596, 225] on input "search" at bounding box center [662, 227] width 441 height 44
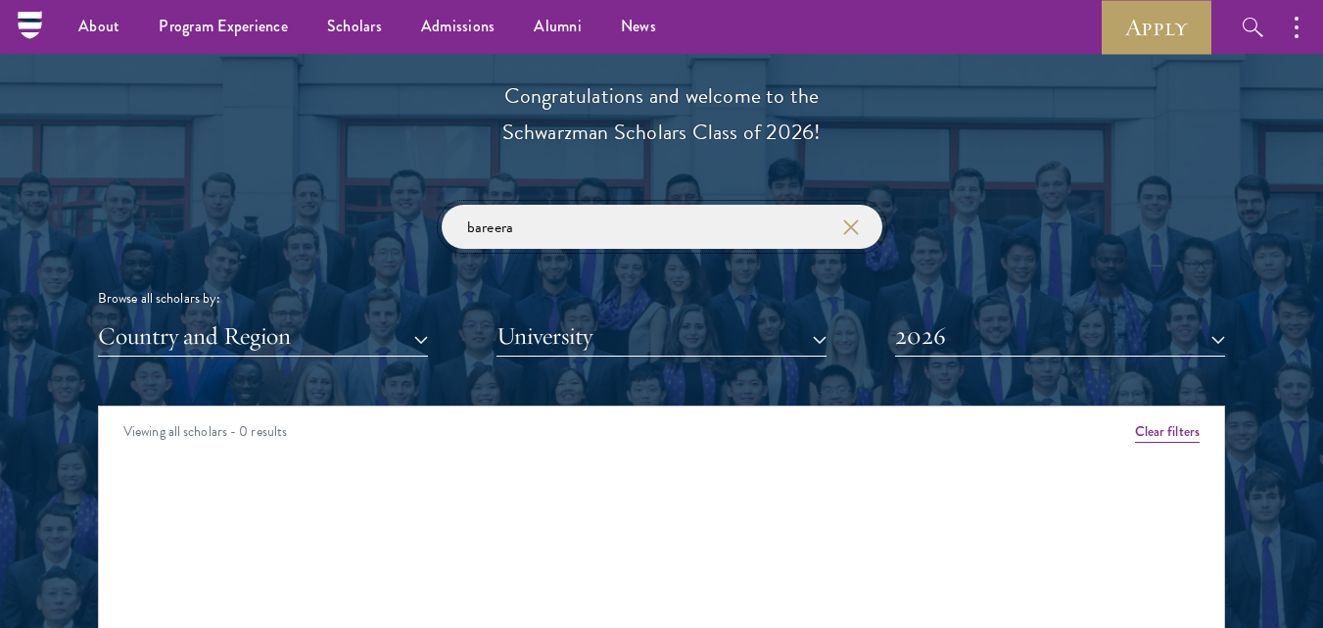
click at [596, 225] on input "bareera" at bounding box center [662, 227] width 441 height 44
drag, startPoint x: 513, startPoint y: 236, endPoint x: 488, endPoint y: 234, distance: 25.5
click at [488, 234] on input "bareera" at bounding box center [662, 227] width 441 height 44
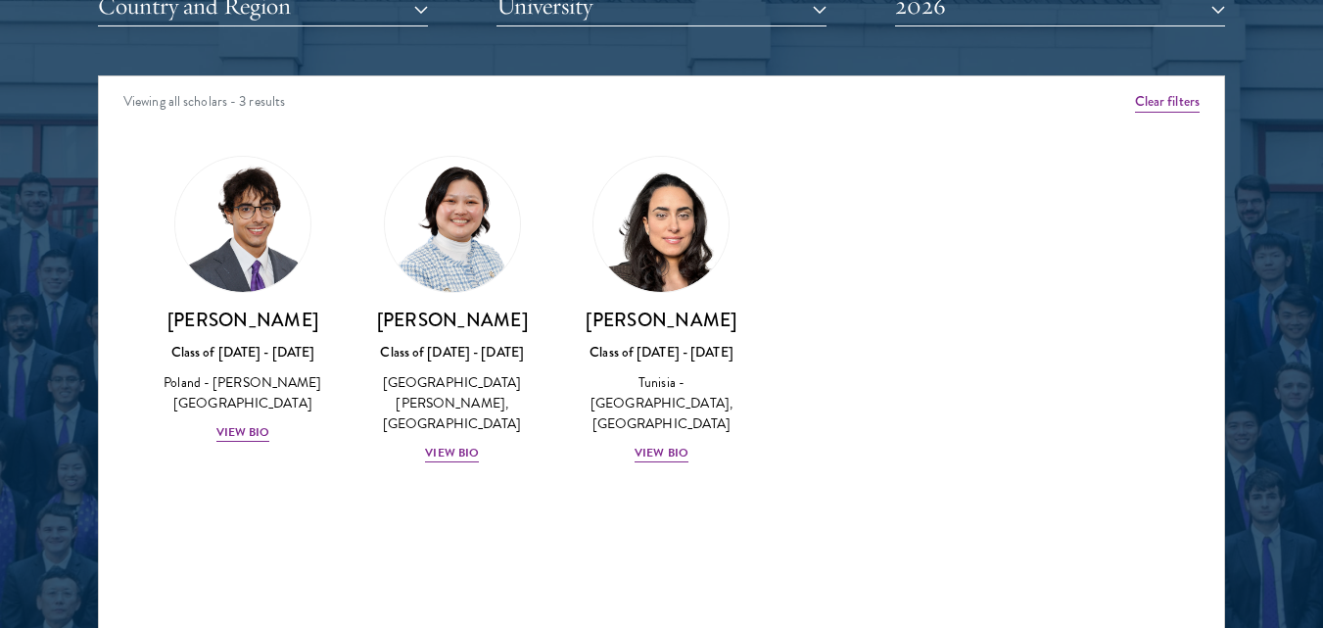
scroll to position [2287, 0]
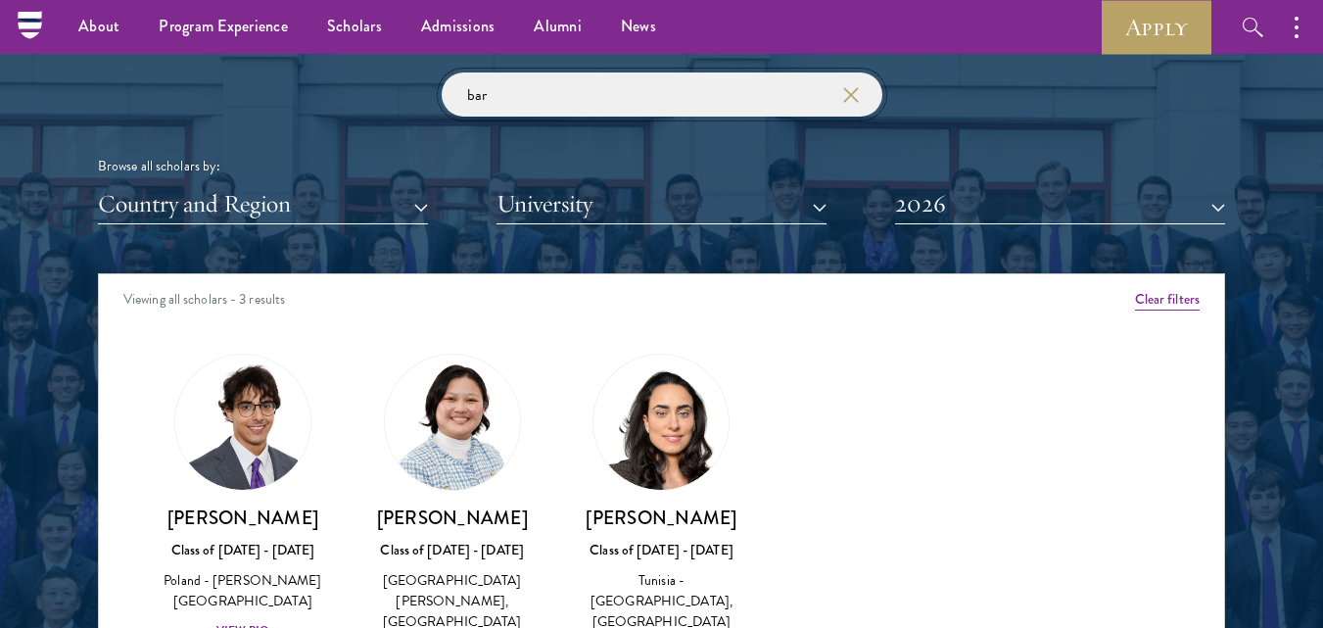
click at [543, 107] on input "bar" at bounding box center [662, 94] width 441 height 44
click at [488, 95] on input "bar" at bounding box center [662, 94] width 441 height 44
click at [478, 95] on input "bar" at bounding box center [662, 94] width 441 height 44
drag, startPoint x: 491, startPoint y: 95, endPoint x: 476, endPoint y: 95, distance: 14.7
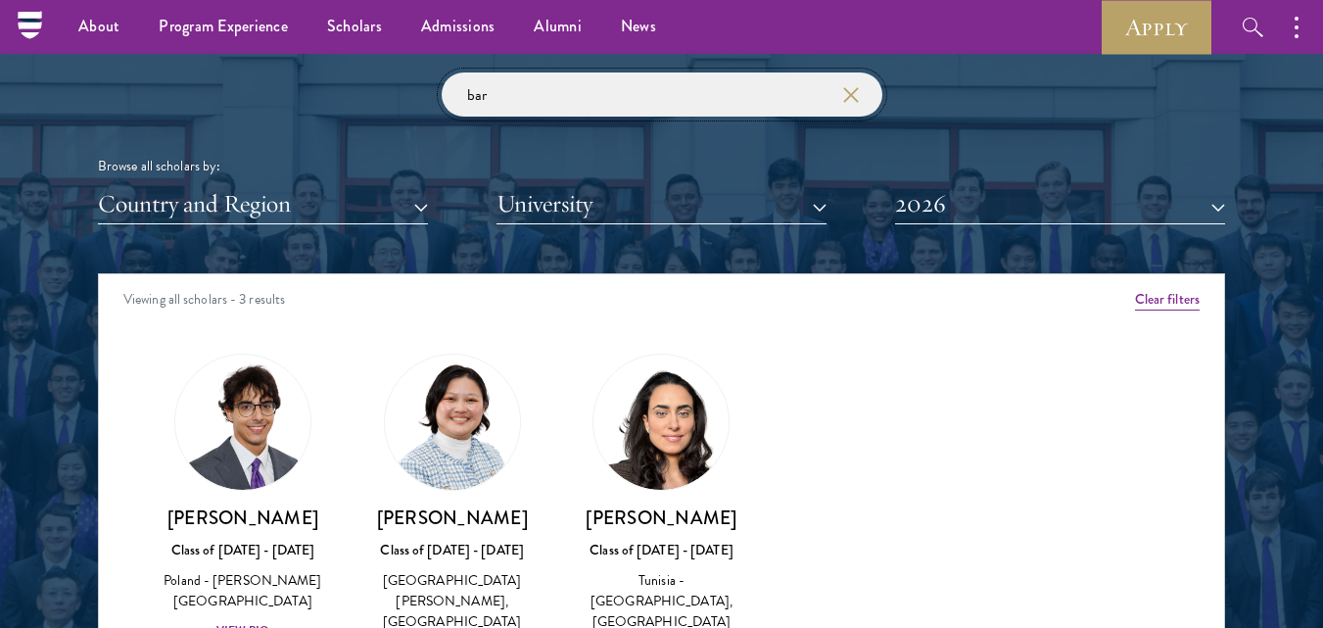
click at [476, 95] on input "bar" at bounding box center [662, 94] width 441 height 44
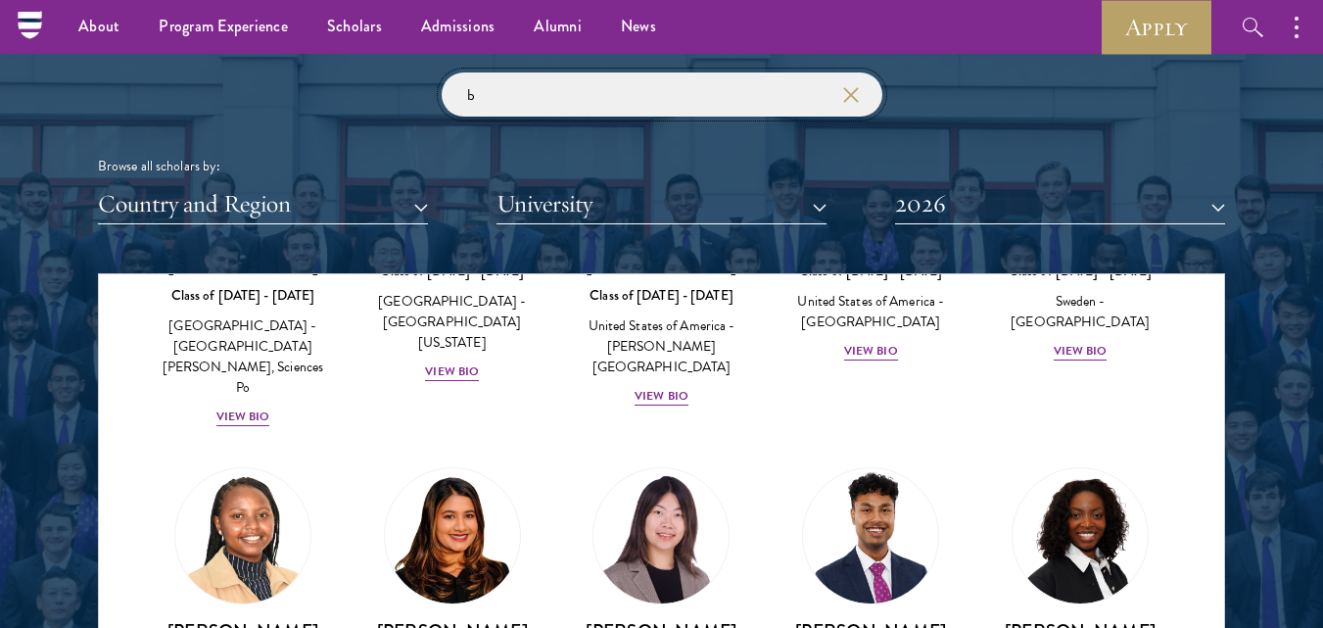
scroll to position [2903, 0]
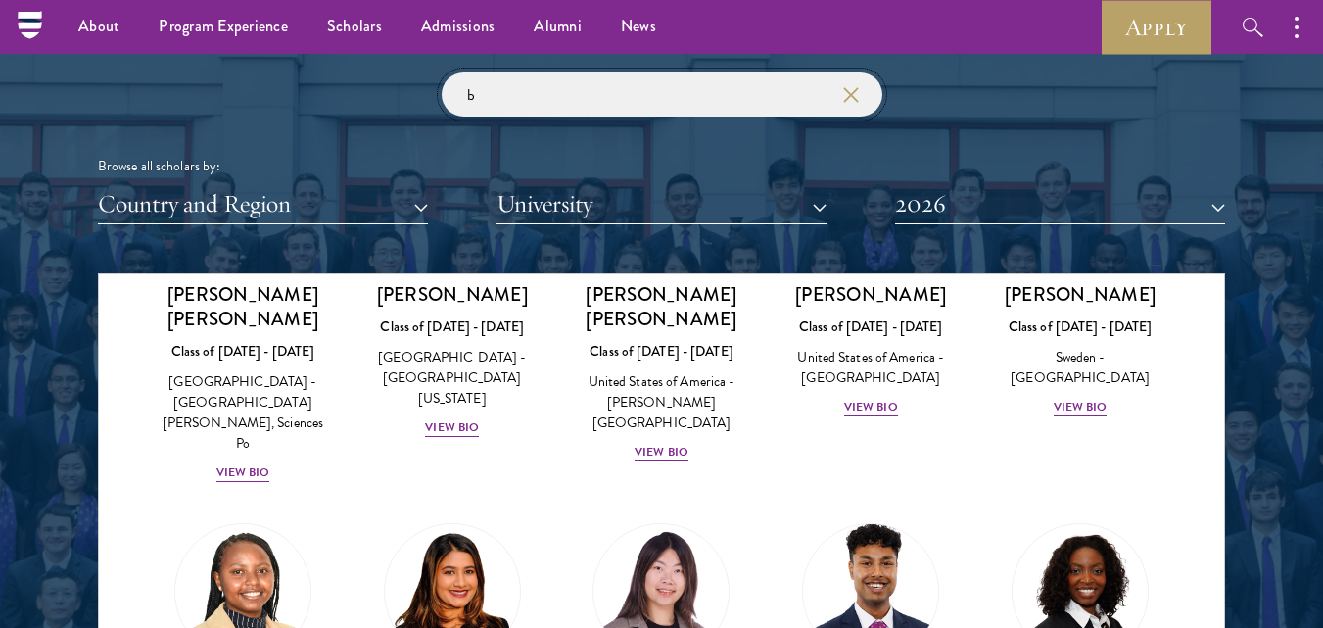
type input "b"
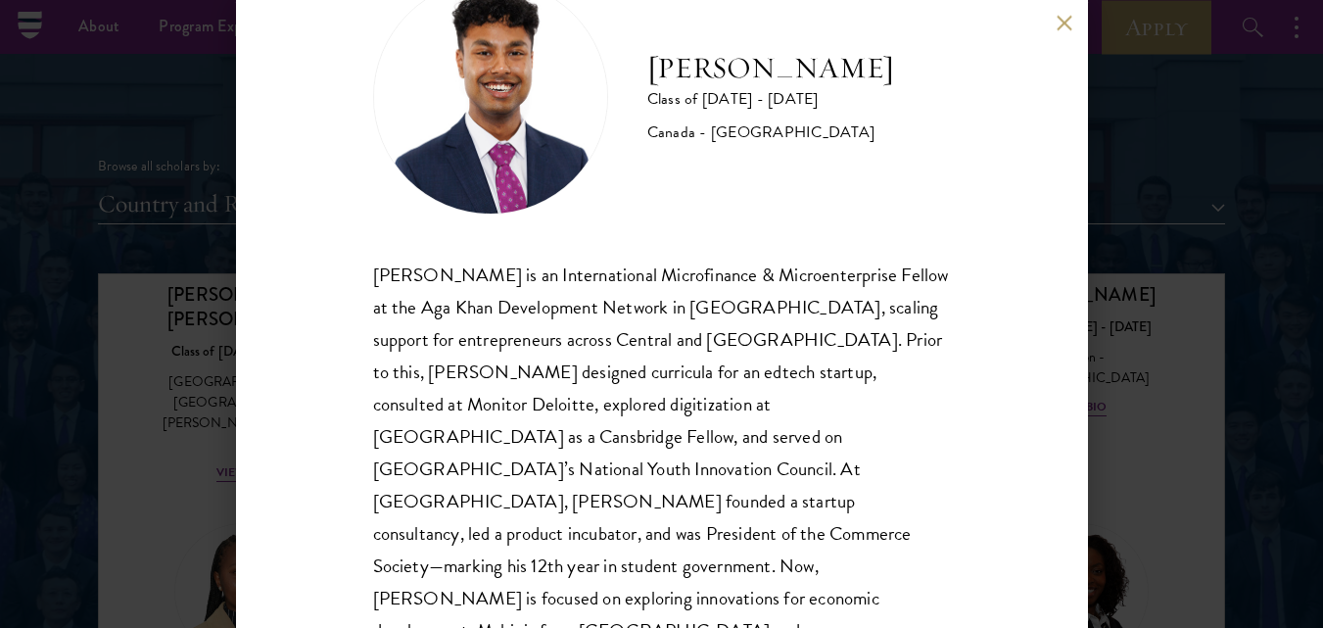
scroll to position [92, 0]
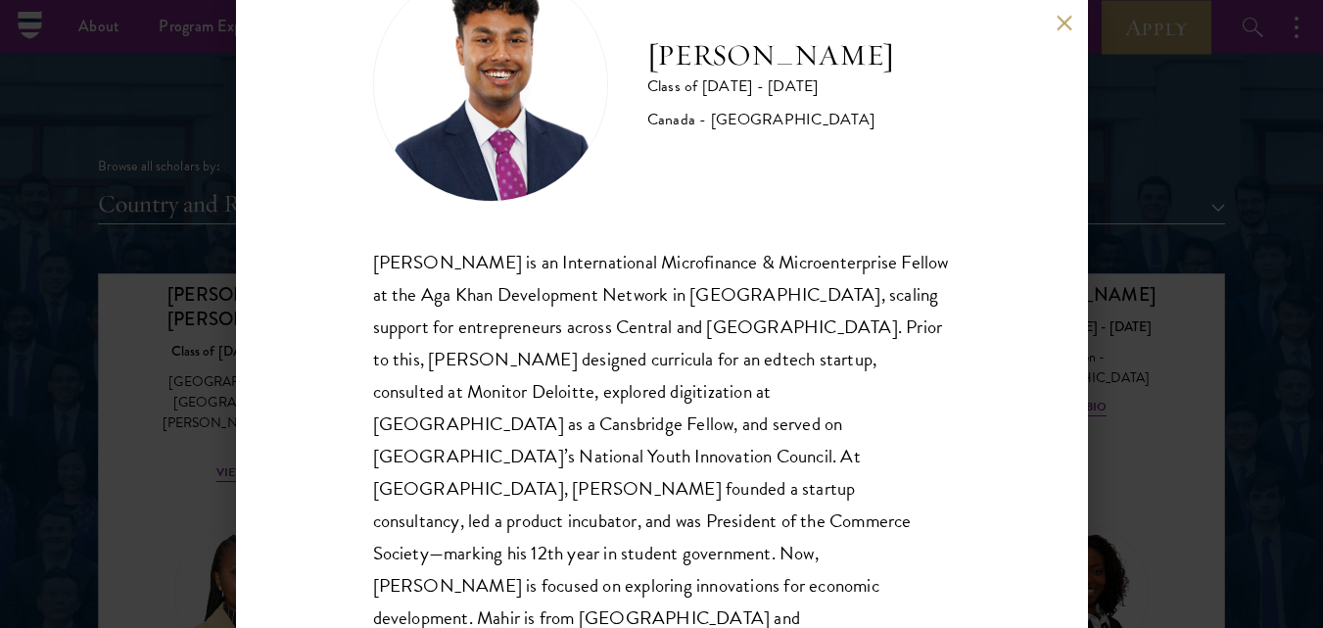
click at [1066, 31] on div "[PERSON_NAME] Class of [DATE] - [DATE] [GEOGRAPHIC_DATA] - [GEOGRAPHIC_DATA] [P…" at bounding box center [662, 314] width 852 height 628
click at [1065, 26] on button at bounding box center [1065, 23] width 17 height 17
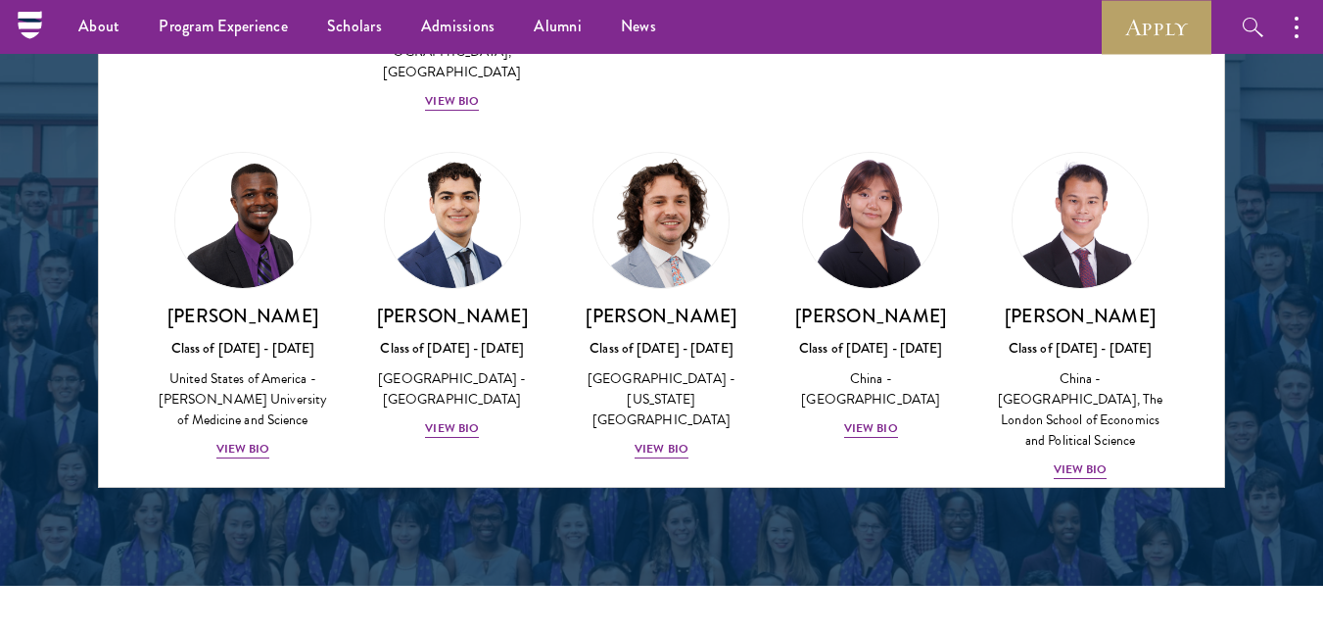
scroll to position [3386, 0]
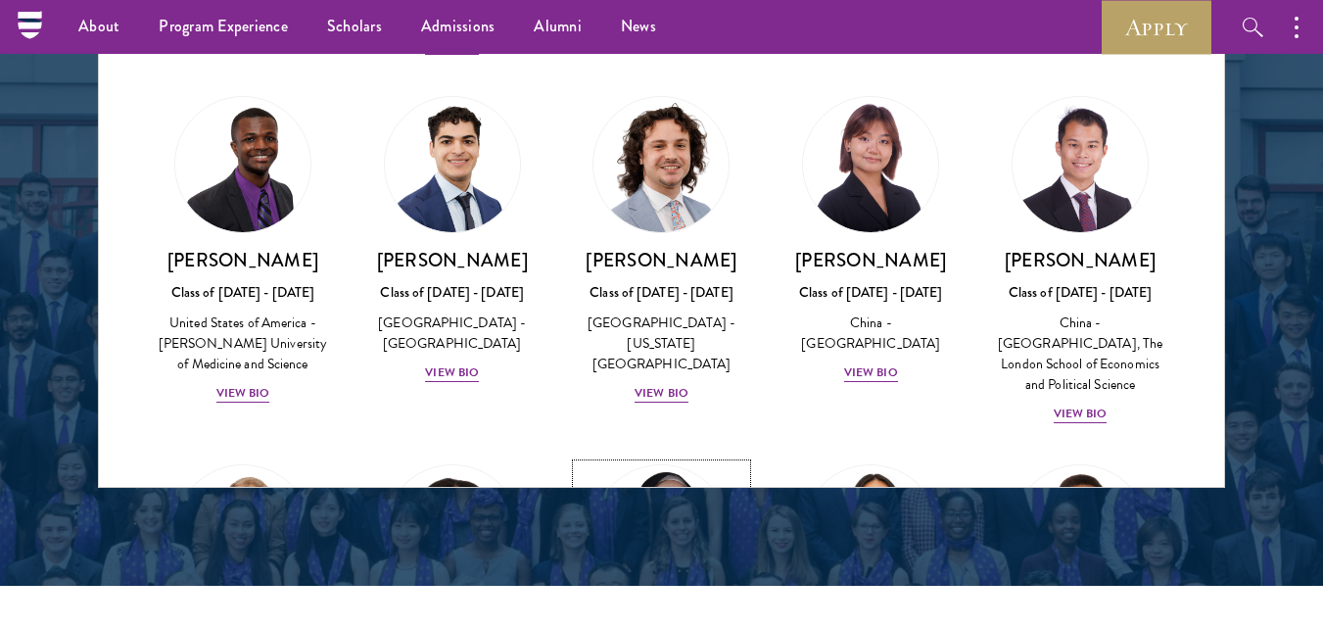
click at [665, 616] on h3 "[PERSON_NAME]" at bounding box center [662, 628] width 170 height 24
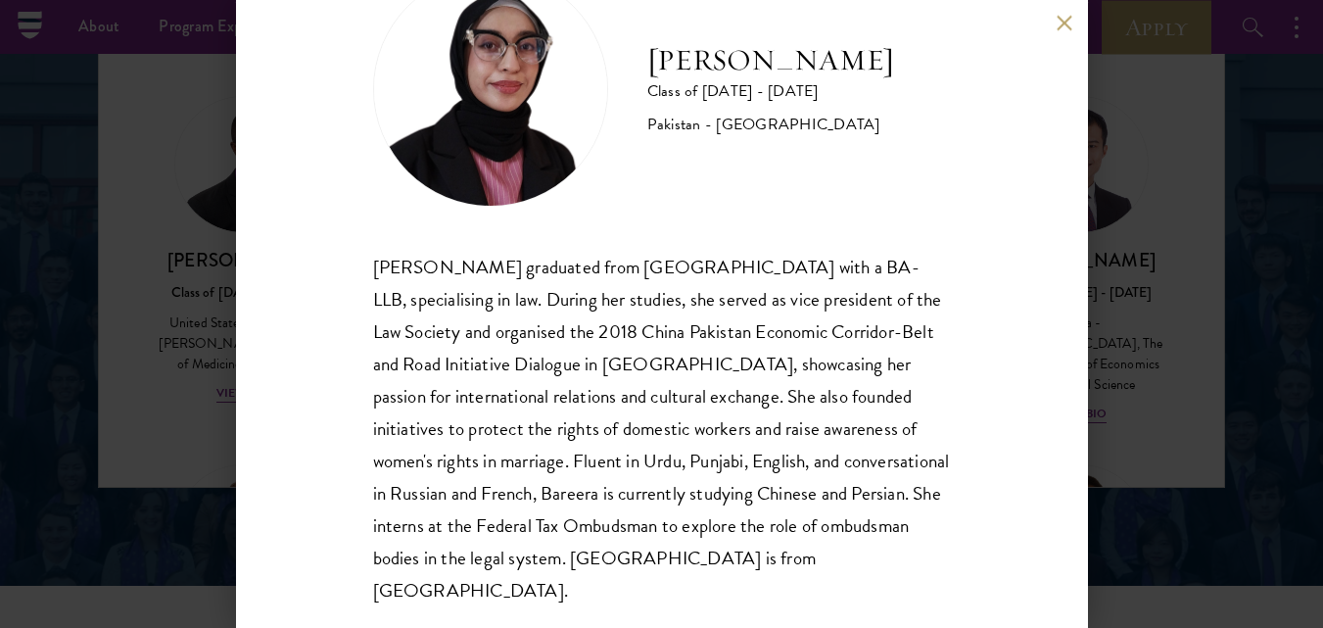
scroll to position [92, 0]
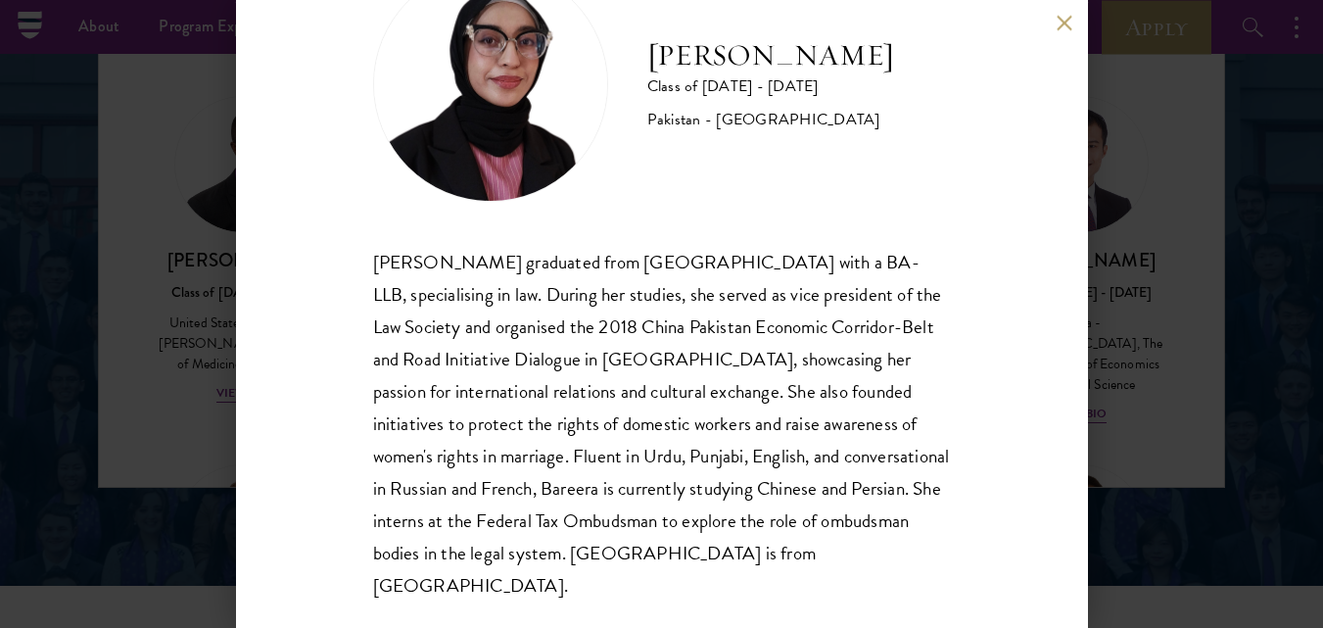
click at [1061, 24] on button at bounding box center [1065, 23] width 17 height 17
